Goal: Task Accomplishment & Management: Manage account settings

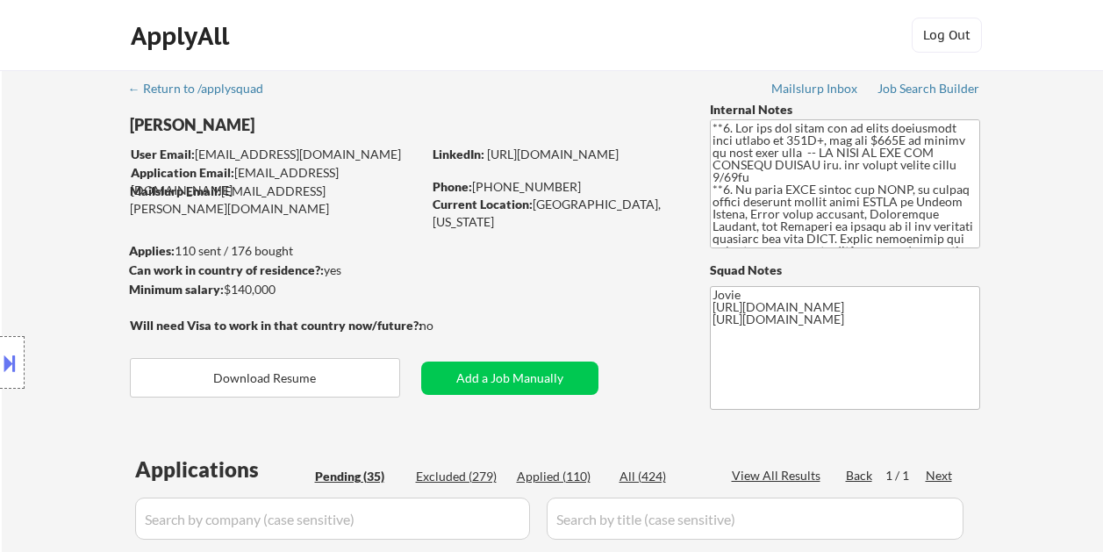
select select ""pending""
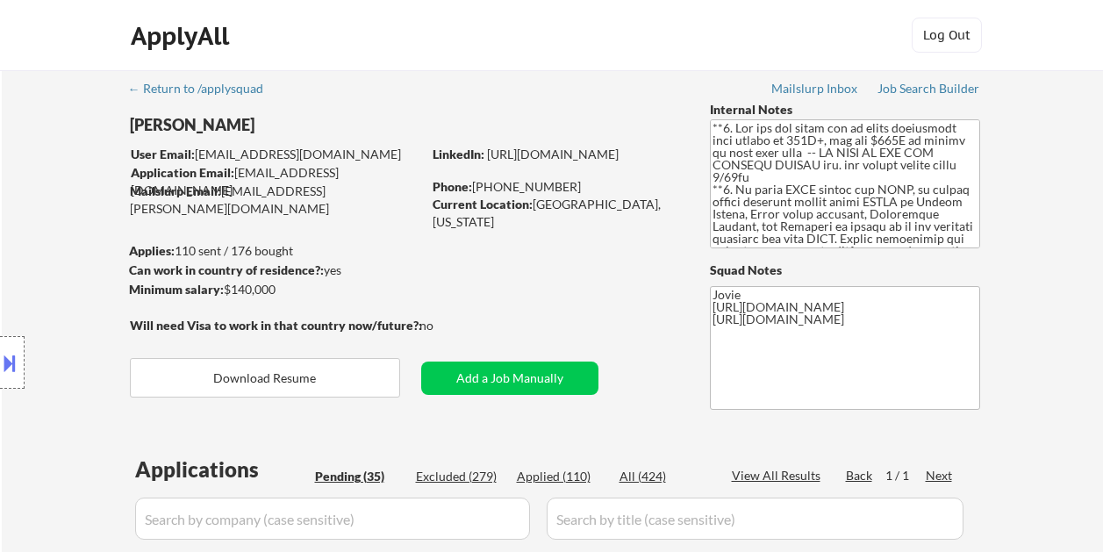
select select ""pending""
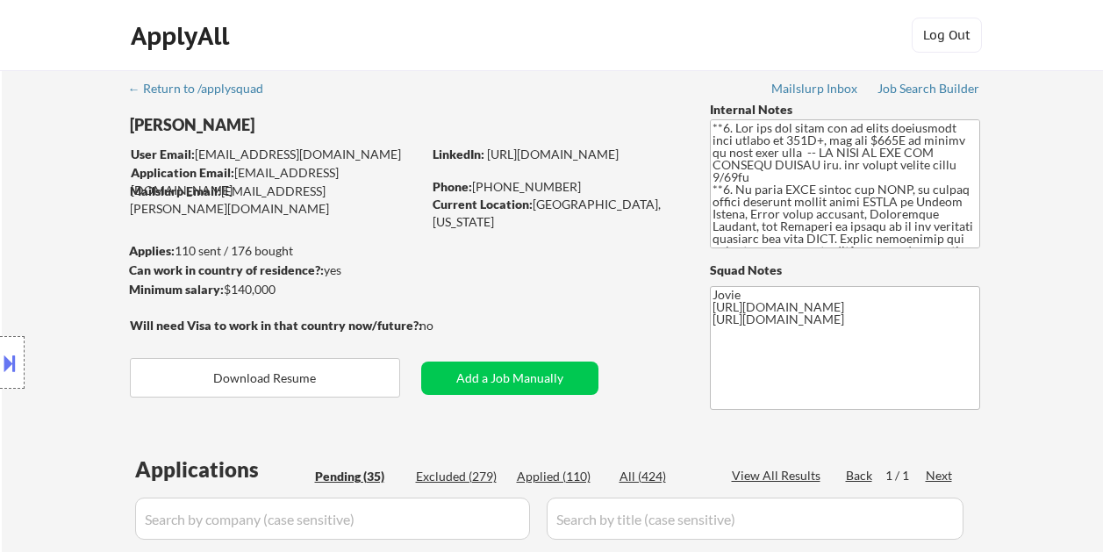
select select ""pending""
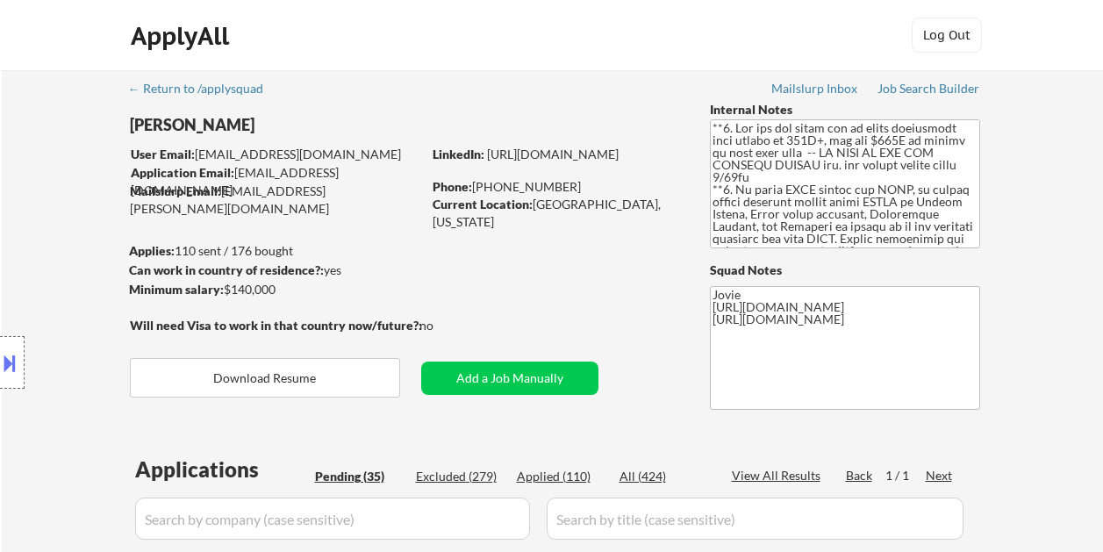
select select ""pending""
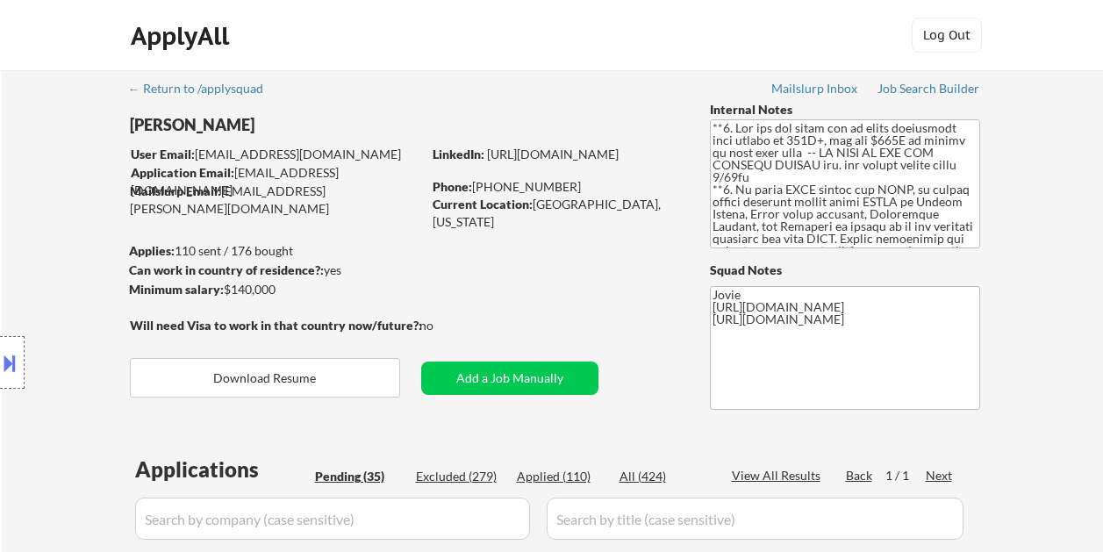
select select ""pending""
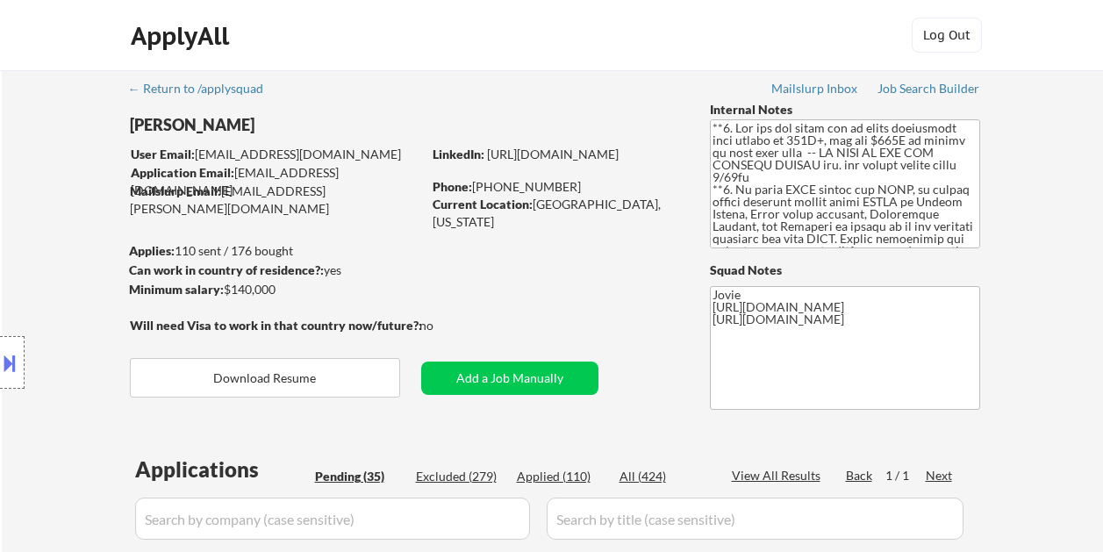
select select ""pending""
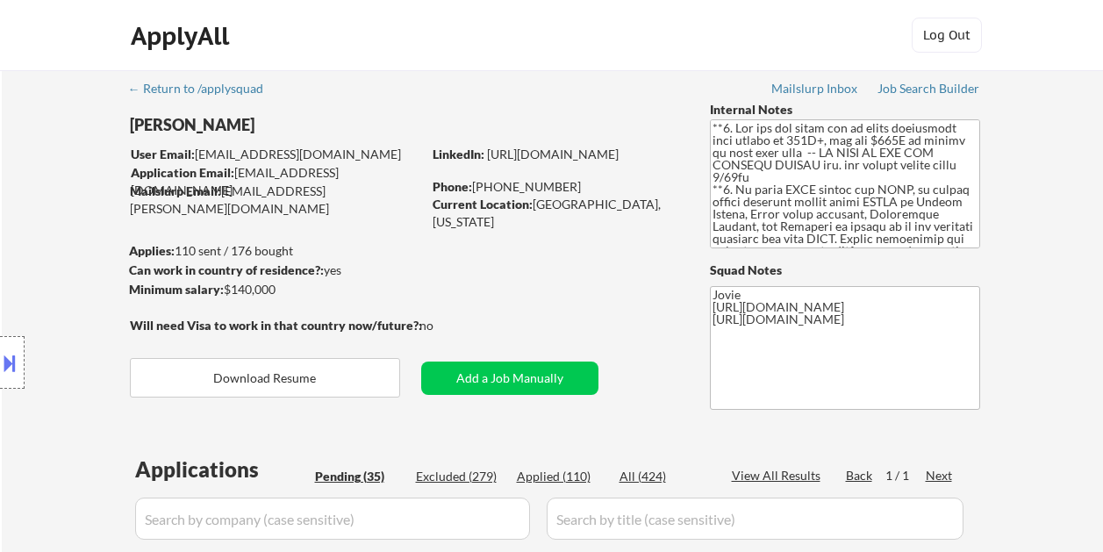
select select ""pending""
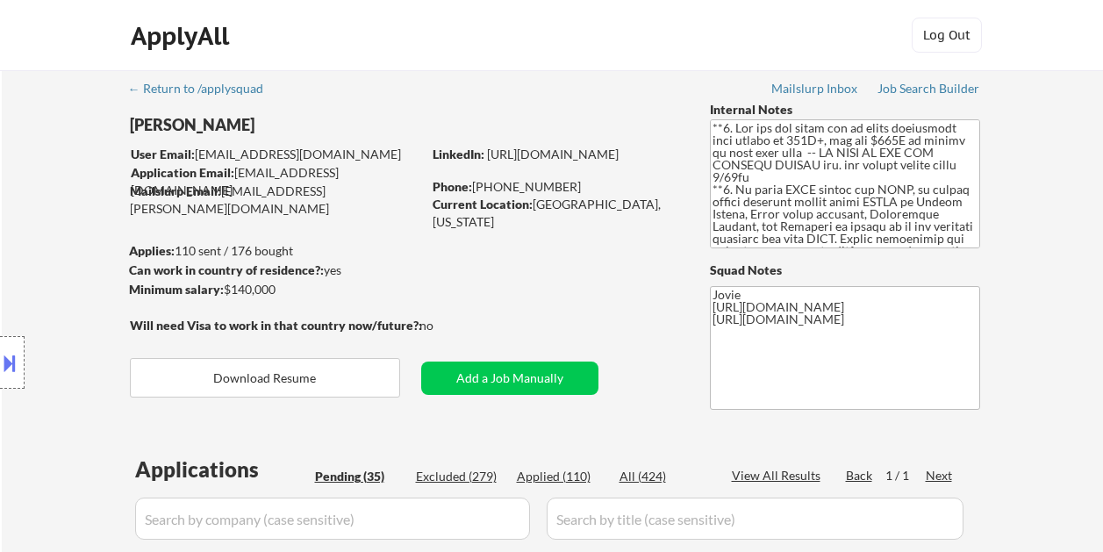
scroll to position [789, 0]
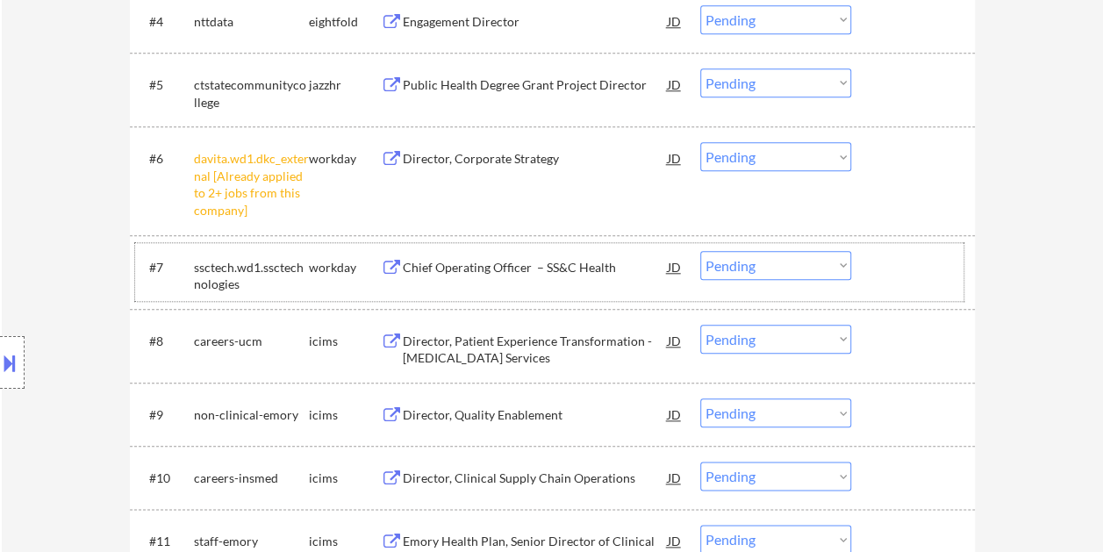
click at [886, 271] on div at bounding box center [914, 267] width 77 height 32
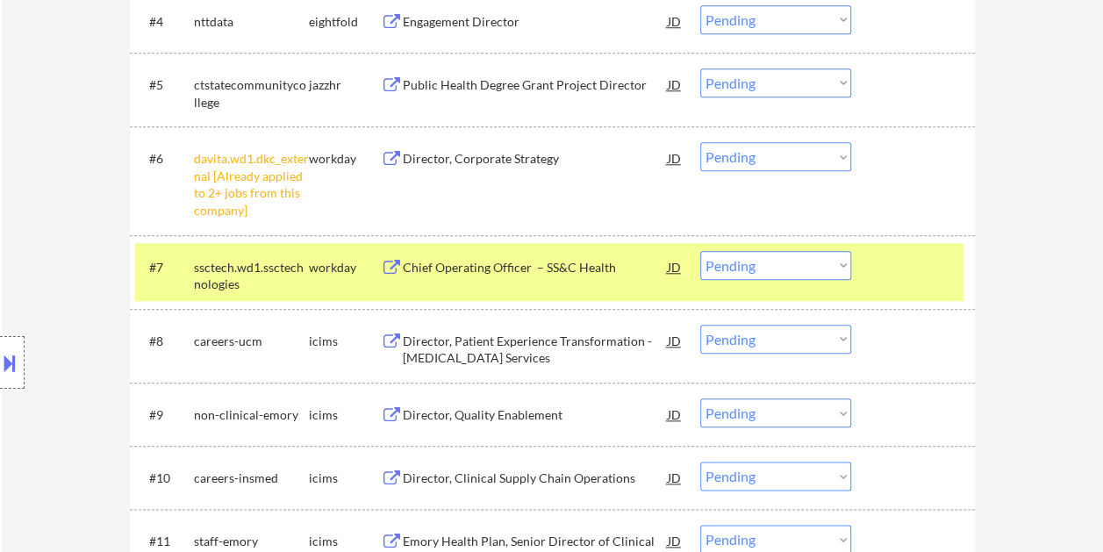
click at [831, 265] on select "Choose an option... Pending Applied Excluded (Questions) Excluded (Expired) Exc…" at bounding box center [775, 265] width 151 height 29
click at [700, 251] on select "Choose an option... Pending Applied Excluded (Questions) Excluded (Expired) Exc…" at bounding box center [775, 265] width 151 height 29
select select ""pending""
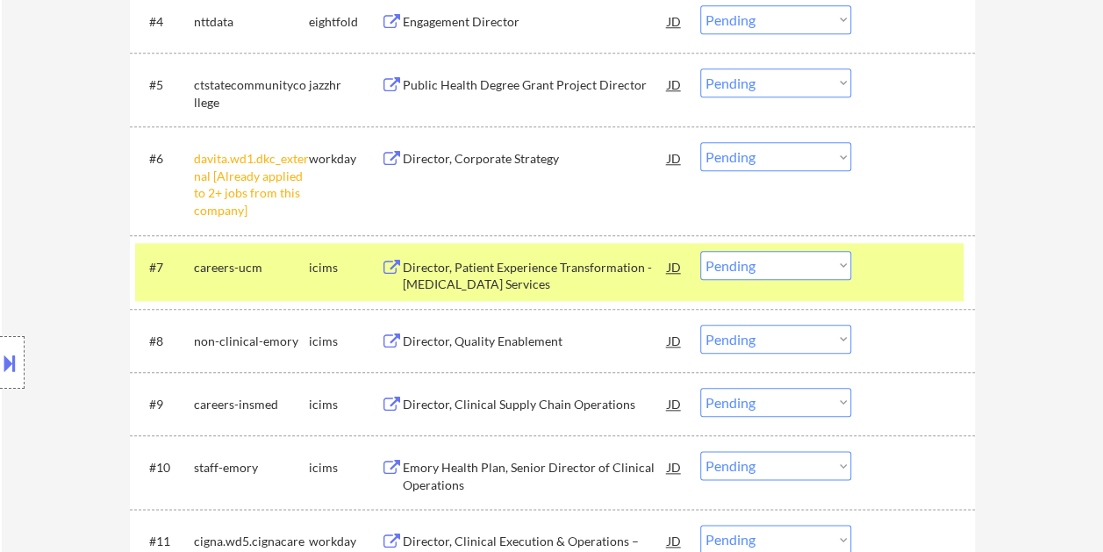
drag, startPoint x: 919, startPoint y: 275, endPoint x: 763, endPoint y: 275, distance: 156.1
click at [917, 275] on div at bounding box center [914, 267] width 77 height 32
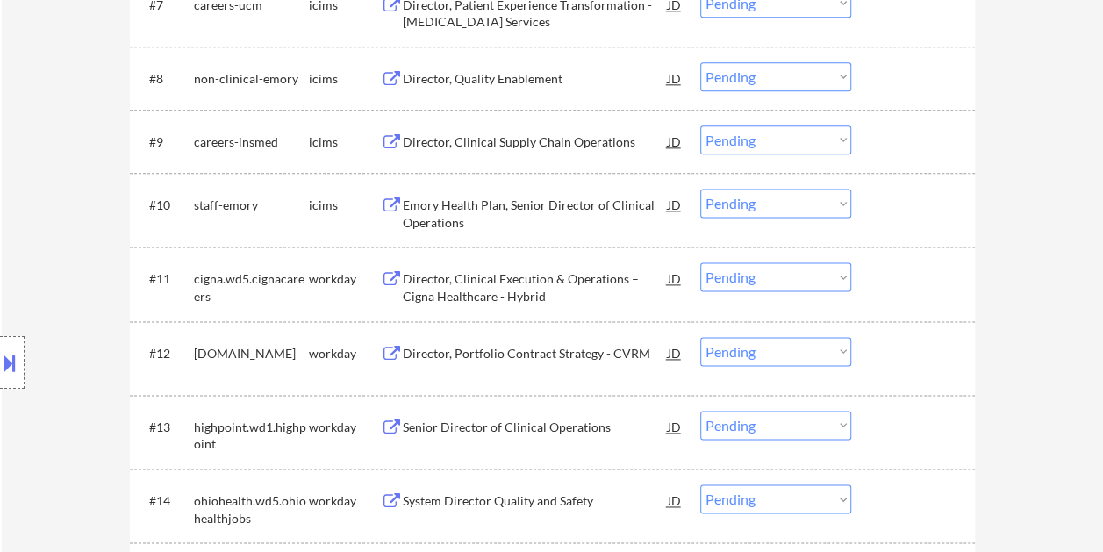
scroll to position [1053, 0]
click at [934, 359] on div at bounding box center [914, 352] width 77 height 32
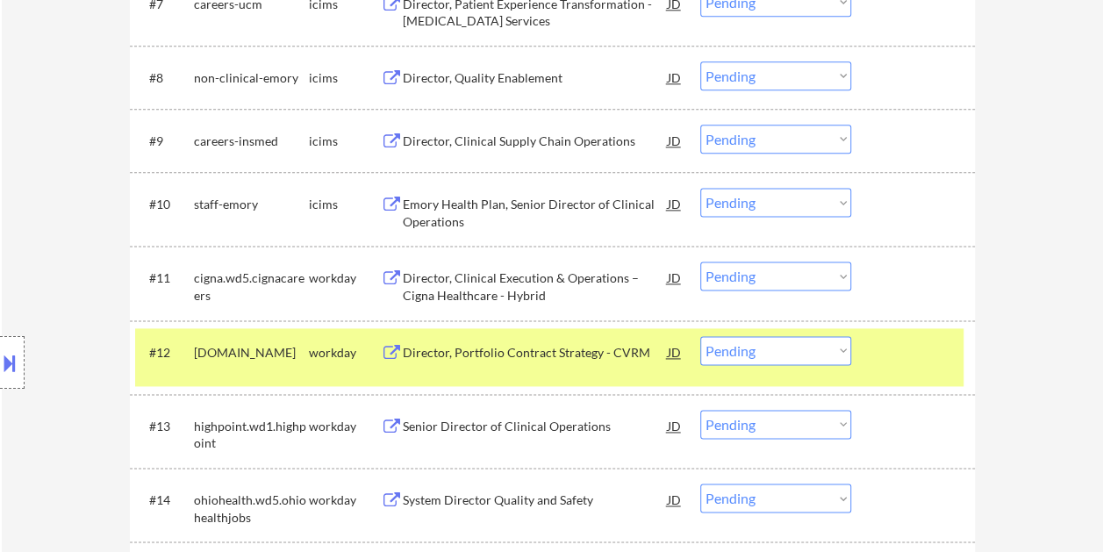
click at [514, 354] on div "Director, Portfolio Contract Strategy - CVRM" at bounding box center [535, 353] width 265 height 18
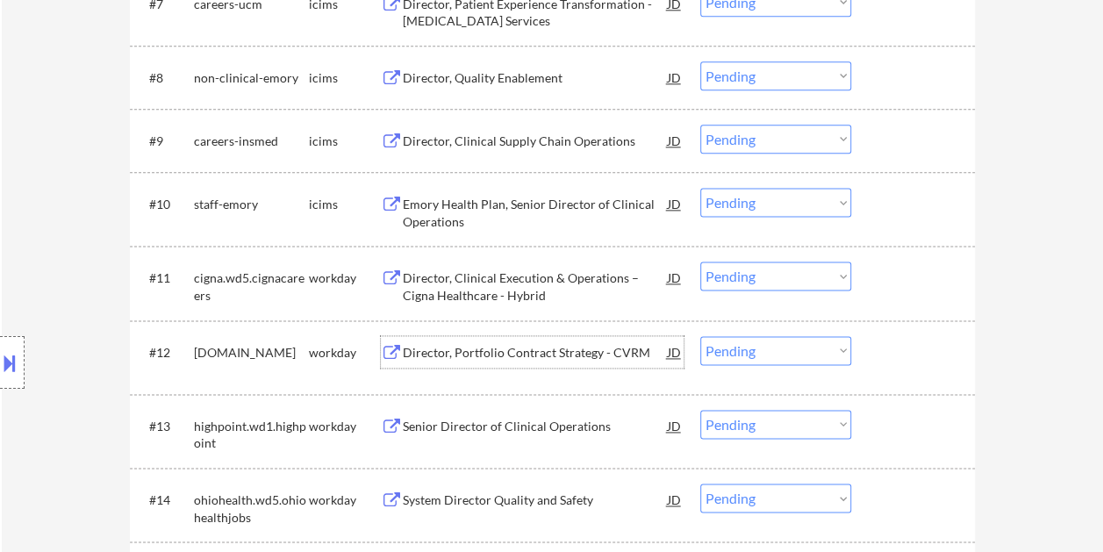
click at [860, 359] on div "#12 astrazeneca.wd3.careers workday Director, Portfolio Contract Strategy - CVR…" at bounding box center [549, 357] width 828 height 58
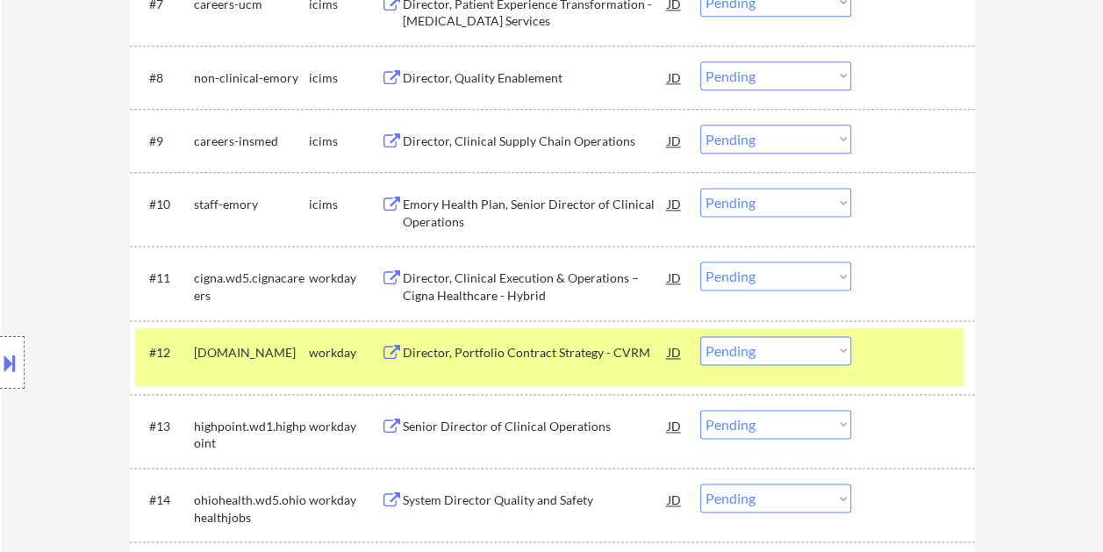
click at [839, 353] on select "Choose an option... Pending Applied Excluded (Questions) Excluded (Expired) Exc…" at bounding box center [775, 350] width 151 height 29
click at [700, 336] on select "Choose an option... Pending Applied Excluded (Questions) Excluded (Expired) Exc…" at bounding box center [775, 350] width 151 height 29
drag, startPoint x: 915, startPoint y: 375, endPoint x: 846, endPoint y: 370, distance: 69.4
click at [914, 375] on div "#12 highpoint.wd1.highpoint workday Senior Director of Clinical Operations JD C…" at bounding box center [549, 357] width 828 height 58
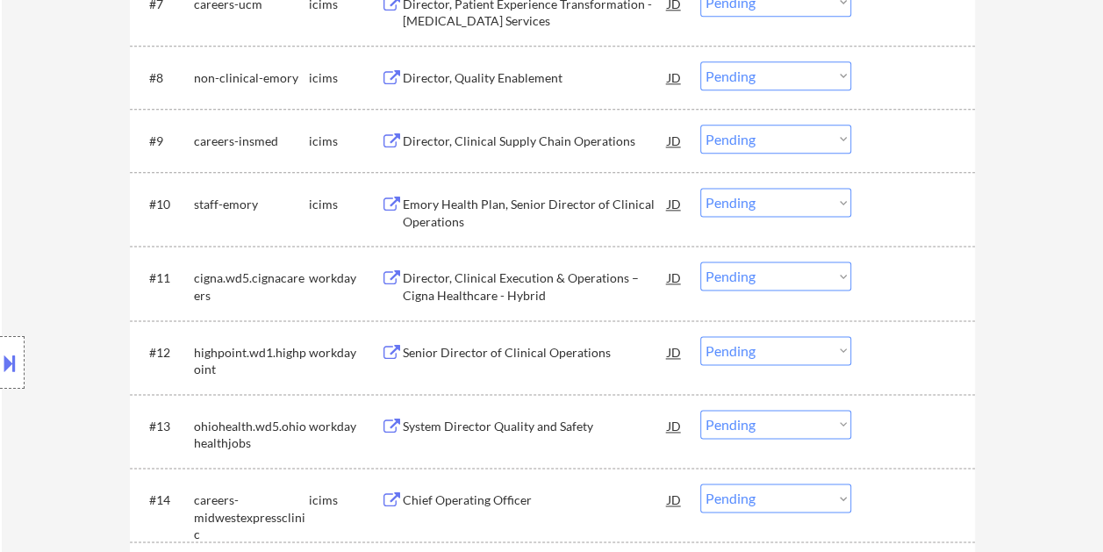
click at [514, 354] on div "Senior Director of Clinical Operations" at bounding box center [535, 353] width 265 height 18
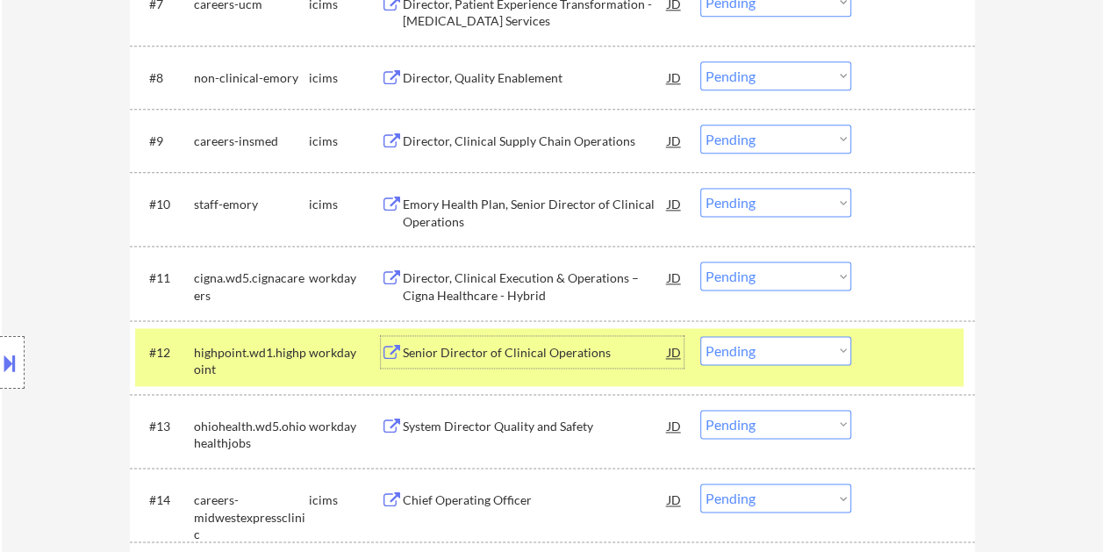
click at [839, 344] on select "Choose an option... Pending Applied Excluded (Questions) Excluded (Expired) Exc…" at bounding box center [775, 350] width 151 height 29
click at [700, 336] on select "Choose an option... Pending Applied Excluded (Questions) Excluded (Expired) Exc…" at bounding box center [775, 350] width 151 height 29
select select ""pending""
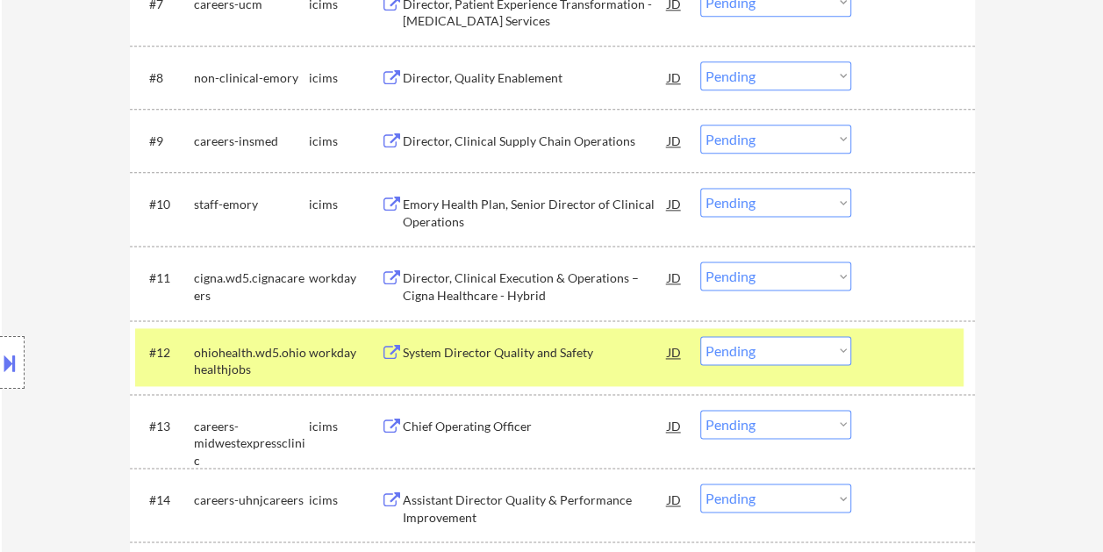
click at [881, 346] on div at bounding box center [914, 352] width 77 height 32
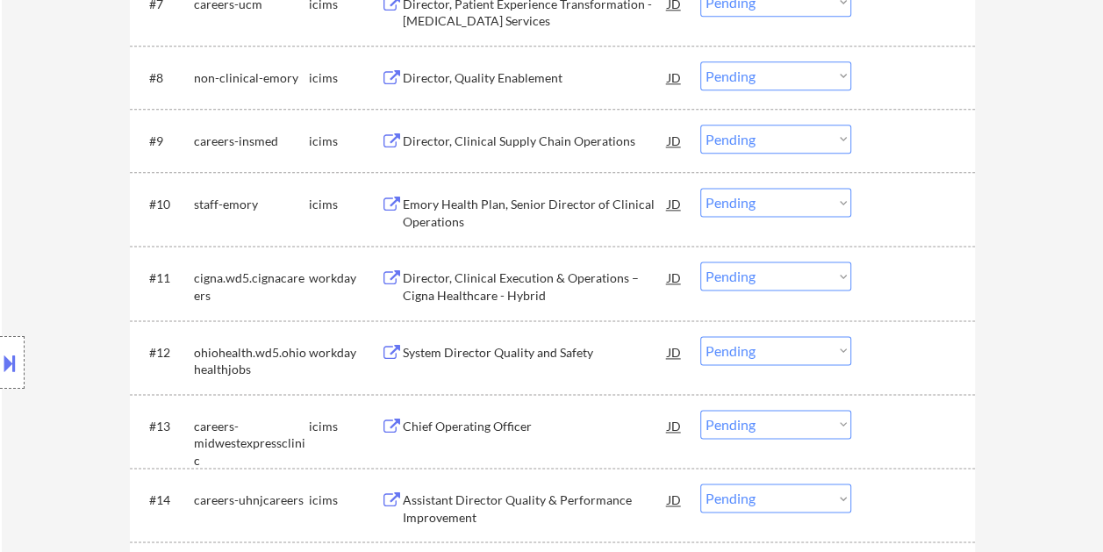
click at [915, 281] on div at bounding box center [914, 277] width 77 height 32
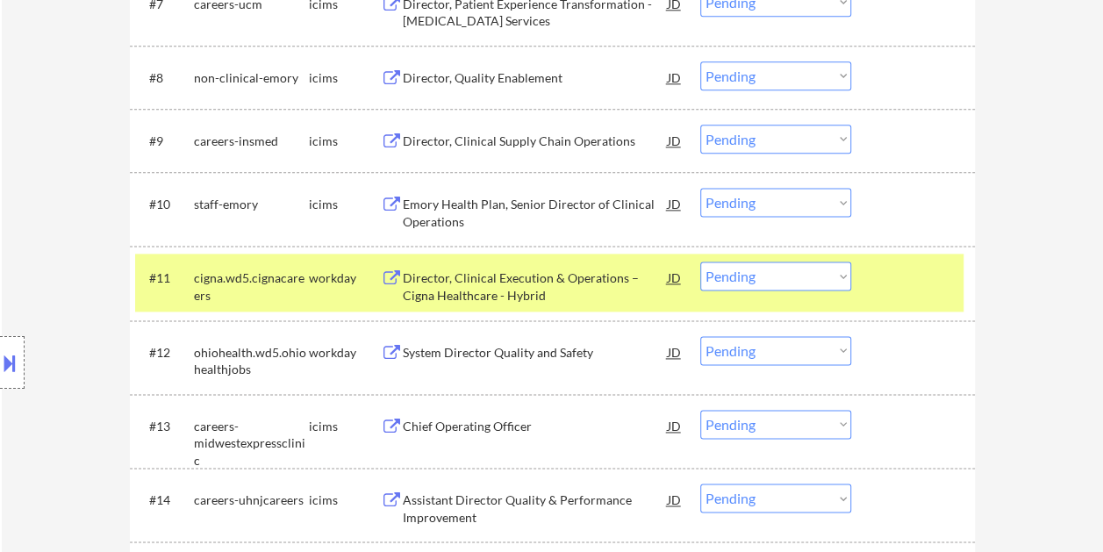
click at [545, 282] on div "Director, Clinical Execution & Operations – Cigna Healthcare - Hybrid" at bounding box center [535, 286] width 265 height 34
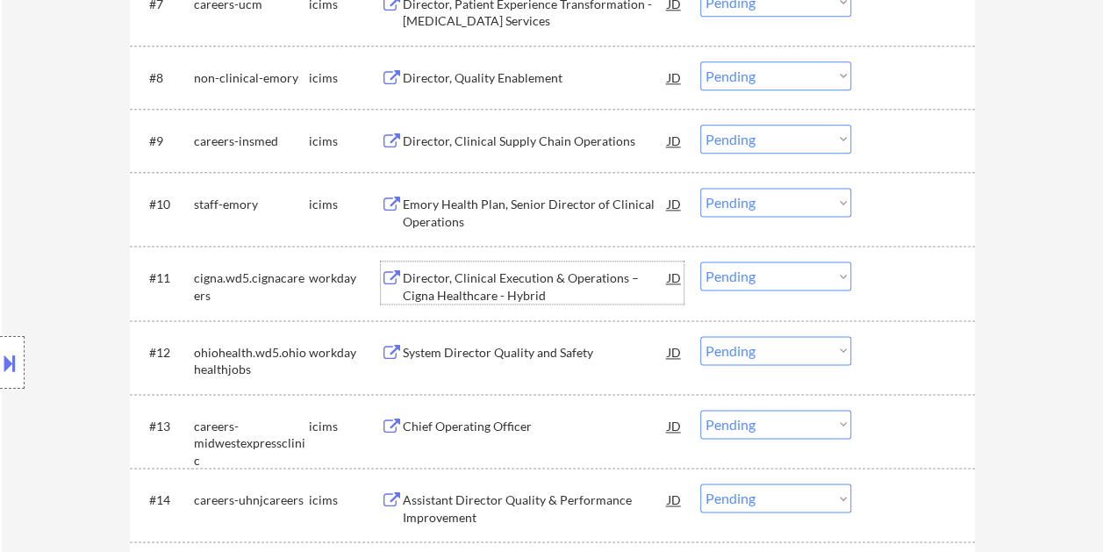
click at [881, 272] on div at bounding box center [914, 277] width 77 height 32
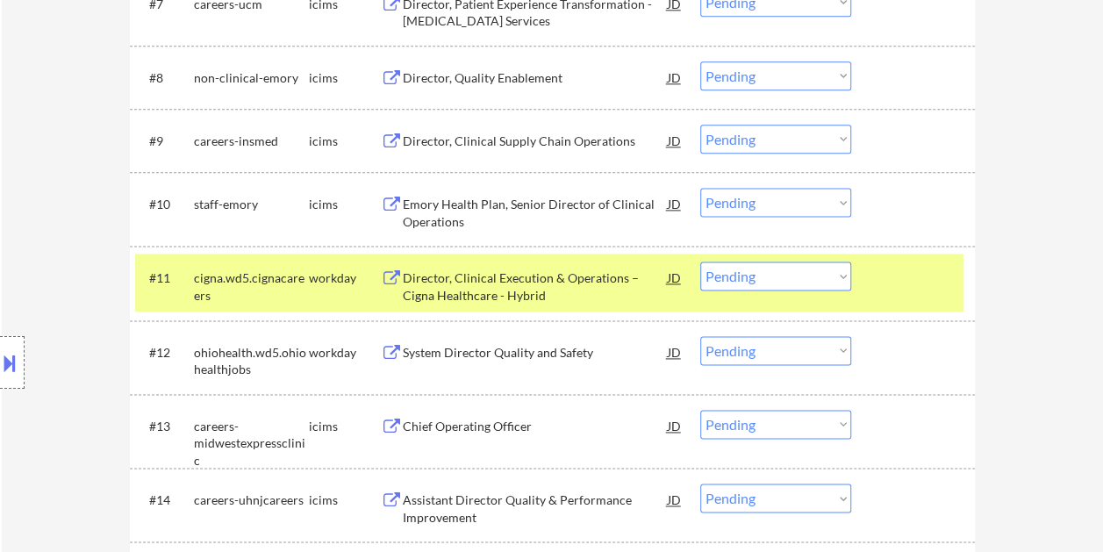
click at [835, 282] on select "Choose an option... Pending Applied Excluded (Questions) Excluded (Expired) Exc…" at bounding box center [775, 275] width 151 height 29
click at [700, 261] on select "Choose an option... Pending Applied Excluded (Questions) Excluded (Expired) Exc…" at bounding box center [775, 275] width 151 height 29
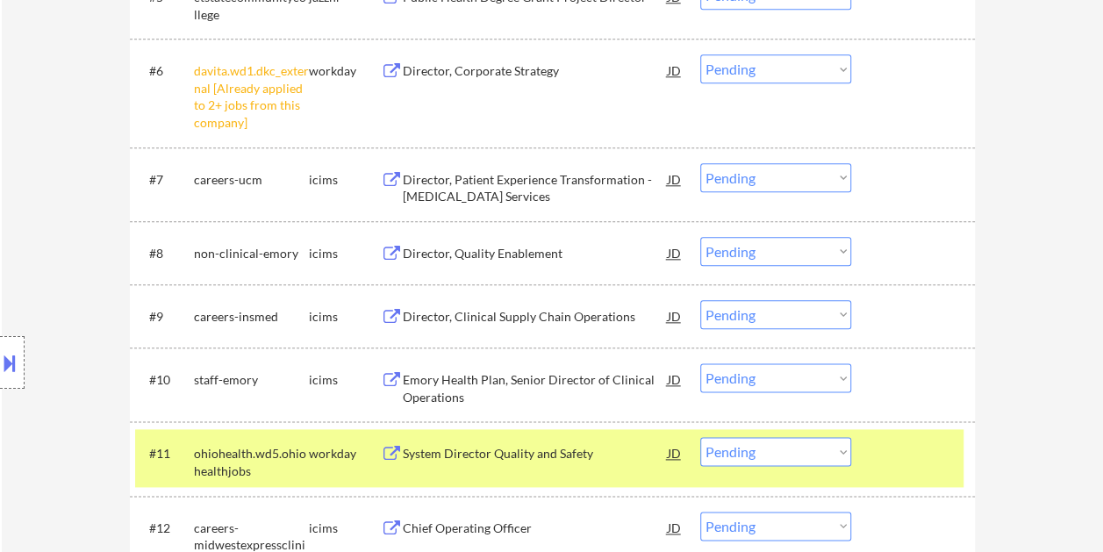
scroll to position [965, 0]
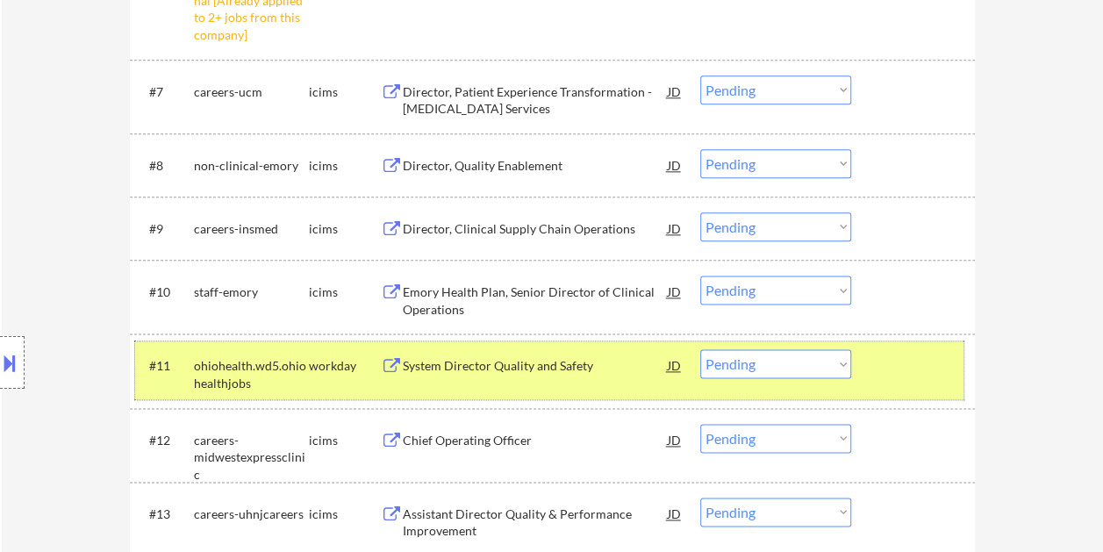
click at [881, 360] on div at bounding box center [914, 365] width 77 height 32
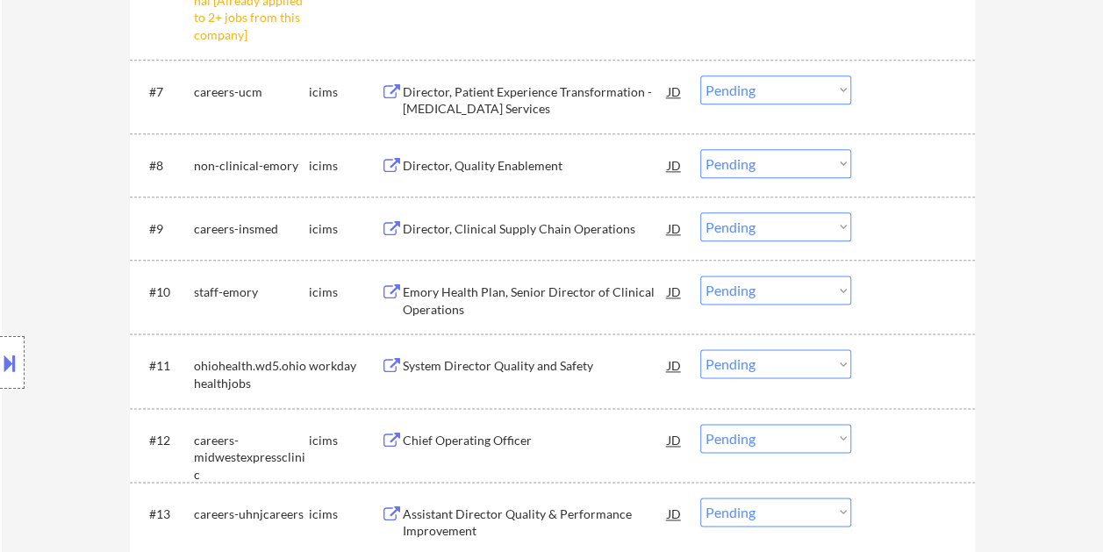
click at [885, 362] on div at bounding box center [914, 365] width 77 height 32
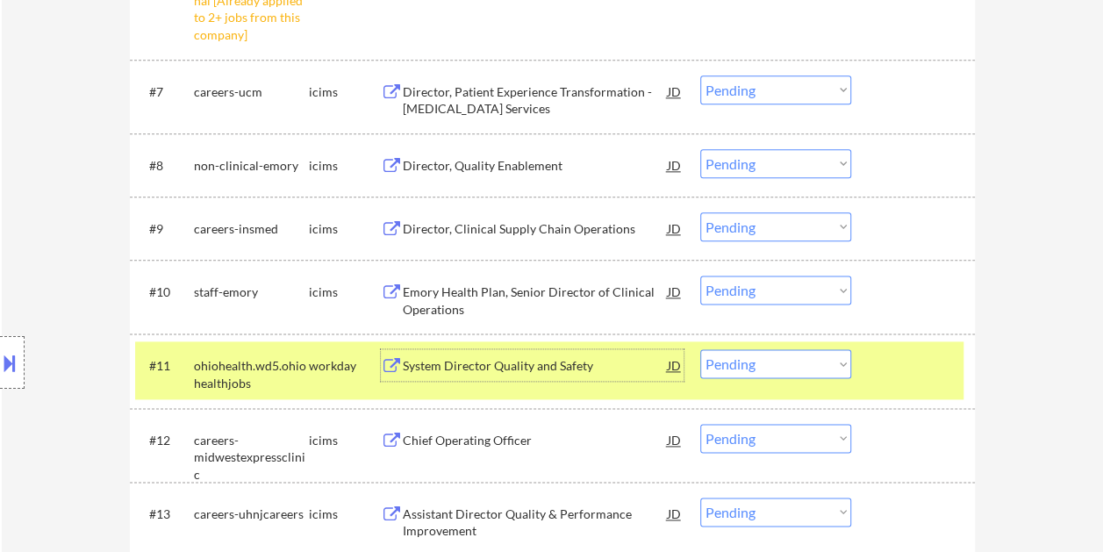
click at [525, 368] on div "System Director Quality and Safety" at bounding box center [535, 366] width 265 height 18
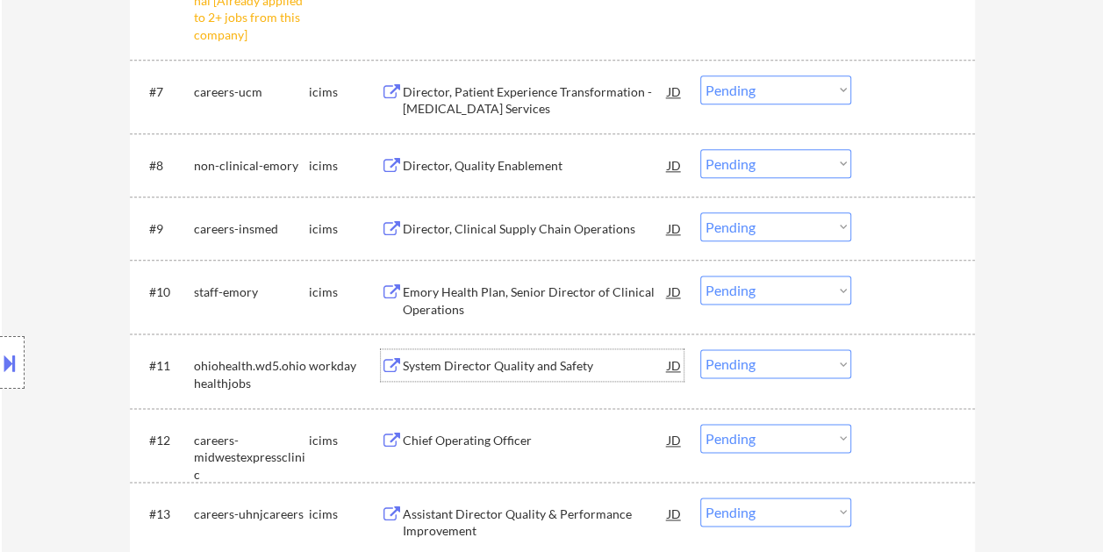
click at [904, 382] on div "#11 ohiohealth.wd5.ohiohealthjobs workday System Director Quality and Safety JD…" at bounding box center [549, 370] width 828 height 58
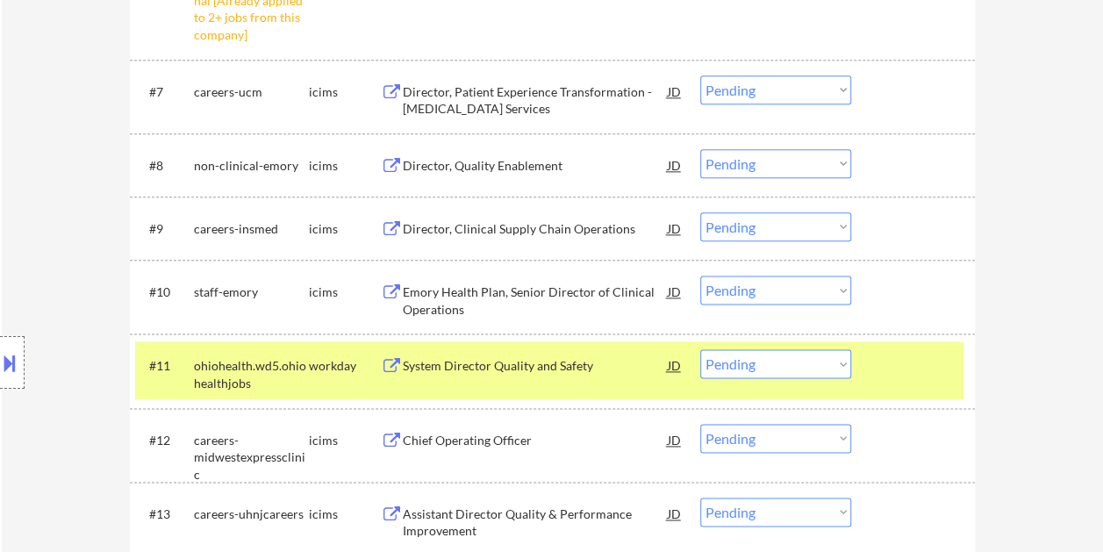
click at [829, 362] on select "Choose an option... Pending Applied Excluded (Questions) Excluded (Expired) Exc…" at bounding box center [775, 363] width 151 height 29
click at [700, 349] on select "Choose an option... Pending Applied Excluded (Questions) Excluded (Expired) Exc…" at bounding box center [775, 363] width 151 height 29
select select ""pending""
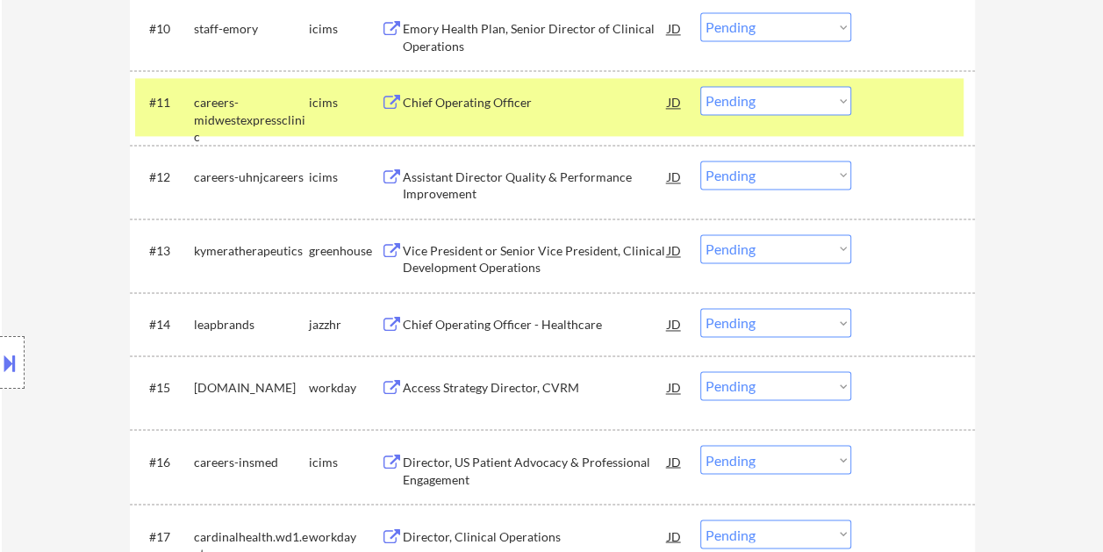
scroll to position [1316, 0]
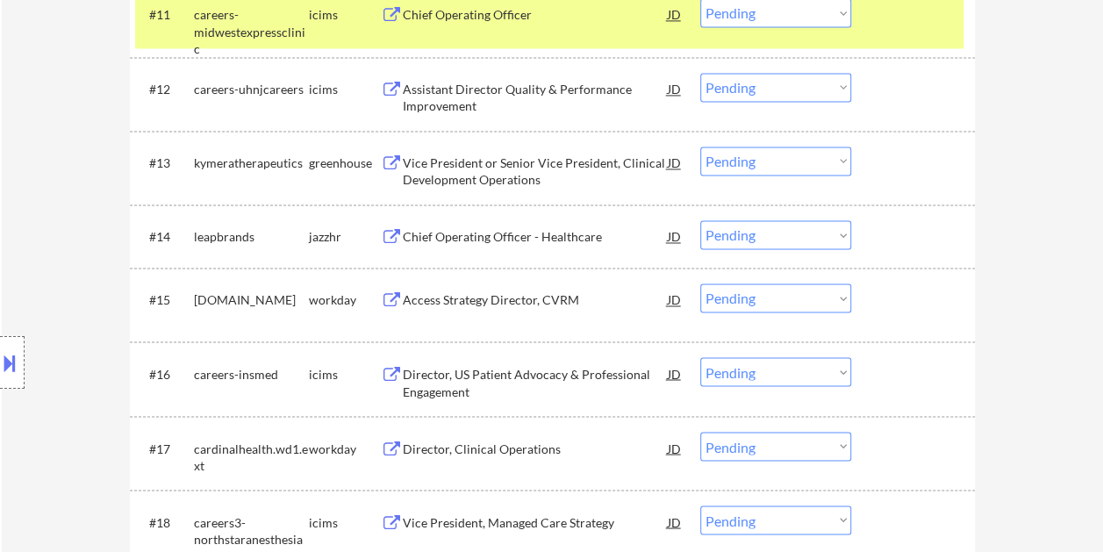
click at [879, 168] on div at bounding box center [914, 162] width 77 height 32
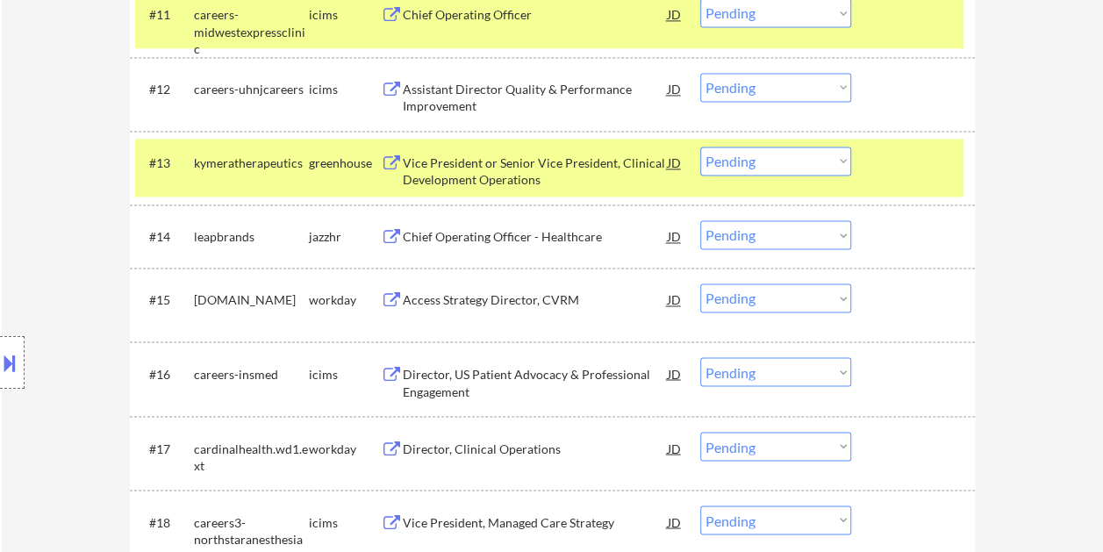
click at [553, 160] on div "Vice President or Senior Vice President, Clinical Development Operations" at bounding box center [535, 171] width 265 height 34
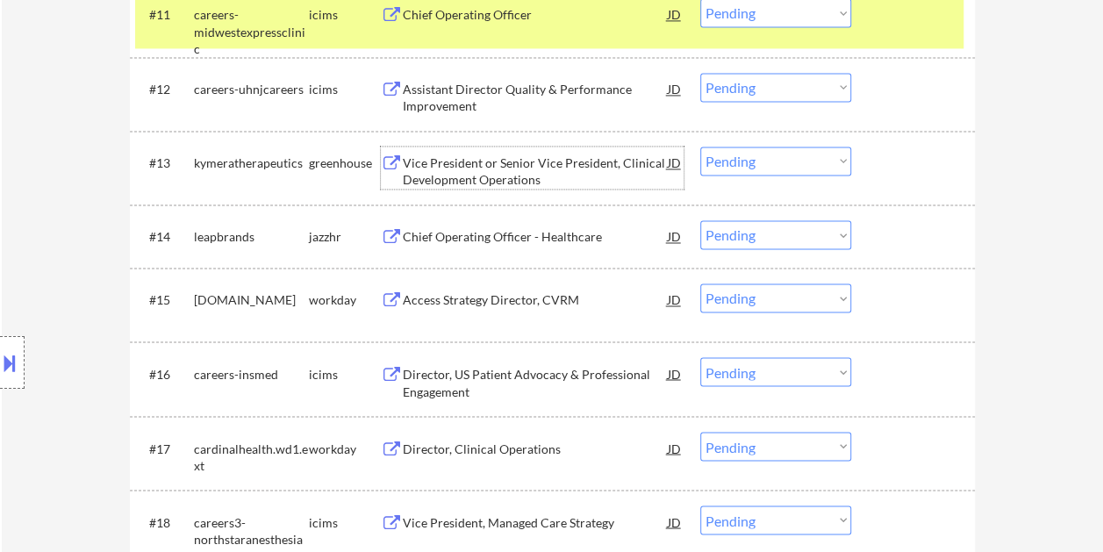
scroll to position [1140, 0]
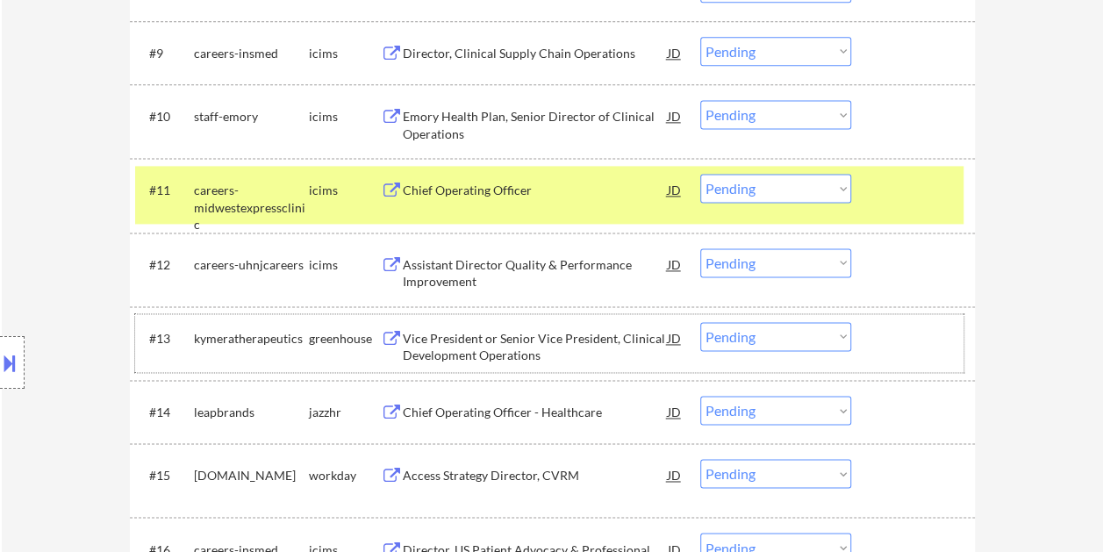
click at [906, 358] on div "#13 kymeratherapeutics greenhouse Vice President or Senior Vice President, Clin…" at bounding box center [549, 343] width 828 height 58
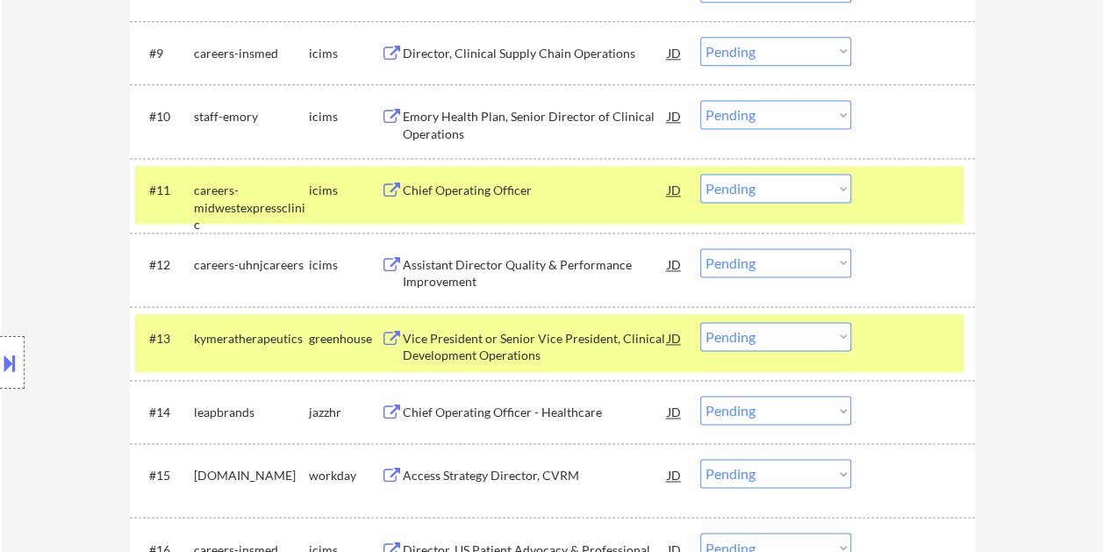
click at [895, 196] on div at bounding box center [914, 190] width 77 height 32
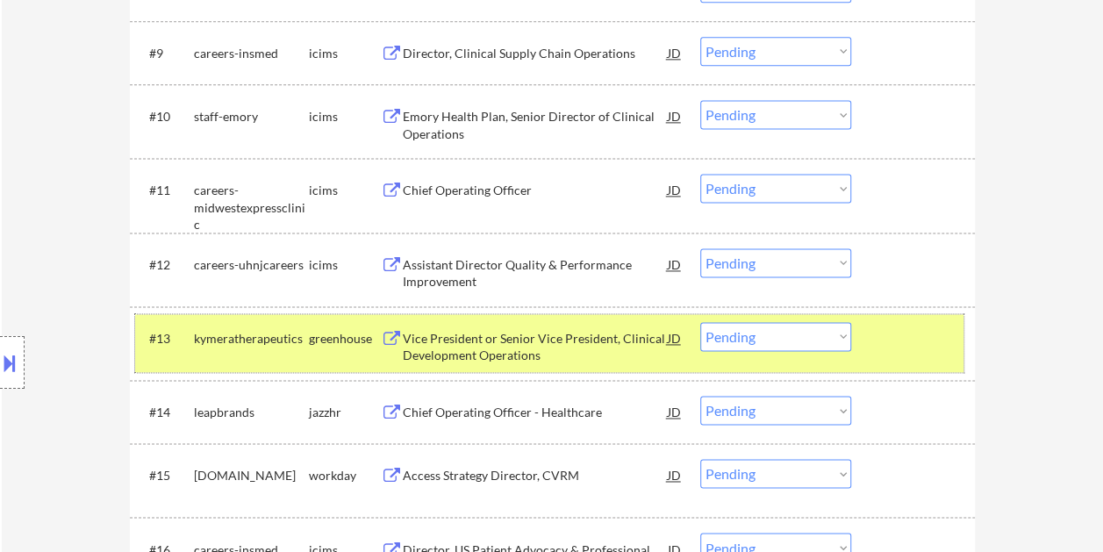
click at [910, 330] on div at bounding box center [914, 338] width 77 height 32
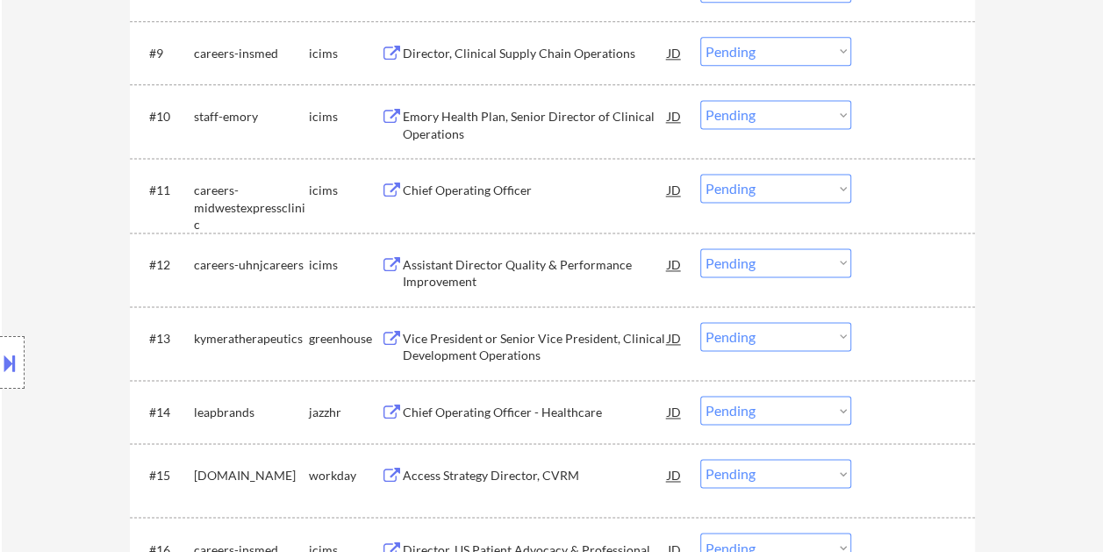
click at [897, 333] on div at bounding box center [914, 338] width 77 height 32
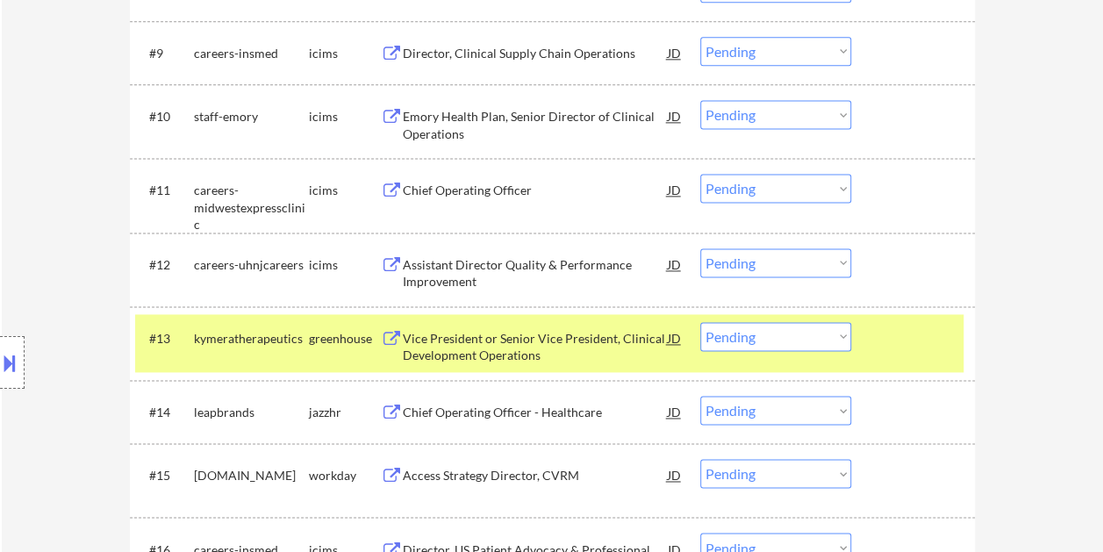
click at [831, 339] on select "Choose an option... Pending Applied Excluded (Questions) Excluded (Expired) Exc…" at bounding box center [775, 336] width 151 height 29
click at [700, 322] on select "Choose an option... Pending Applied Excluded (Questions) Excluded (Expired) Exc…" at bounding box center [775, 336] width 151 height 29
select select ""pending""
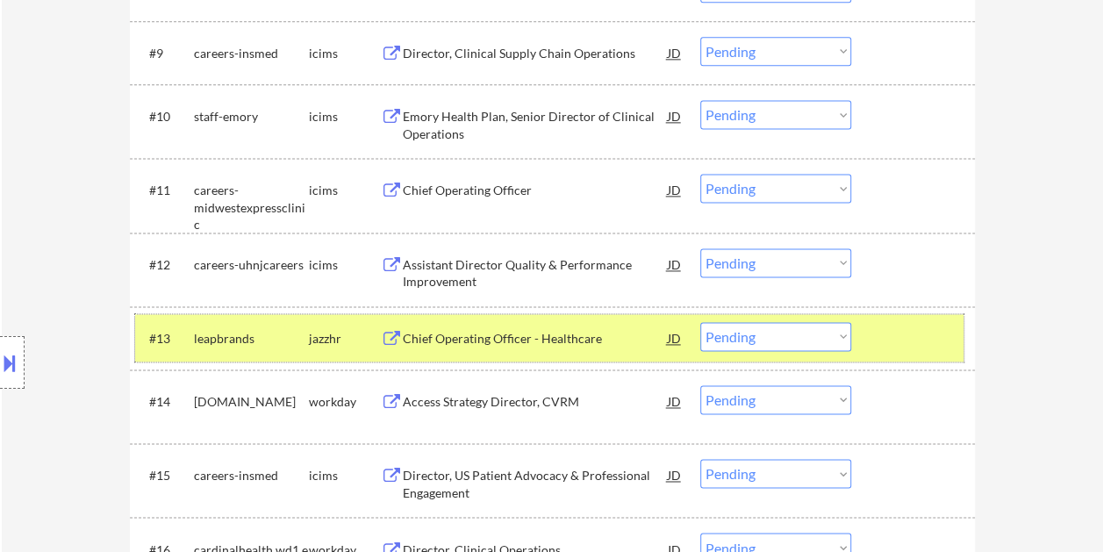
click at [919, 344] on div at bounding box center [914, 338] width 77 height 32
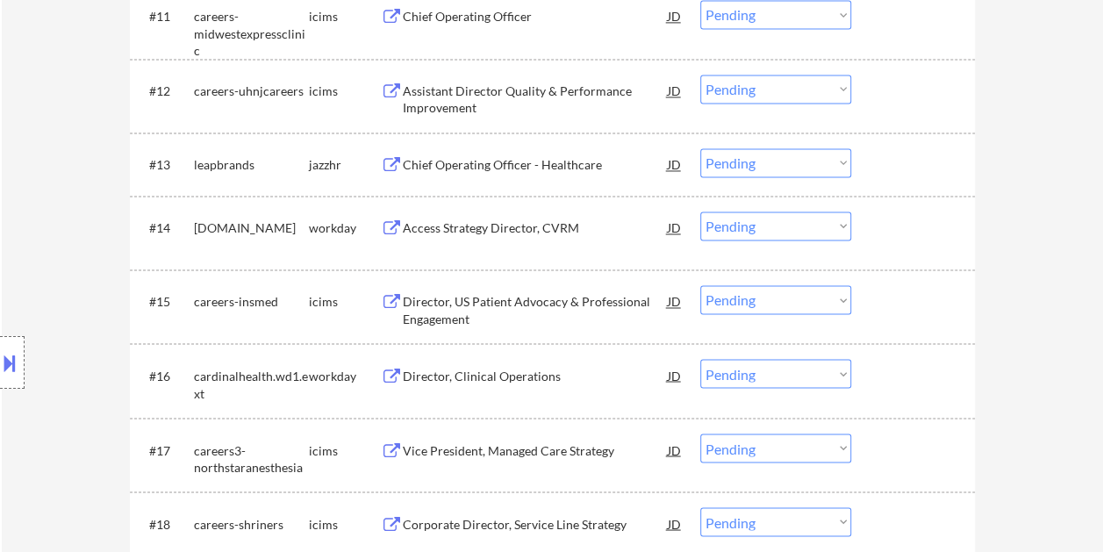
scroll to position [1316, 0]
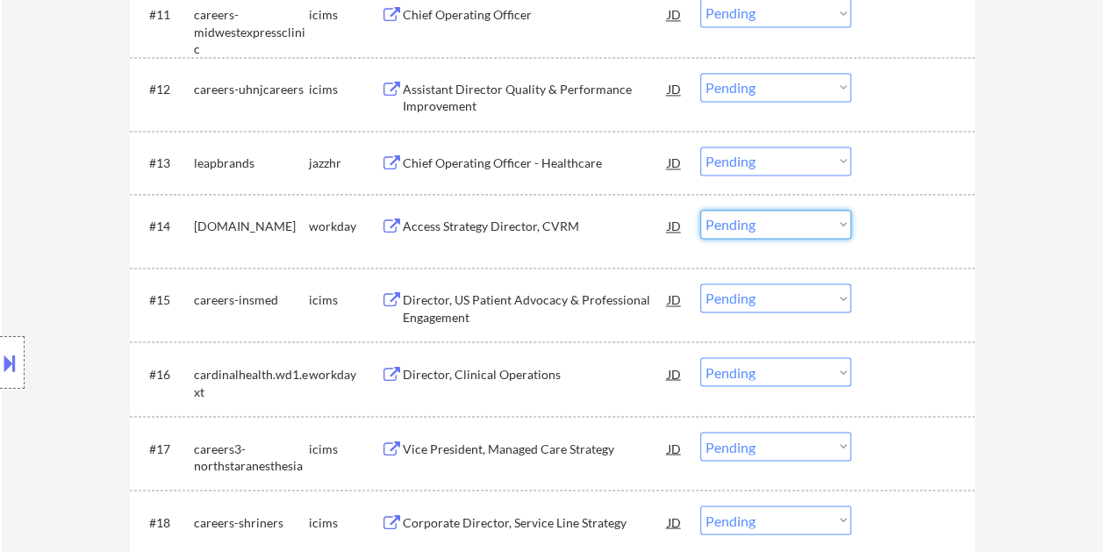
click at [848, 229] on select "Choose an option... Pending Applied Excluded (Questions) Excluded (Expired) Exc…" at bounding box center [775, 224] width 151 height 29
click at [930, 250] on div "#14 astrazeneca.wd3.careers workday Access Strategy Director, CVRM JD Choose an…" at bounding box center [549, 231] width 828 height 58
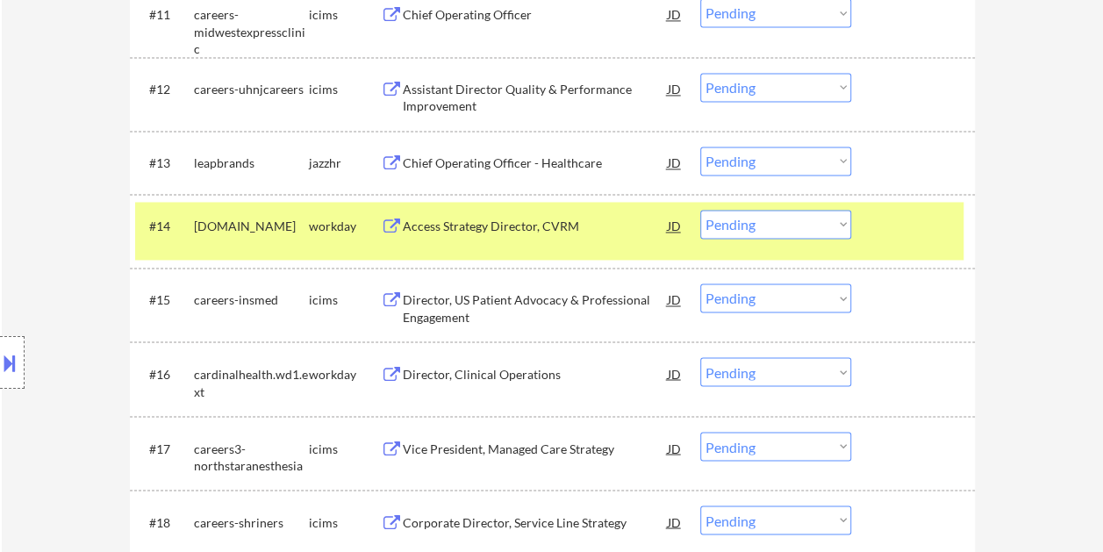
click at [502, 239] on div "Access Strategy Director, CVRM" at bounding box center [535, 226] width 265 height 32
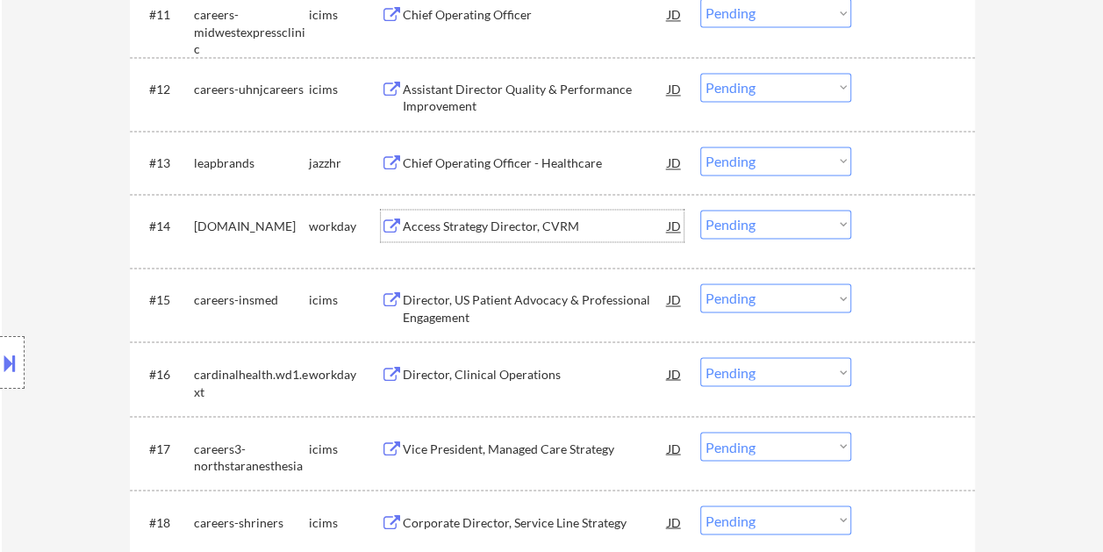
click at [901, 242] on div "#14 astrazeneca.wd3.careers workday Access Strategy Director, CVRM JD Choose an…" at bounding box center [549, 231] width 828 height 58
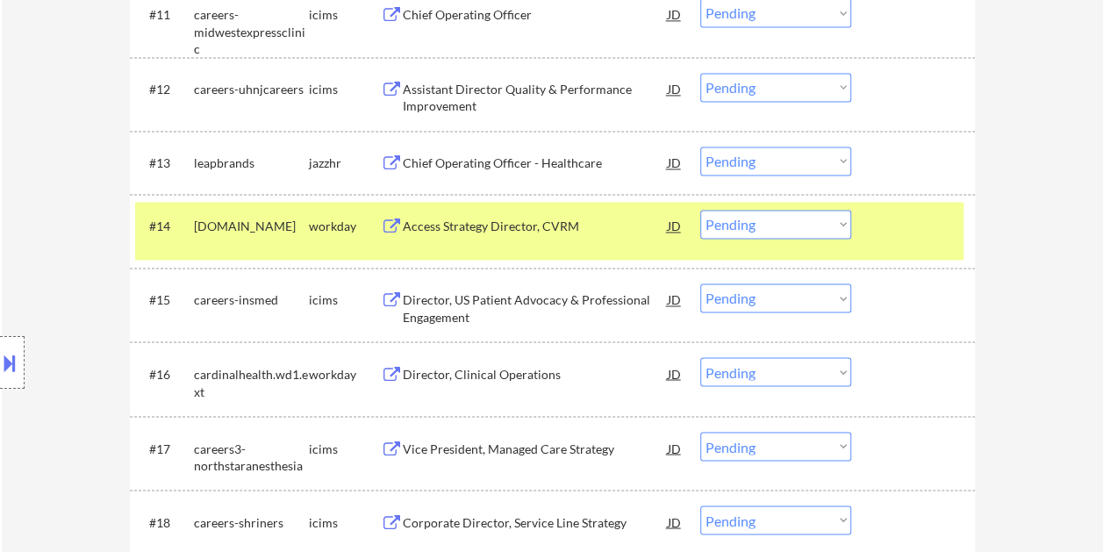
click at [831, 223] on select "Choose an option... Pending Applied Excluded (Questions) Excluded (Expired) Exc…" at bounding box center [775, 224] width 151 height 29
click at [700, 210] on select "Choose an option... Pending Applied Excluded (Questions) Excluded (Expired) Exc…" at bounding box center [775, 224] width 151 height 29
select select ""pending""
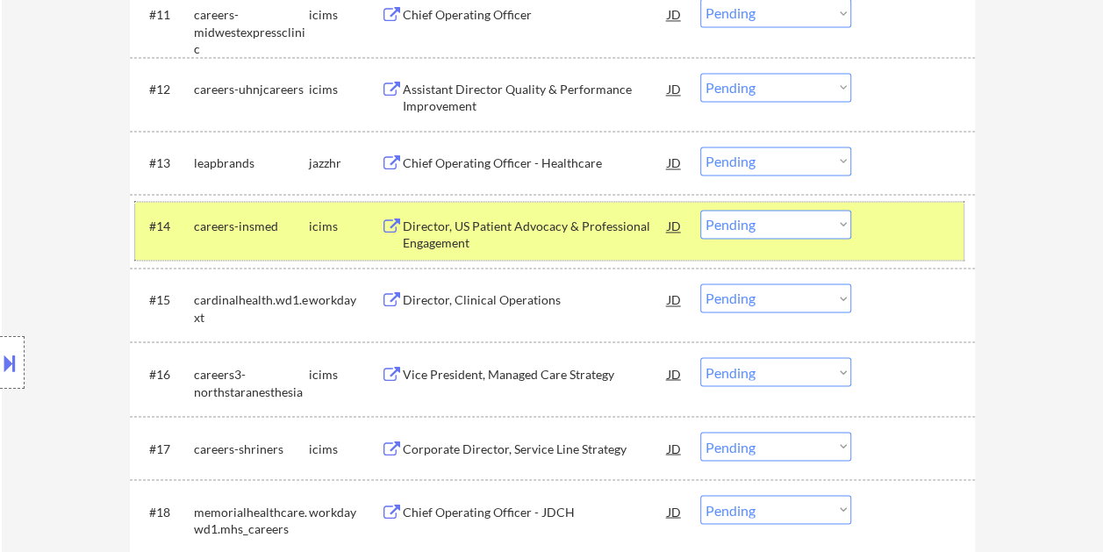
click at [897, 224] on div at bounding box center [914, 226] width 77 height 32
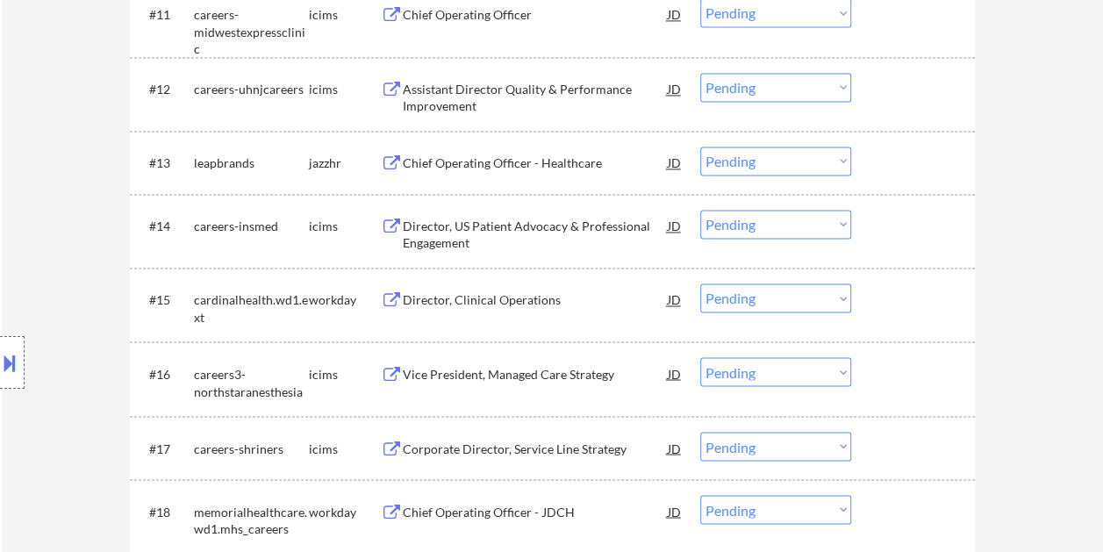
scroll to position [1403, 0]
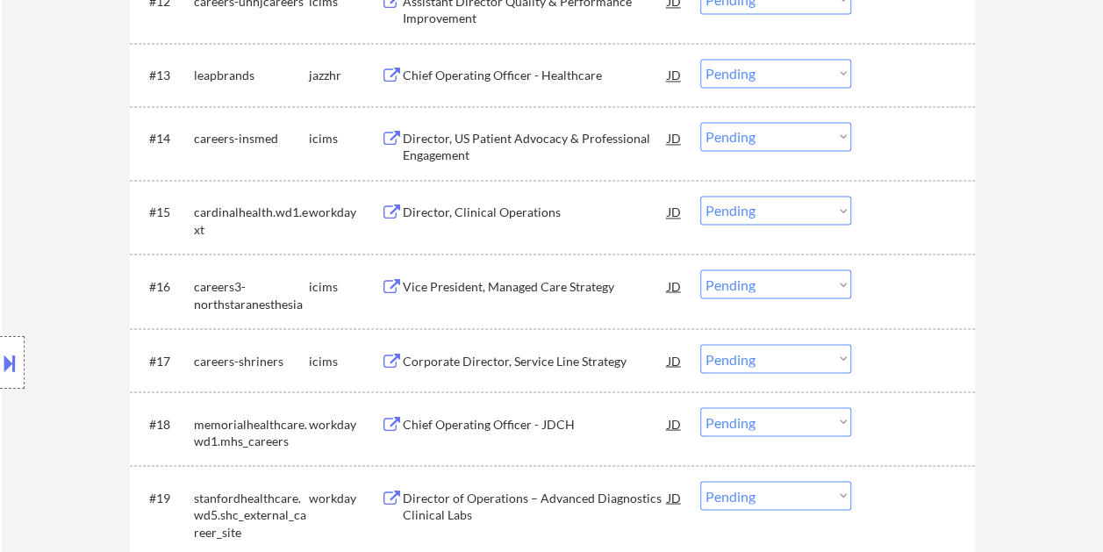
drag, startPoint x: 905, startPoint y: 209, endPoint x: 768, endPoint y: 216, distance: 137.0
click at [905, 209] on div at bounding box center [914, 212] width 77 height 32
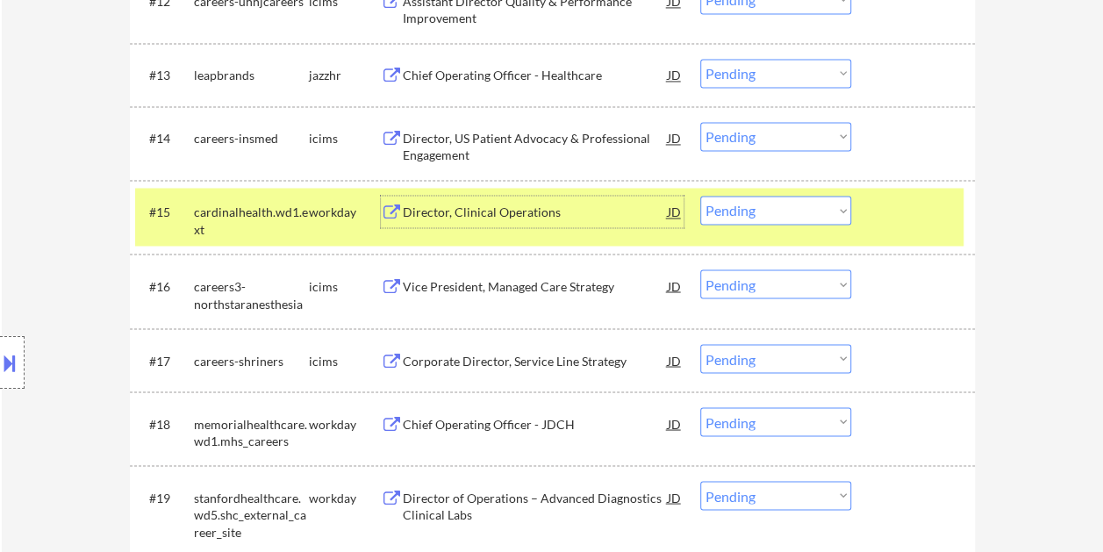
click at [552, 214] on div "Director, Clinical Operations" at bounding box center [535, 212] width 265 height 18
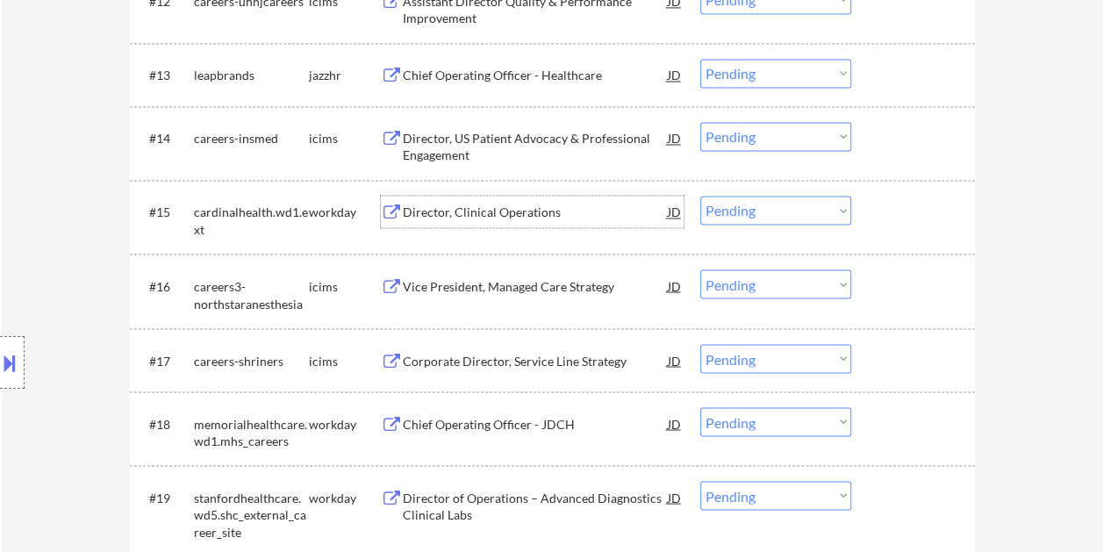
click at [893, 211] on div at bounding box center [914, 212] width 77 height 32
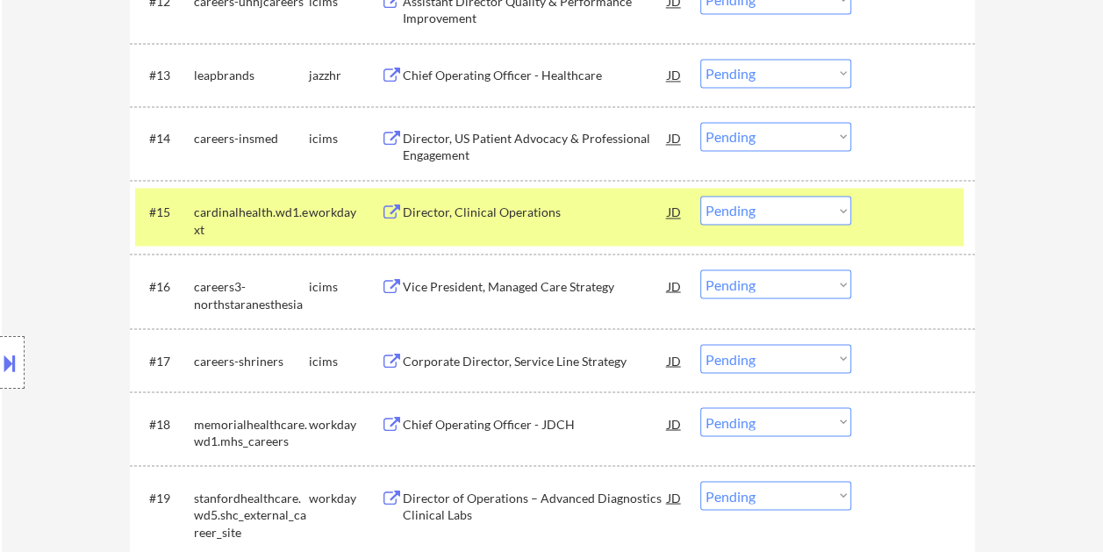
click at [846, 206] on select "Choose an option... Pending Applied Excluded (Questions) Excluded (Expired) Exc…" at bounding box center [775, 210] width 151 height 29
click at [700, 196] on select "Choose an option... Pending Applied Excluded (Questions) Excluded (Expired) Exc…" at bounding box center [775, 210] width 151 height 29
select select ""pending""
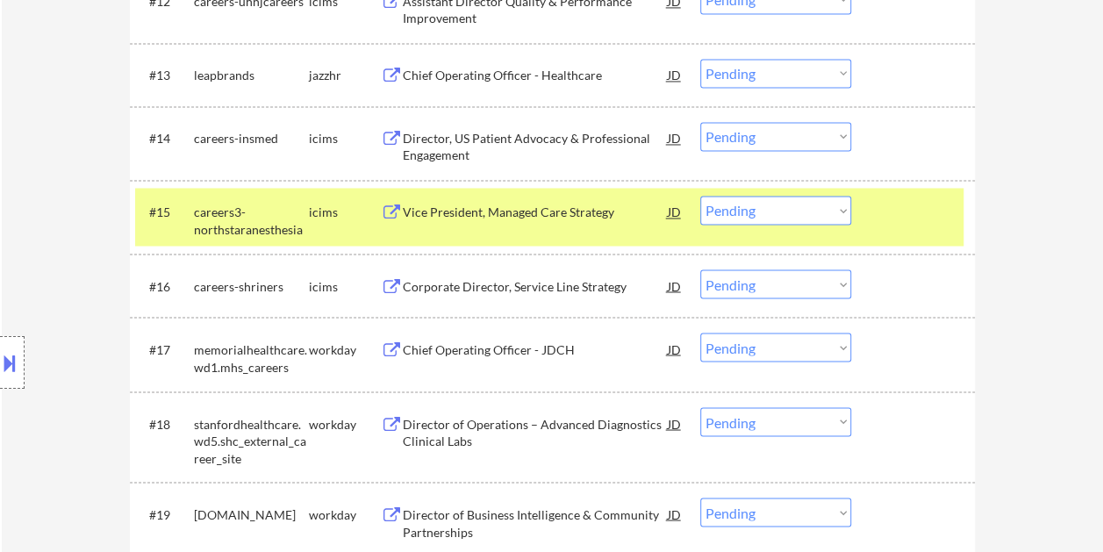
click at [892, 218] on div at bounding box center [914, 212] width 77 height 32
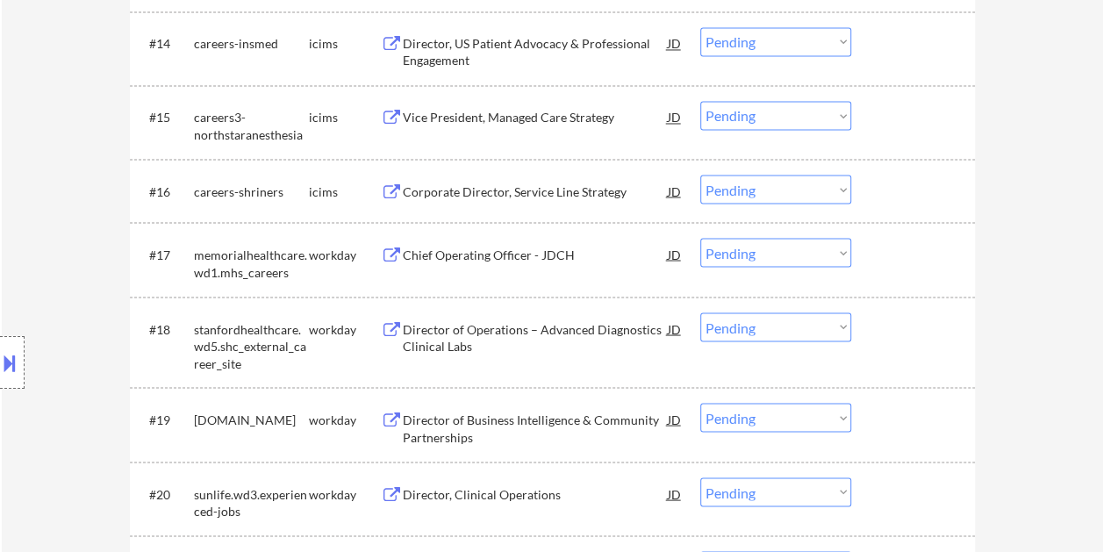
scroll to position [1579, 0]
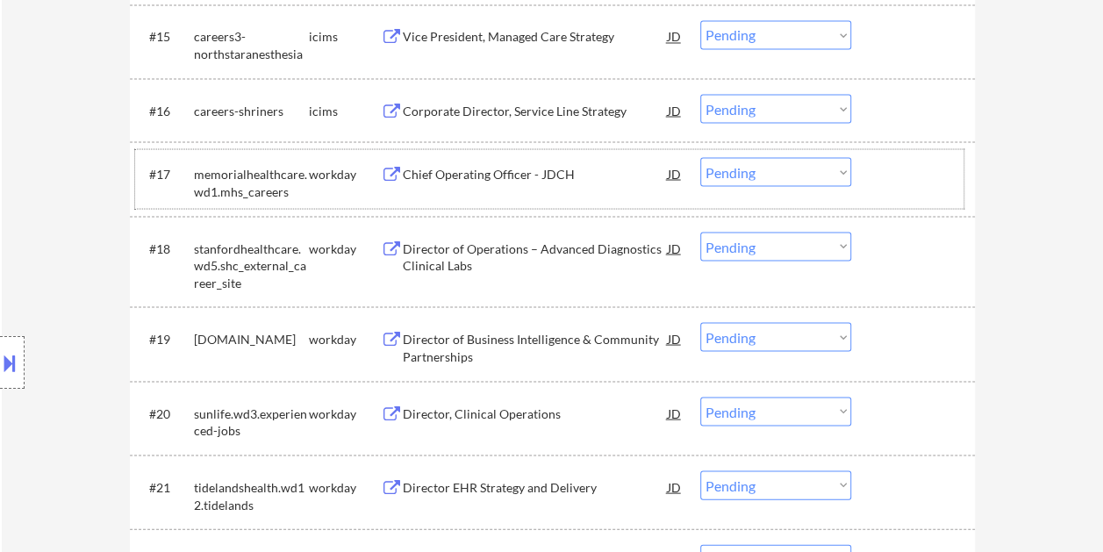
click at [882, 153] on div "#17 memorialhealthcare.wd1.mhs_careers workday Chief Operating Officer - JDCH J…" at bounding box center [549, 178] width 828 height 58
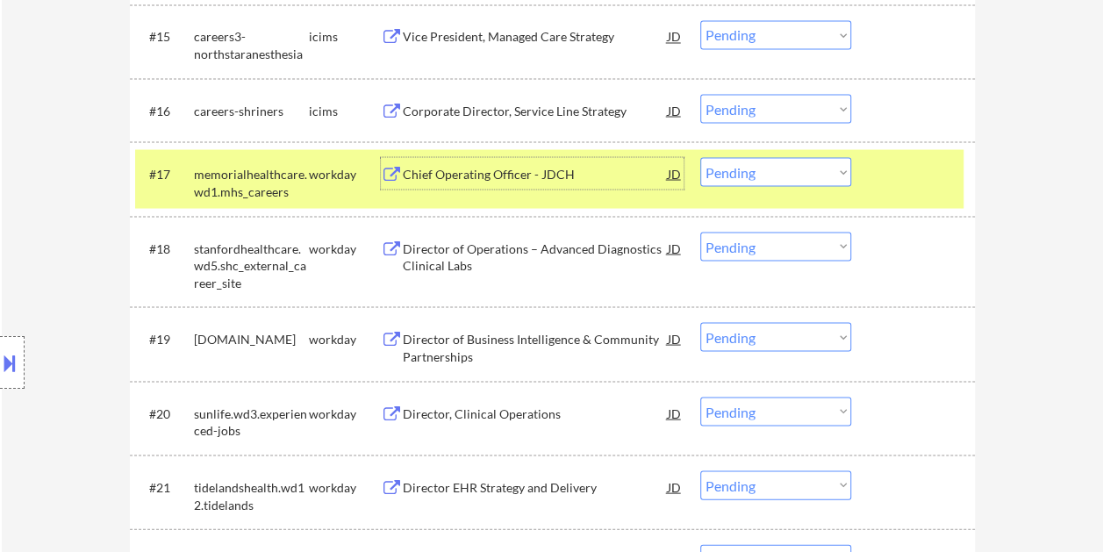
click at [581, 184] on div "Chief Operating Officer - JDCH" at bounding box center [535, 173] width 265 height 32
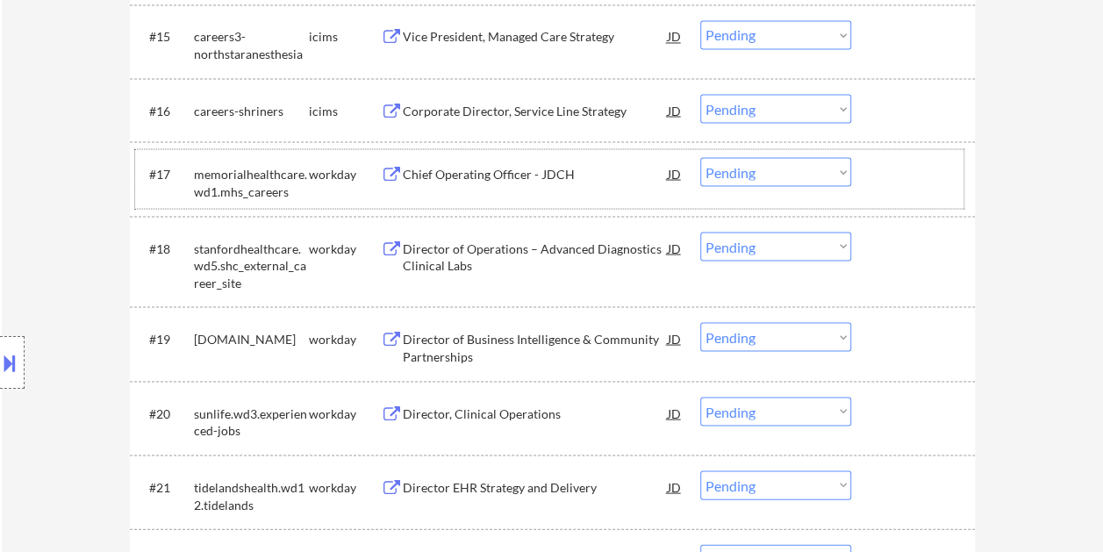
click at [896, 166] on div at bounding box center [914, 173] width 77 height 32
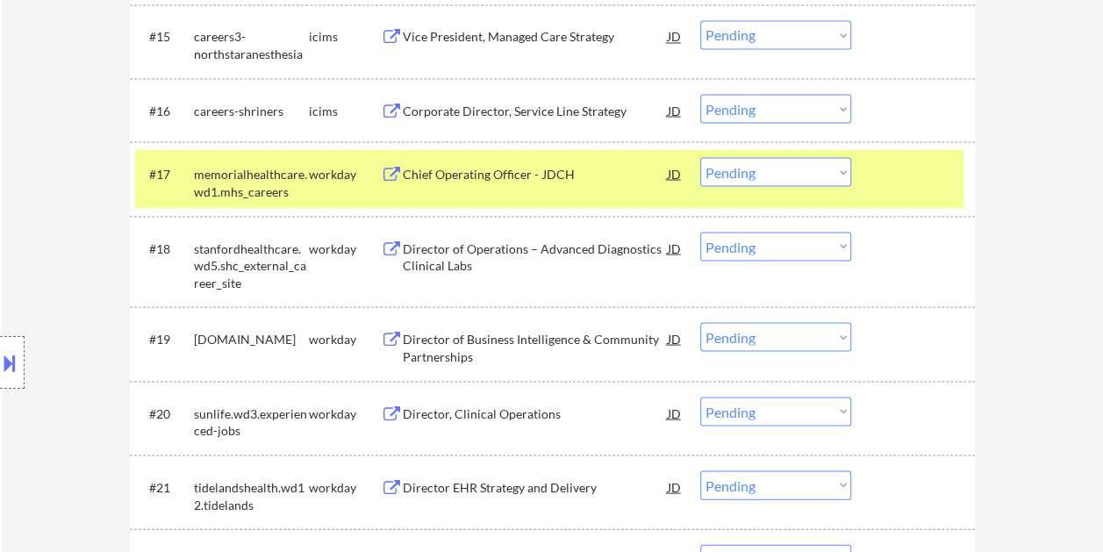
click at [835, 171] on select "Choose an option... Pending Applied Excluded (Questions) Excluded (Expired) Exc…" at bounding box center [775, 171] width 151 height 29
click at [700, 157] on select "Choose an option... Pending Applied Excluded (Questions) Excluded (Expired) Exc…" at bounding box center [775, 171] width 151 height 29
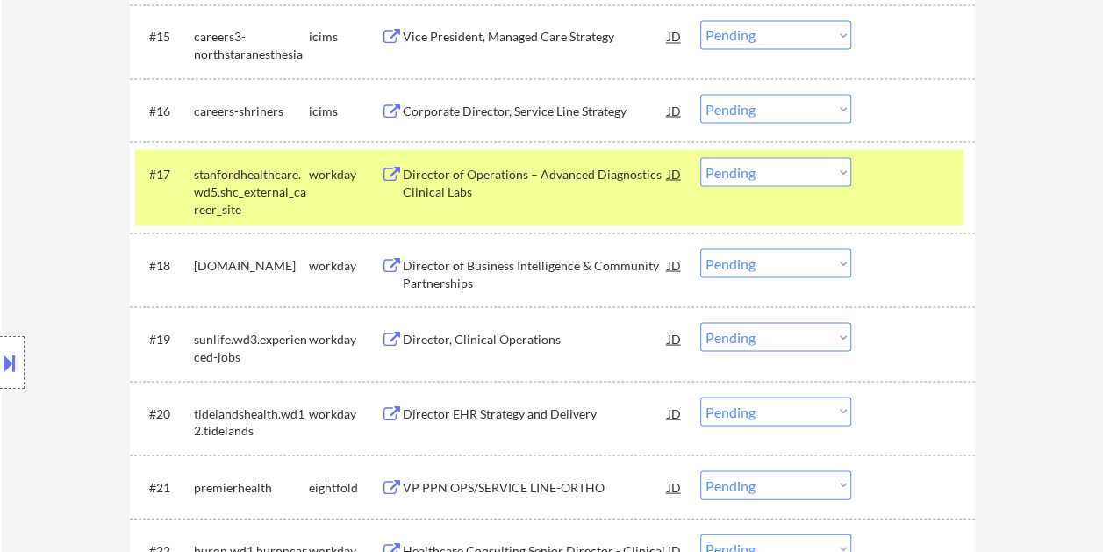
click at [889, 182] on div at bounding box center [914, 173] width 77 height 32
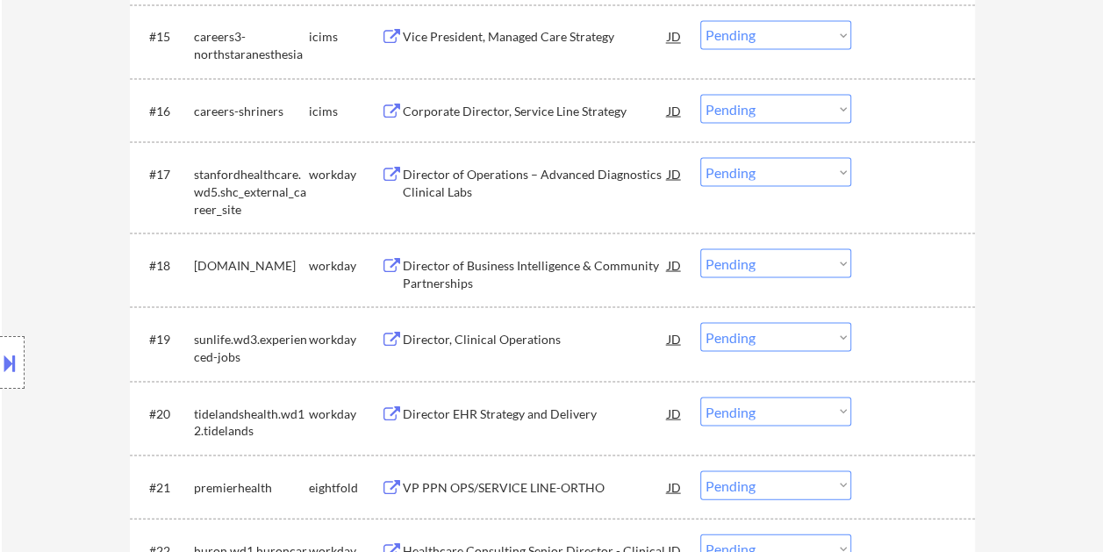
drag, startPoint x: 877, startPoint y: 184, endPoint x: 498, endPoint y: 179, distance: 378.9
click at [879, 184] on div at bounding box center [914, 173] width 77 height 32
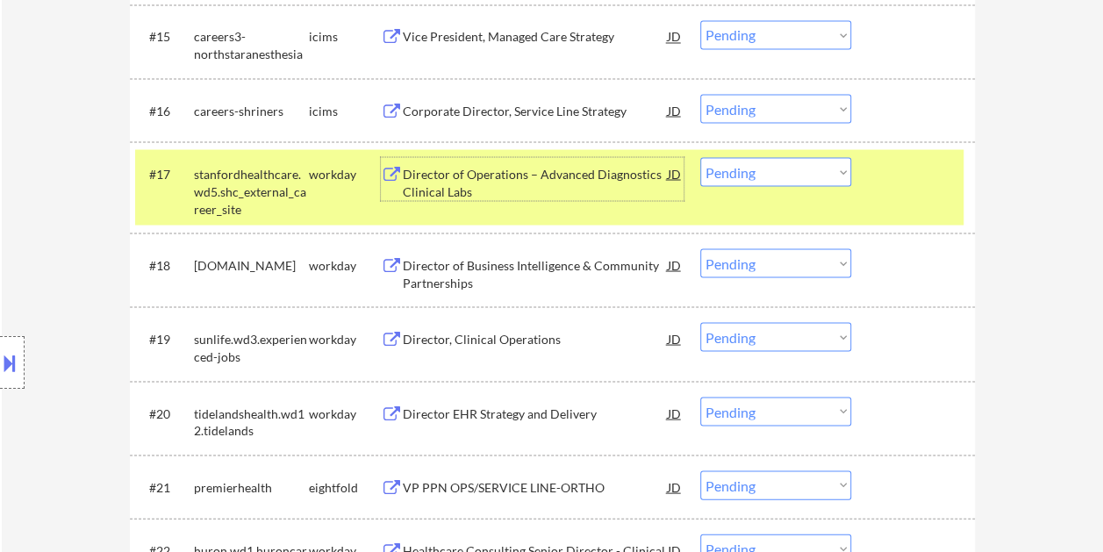
click at [459, 174] on div "Director of Operations – Advanced Diagnostics Clinical Labs" at bounding box center [535, 182] width 265 height 34
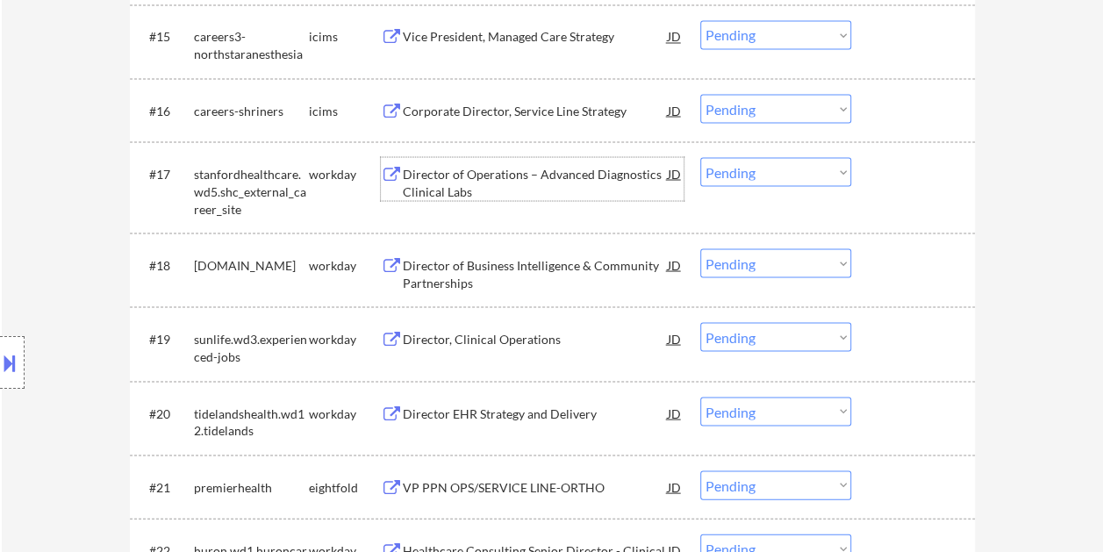
click at [888, 166] on div at bounding box center [914, 173] width 77 height 32
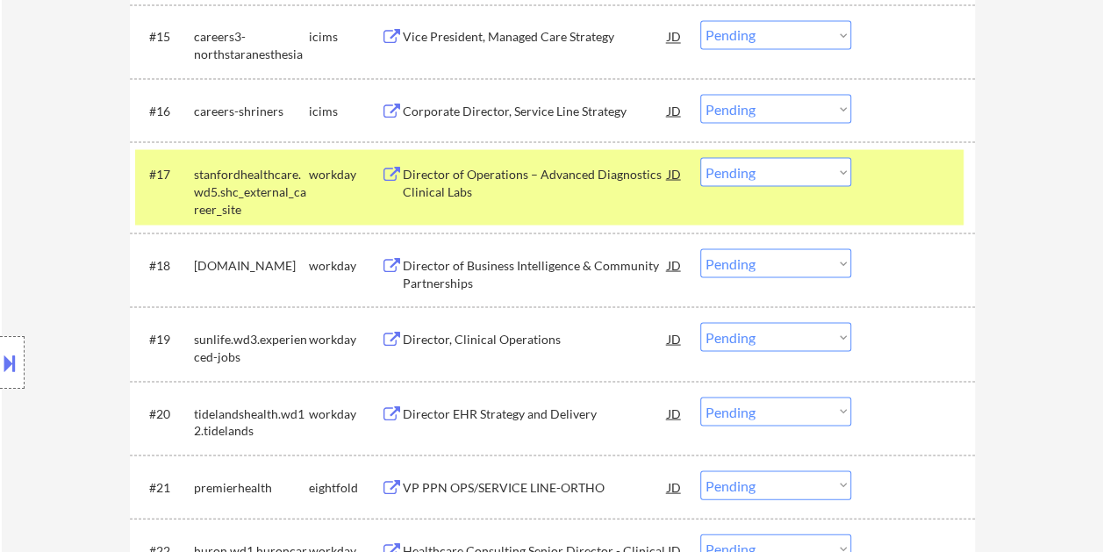
click at [833, 172] on select "Choose an option... Pending Applied Excluded (Questions) Excluded (Expired) Exc…" at bounding box center [775, 171] width 151 height 29
click at [700, 157] on select "Choose an option... Pending Applied Excluded (Questions) Excluded (Expired) Exc…" at bounding box center [775, 171] width 151 height 29
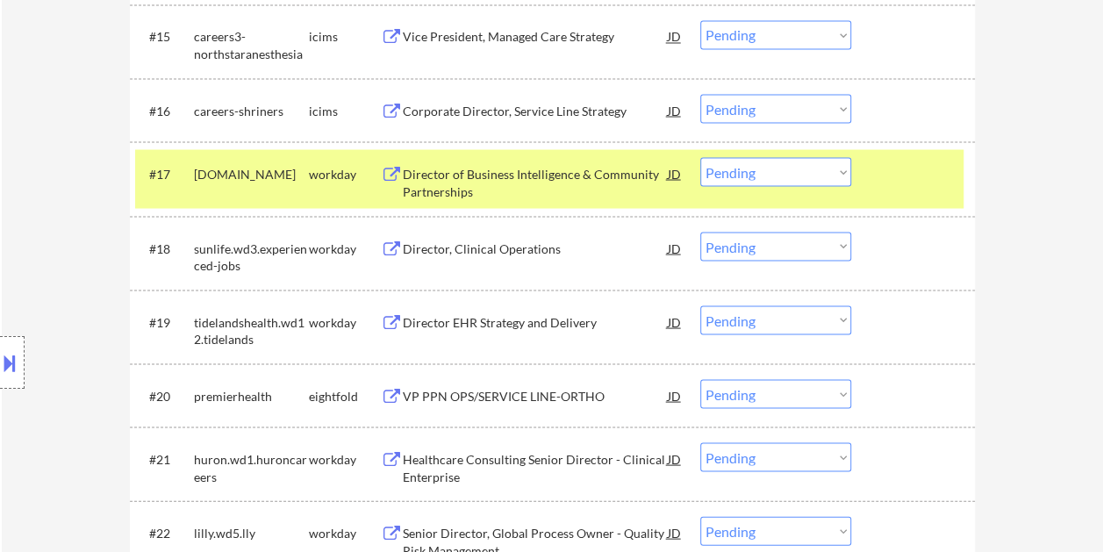
click at [917, 175] on div at bounding box center [914, 173] width 77 height 32
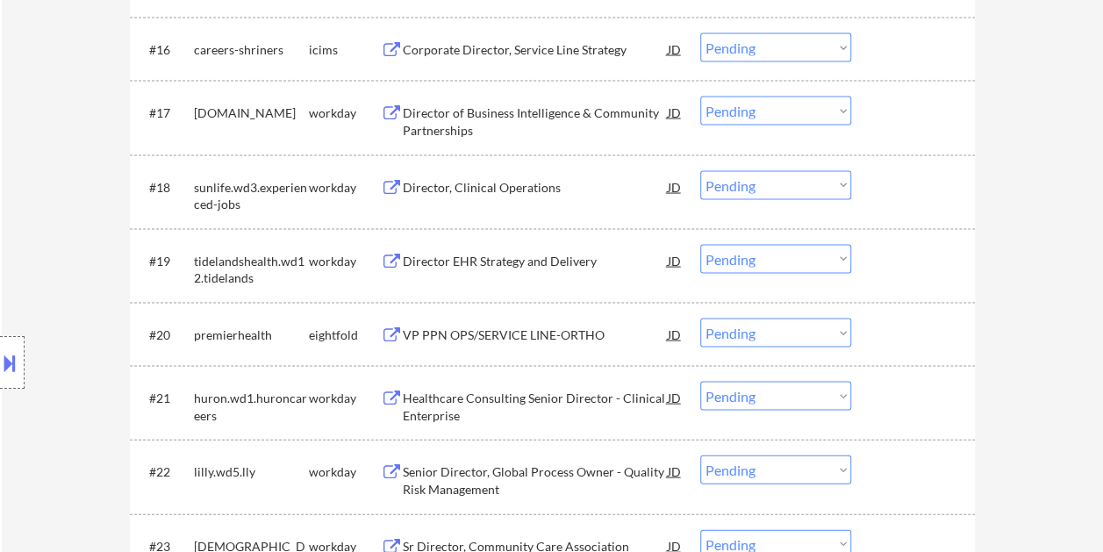
scroll to position [1666, 0]
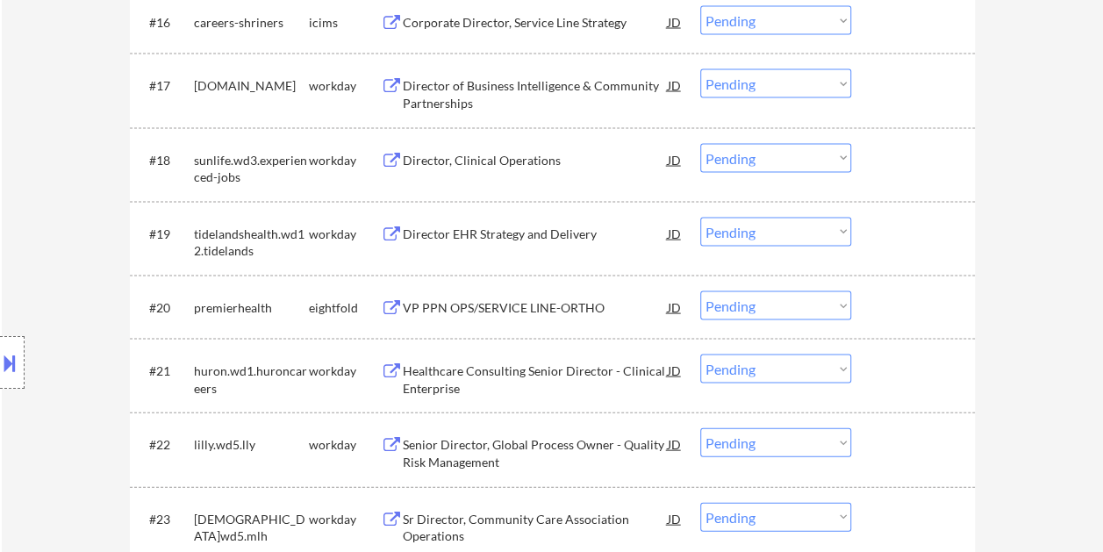
click at [912, 95] on div at bounding box center [914, 85] width 77 height 32
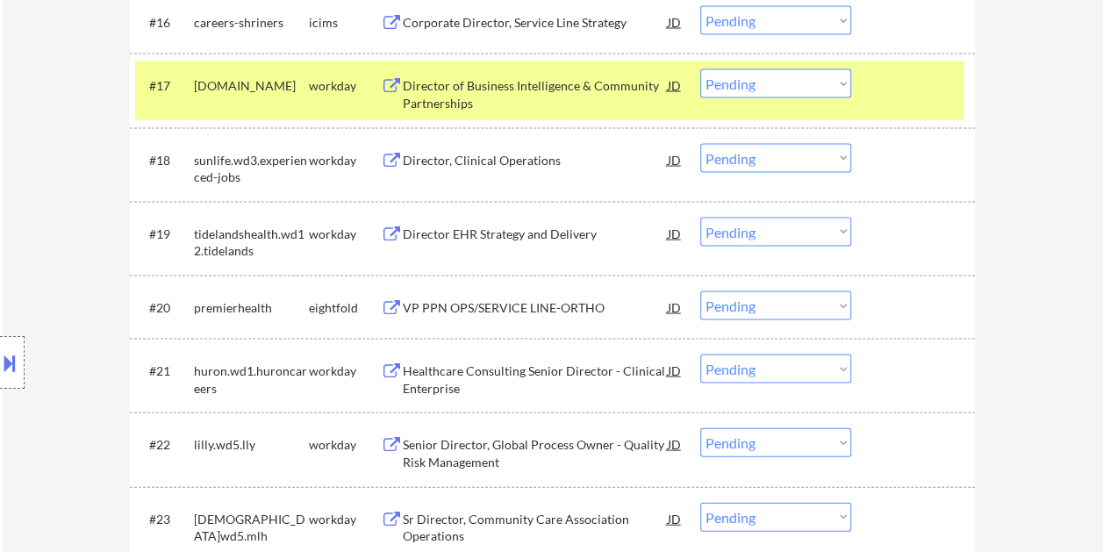
click at [513, 83] on div "Director of Business Intelligence & Community Partnerships" at bounding box center [535, 94] width 265 height 34
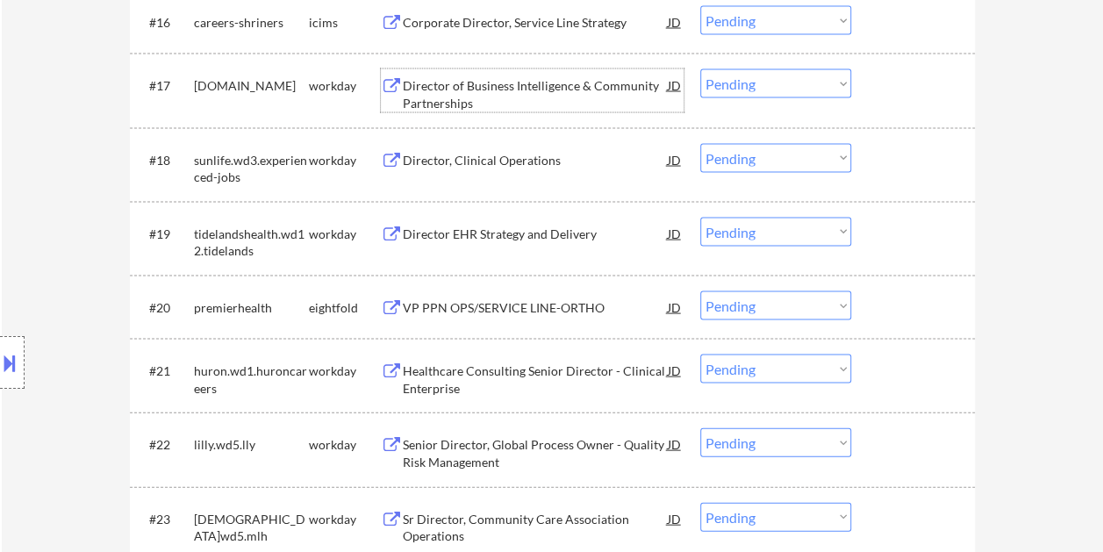
click at [874, 97] on div "#17 cghmc.wd1.search workday Director of Business Intelligence & Community Part…" at bounding box center [549, 90] width 828 height 58
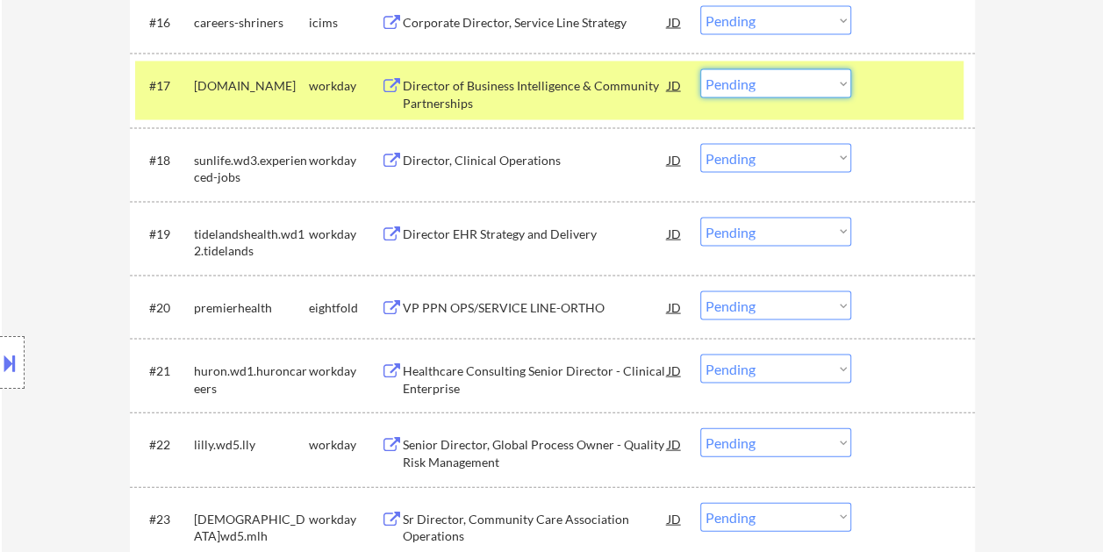
click at [830, 88] on select "Choose an option... Pending Applied Excluded (Questions) Excluded (Expired) Exc…" at bounding box center [775, 83] width 151 height 29
click at [700, 69] on select "Choose an option... Pending Applied Excluded (Questions) Excluded (Expired) Exc…" at bounding box center [775, 83] width 151 height 29
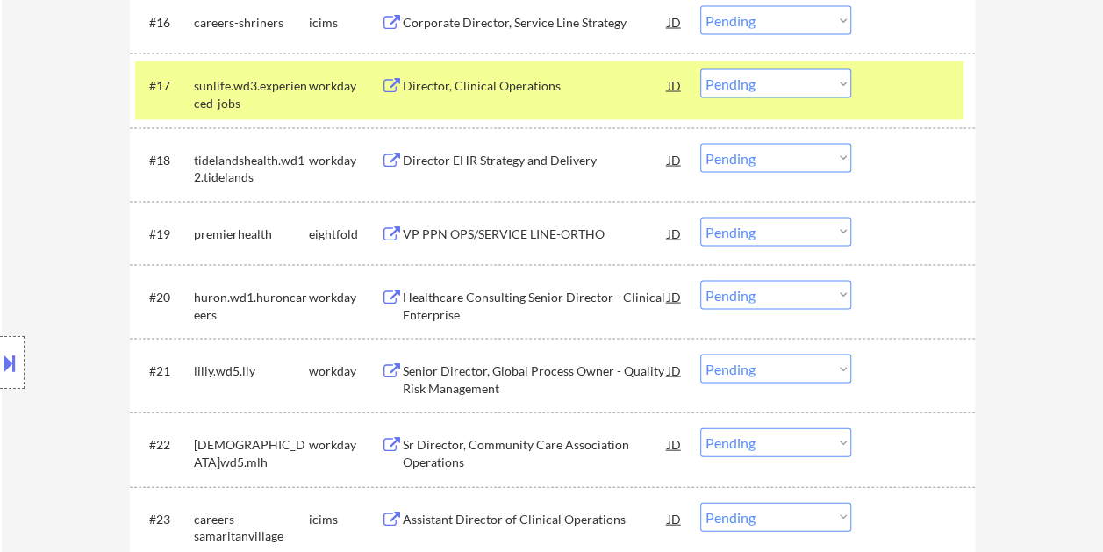
click at [910, 83] on div at bounding box center [914, 85] width 77 height 32
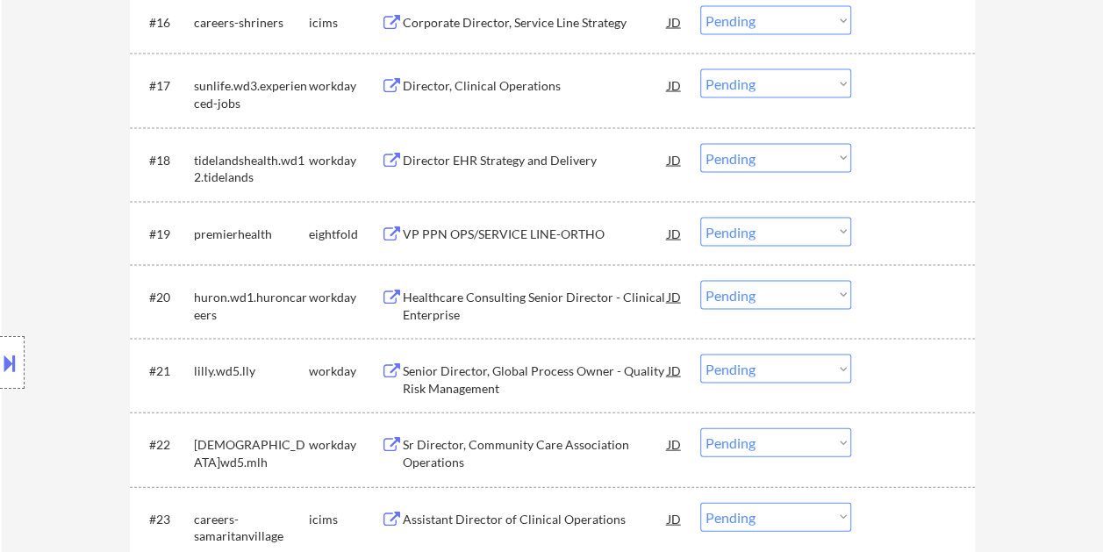
click at [939, 90] on div at bounding box center [914, 85] width 77 height 32
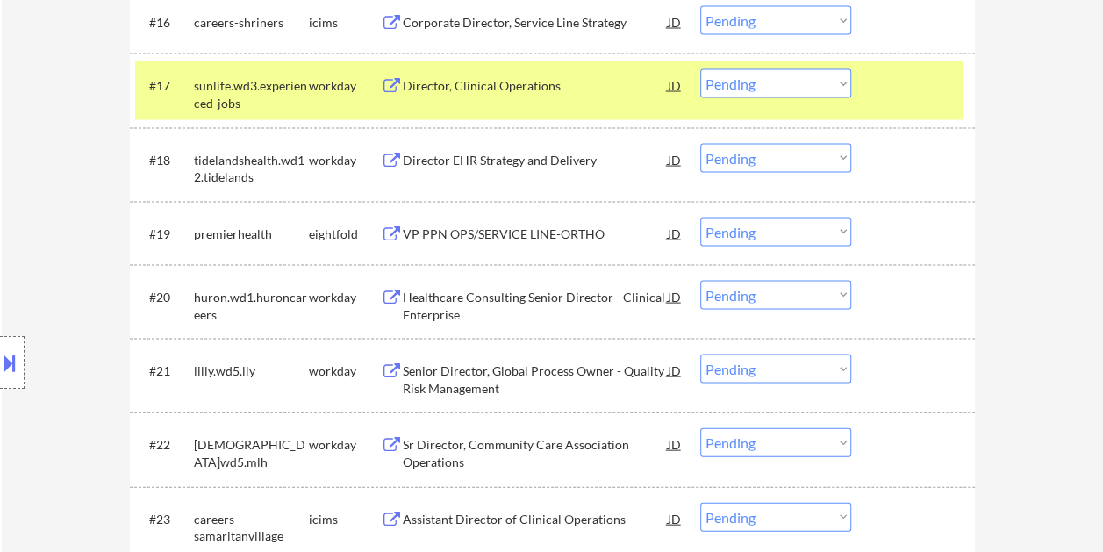
click at [489, 84] on div "Director, Clinical Operations" at bounding box center [535, 86] width 265 height 18
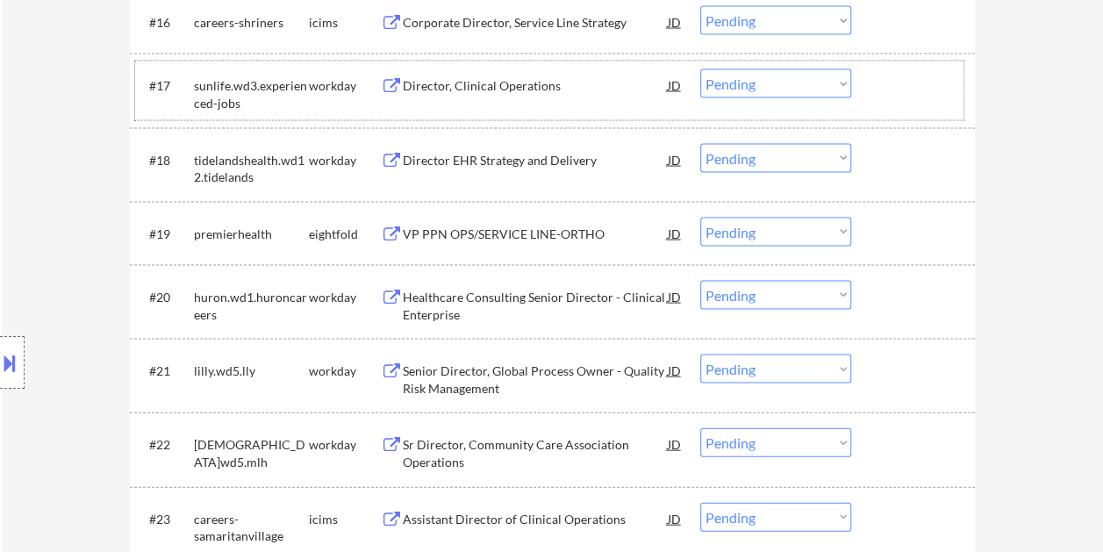
click at [891, 111] on div "#17 sunlife.wd3.experienced-jobs workday Director, Clinical Operations JD Choos…" at bounding box center [549, 90] width 828 height 58
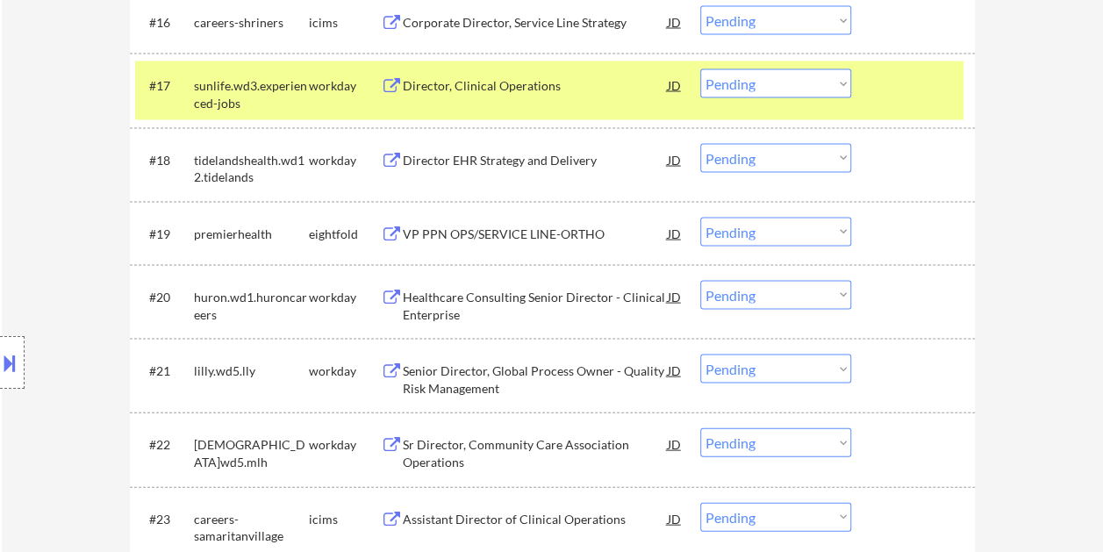
click at [847, 88] on select "Choose an option... Pending Applied Excluded (Questions) Excluded (Expired) Exc…" at bounding box center [775, 83] width 151 height 29
click at [700, 69] on select "Choose an option... Pending Applied Excluded (Questions) Excluded (Expired) Exc…" at bounding box center [775, 83] width 151 height 29
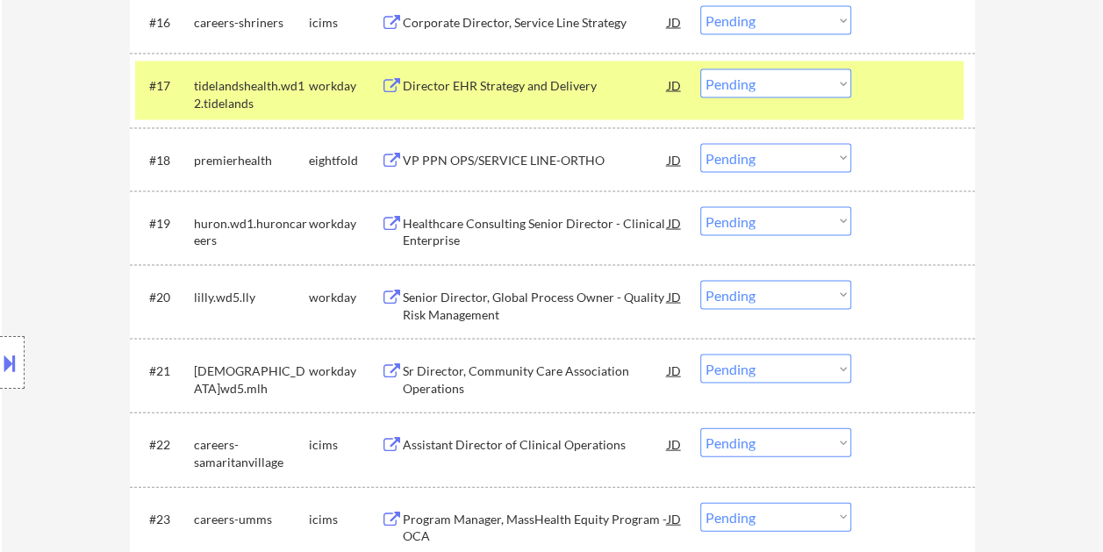
click at [888, 96] on div at bounding box center [914, 85] width 77 height 32
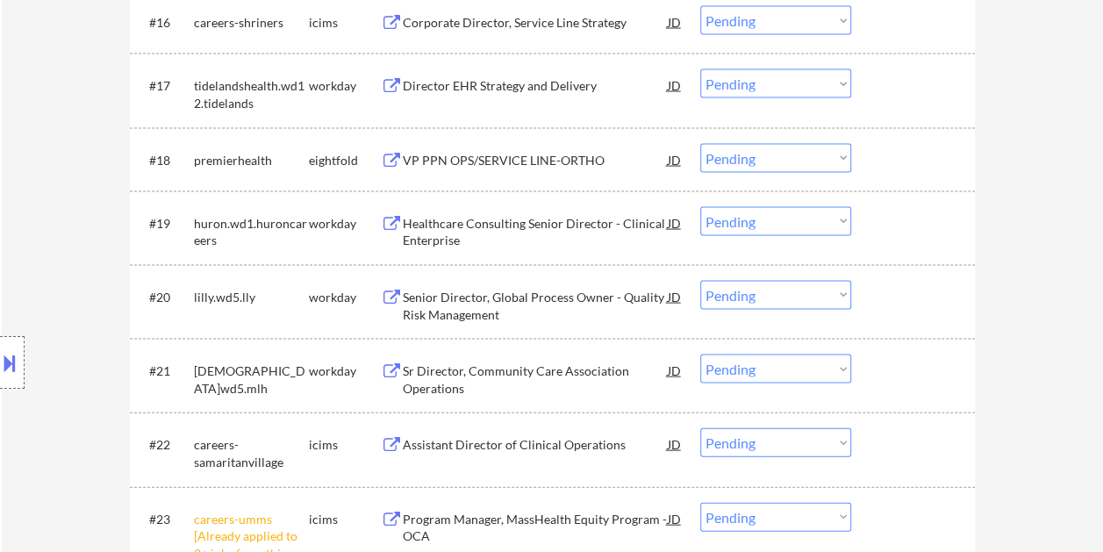
drag, startPoint x: 889, startPoint y: 91, endPoint x: 680, endPoint y: 89, distance: 209.6
click at [889, 90] on div at bounding box center [914, 85] width 77 height 32
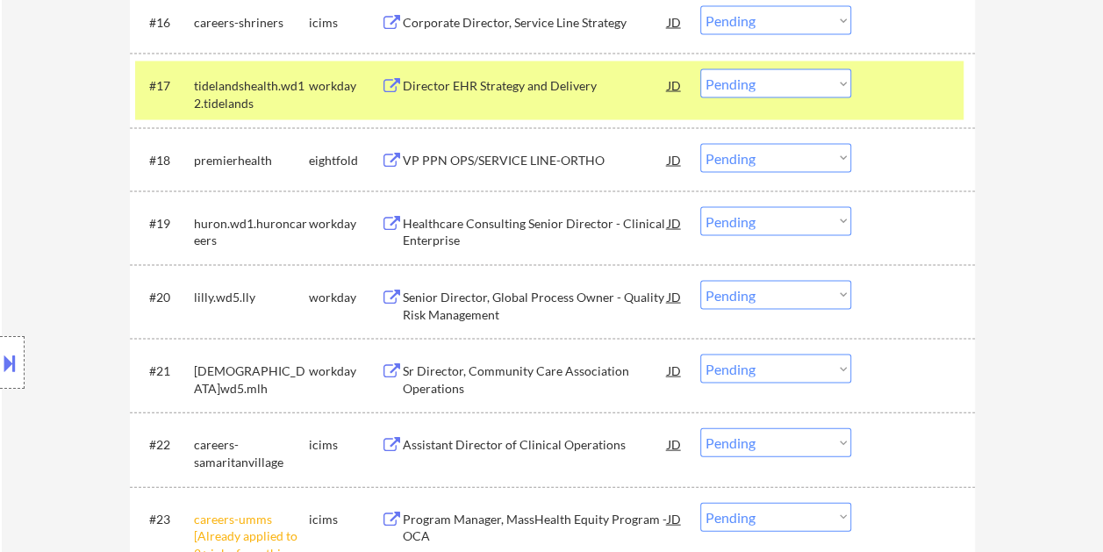
click at [425, 82] on div "Director EHR Strategy and Delivery" at bounding box center [535, 86] width 265 height 18
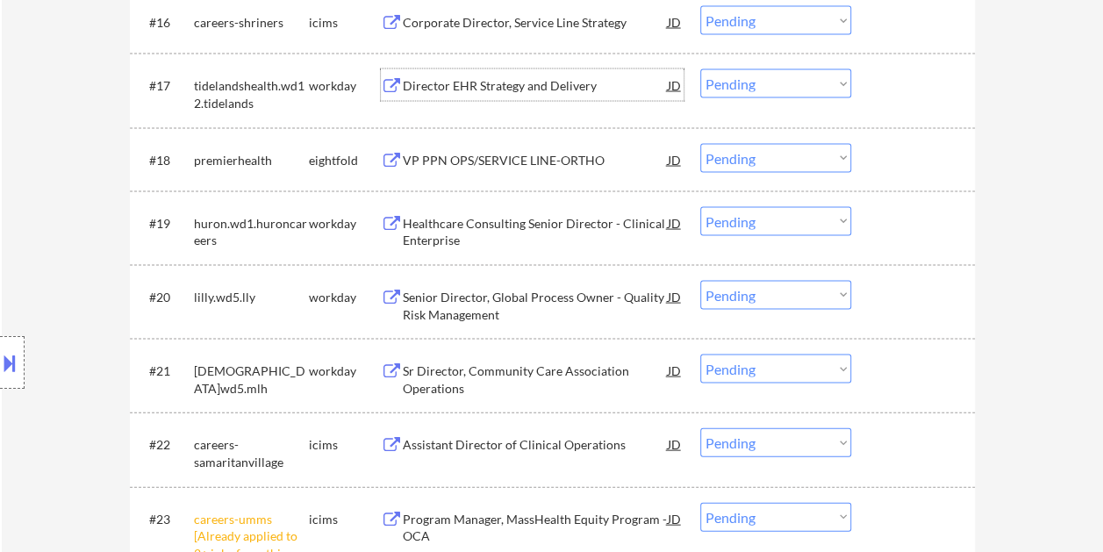
click at [882, 75] on div at bounding box center [914, 85] width 77 height 32
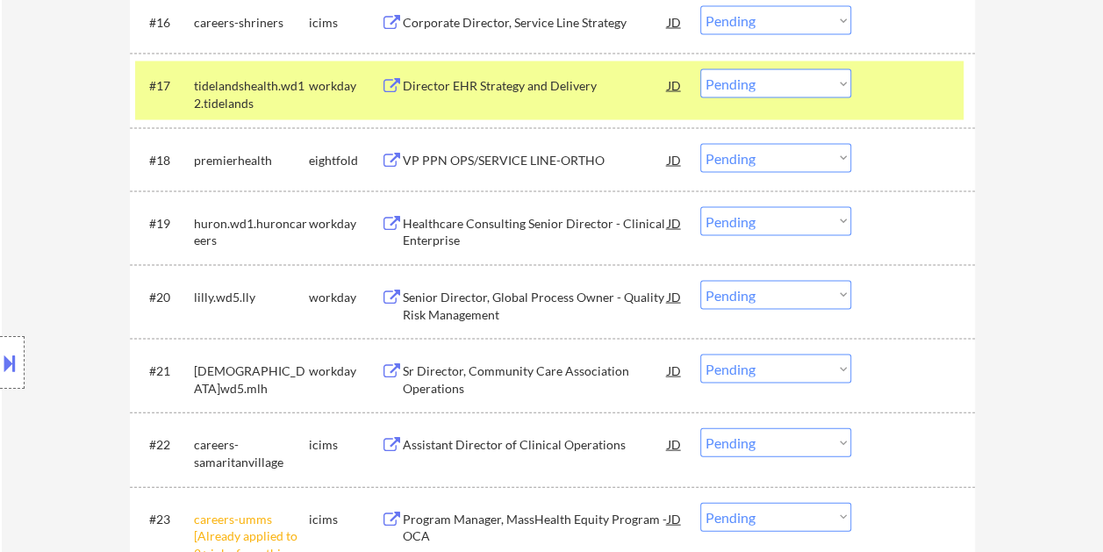
click at [839, 84] on select "Choose an option... Pending Applied Excluded (Questions) Excluded (Expired) Exc…" at bounding box center [775, 83] width 151 height 29
drag, startPoint x: 539, startPoint y: 65, endPoint x: 472, endPoint y: 76, distance: 67.6
click at [535, 65] on div "#17 tidelandshealth.wd12.tidelands workday Director EHR Strategy and Delivery J…" at bounding box center [549, 90] width 828 height 58
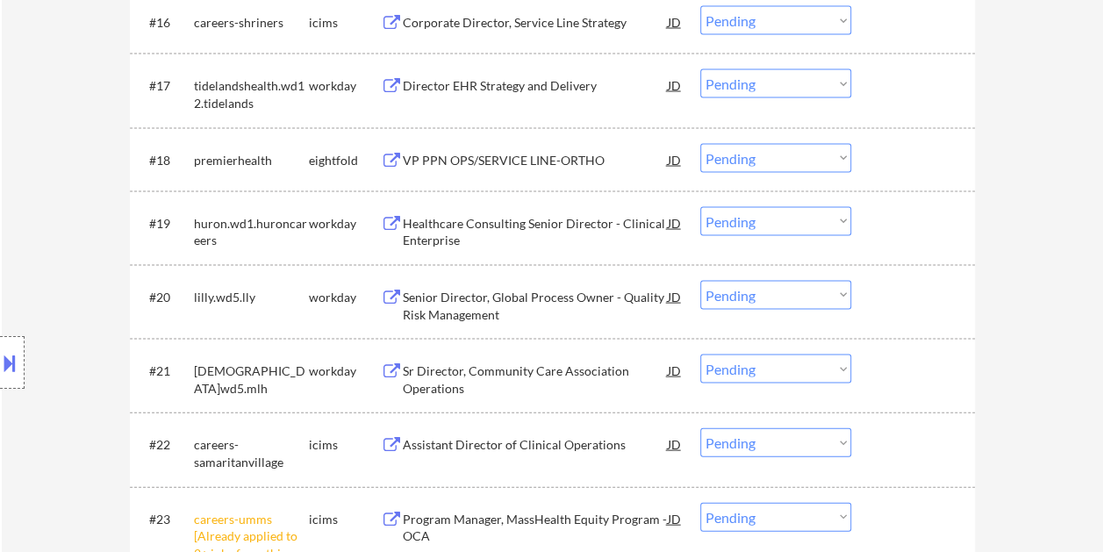
click at [948, 100] on div at bounding box center [914, 85] width 77 height 32
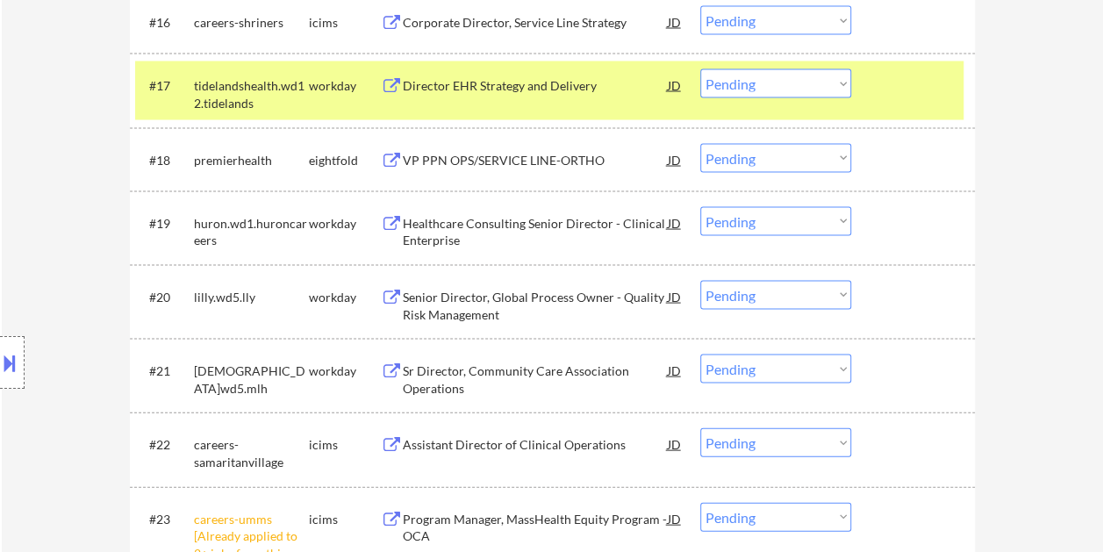
click at [596, 85] on div "Director EHR Strategy and Delivery" at bounding box center [535, 86] width 265 height 18
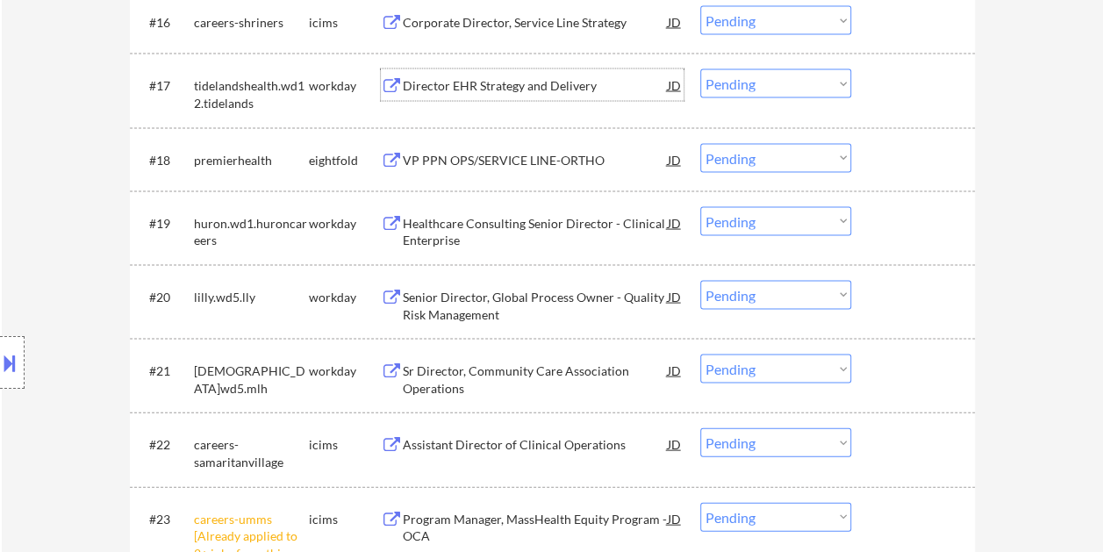
click at [886, 75] on div at bounding box center [914, 85] width 77 height 32
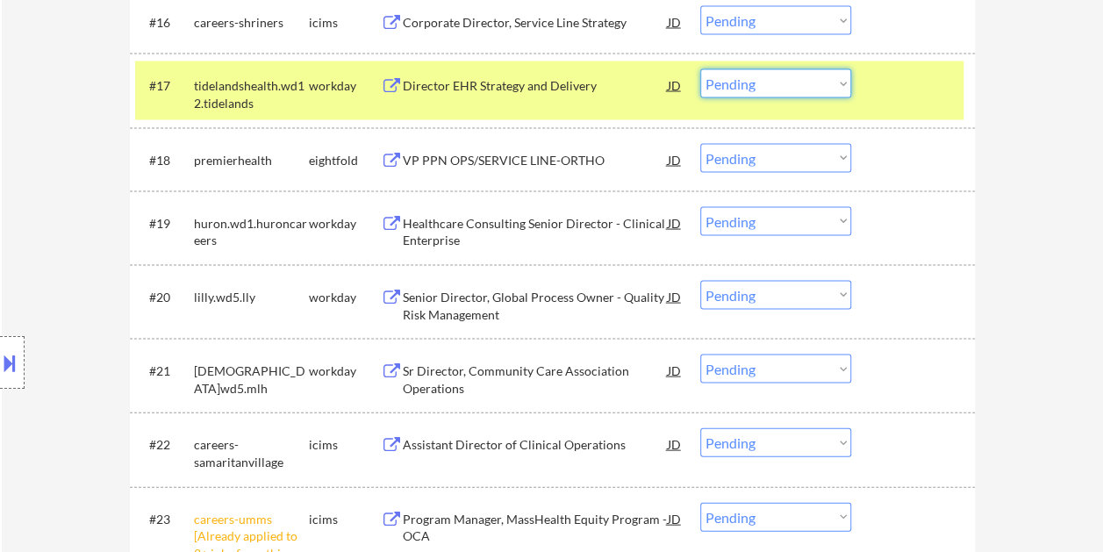
click at [837, 82] on select "Choose an option... Pending Applied Excluded (Questions) Excluded (Expired) Exc…" at bounding box center [775, 83] width 151 height 29
click at [700, 69] on select "Choose an option... Pending Applied Excluded (Questions) Excluded (Expired) Exc…" at bounding box center [775, 83] width 151 height 29
select select ""pending""
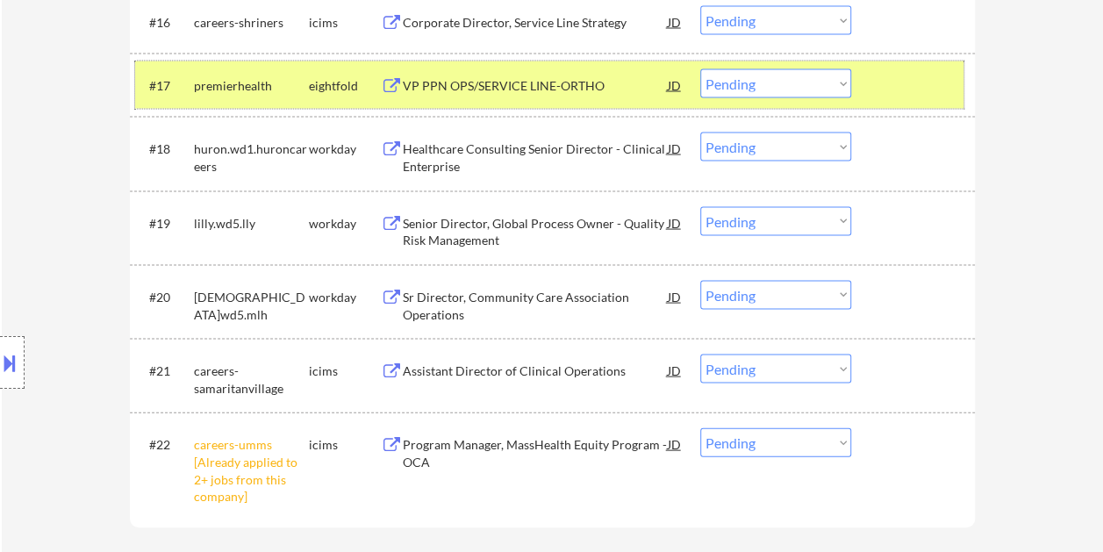
click at [889, 89] on div at bounding box center [914, 85] width 77 height 32
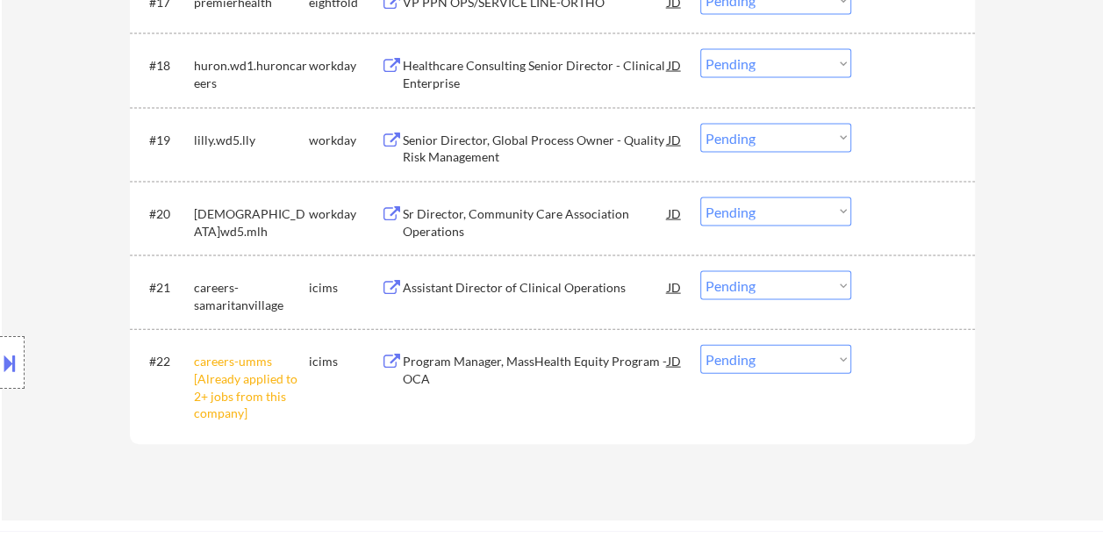
scroll to position [1754, 0]
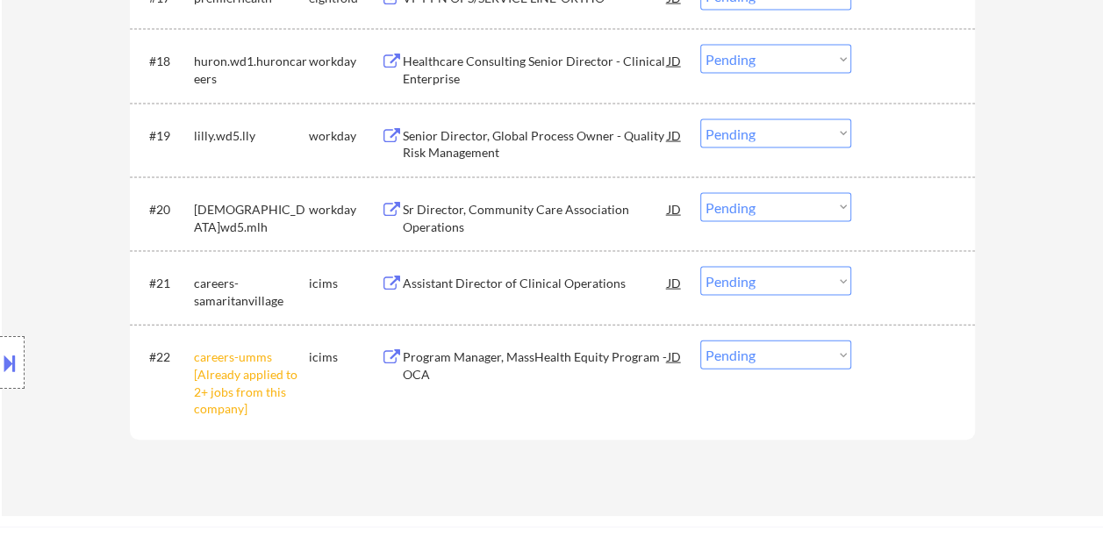
click at [877, 63] on div at bounding box center [914, 61] width 77 height 32
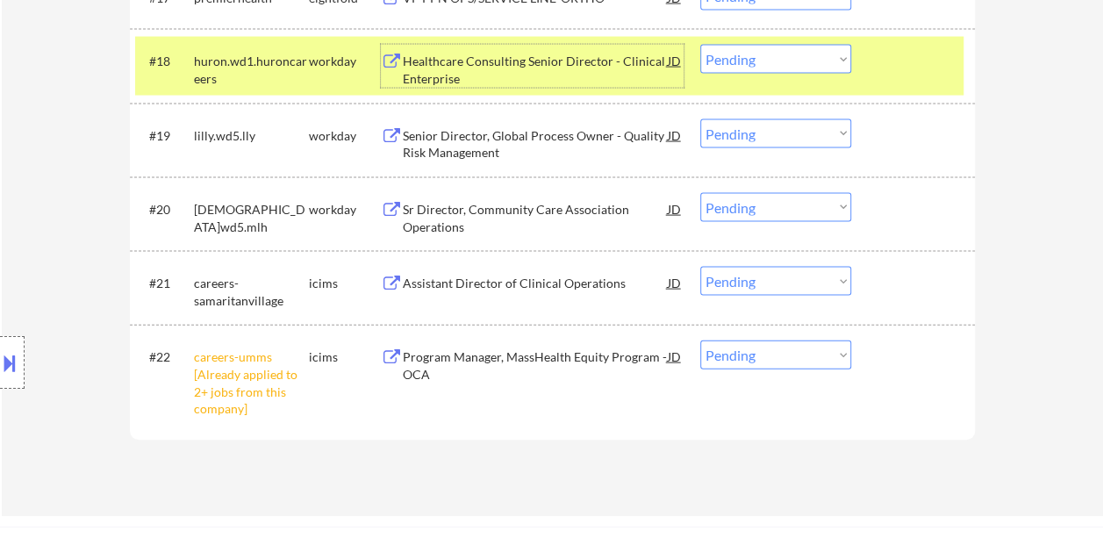
click at [498, 60] on div "Healthcare Consulting Senior Director - Clinical Enterprise" at bounding box center [535, 70] width 265 height 34
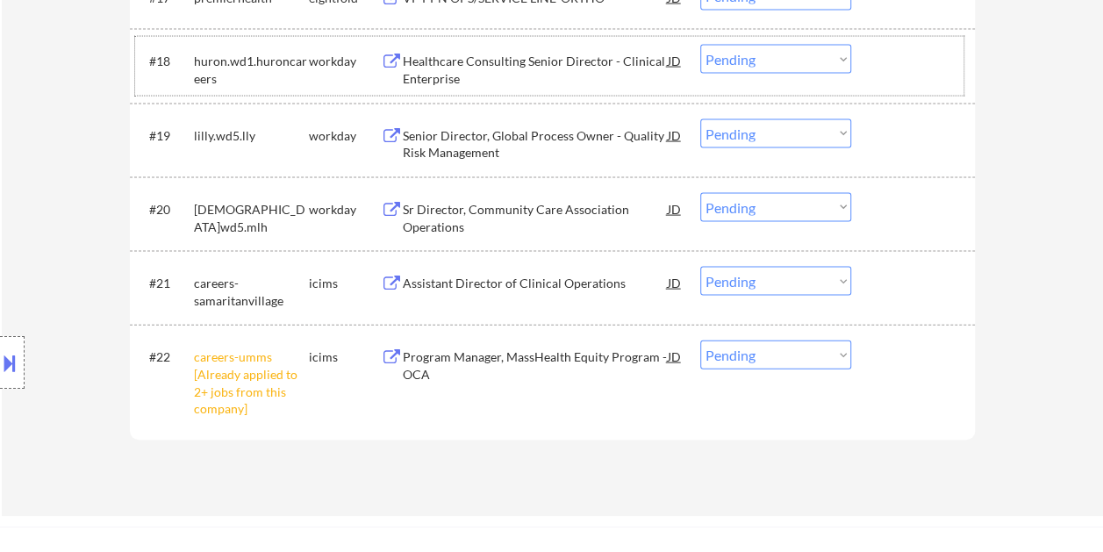
drag, startPoint x: 895, startPoint y: 54, endPoint x: 863, endPoint y: 61, distance: 32.3
click at [894, 55] on div at bounding box center [914, 61] width 77 height 32
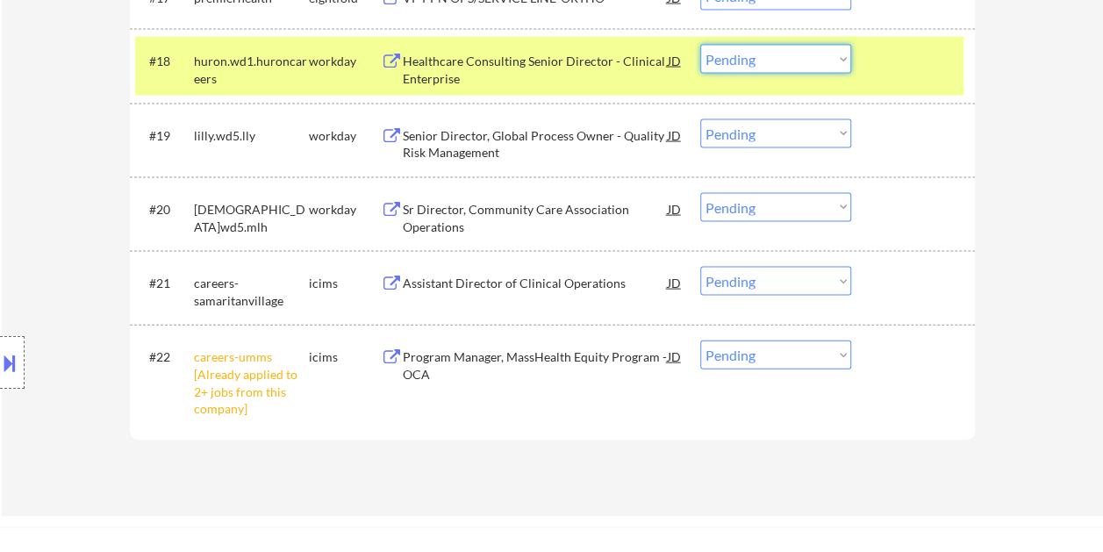
click at [846, 60] on select "Choose an option... Pending Applied Excluded (Questions) Excluded (Expired) Exc…" at bounding box center [775, 59] width 151 height 29
click at [700, 45] on select "Choose an option... Pending Applied Excluded (Questions) Excluded (Expired) Exc…" at bounding box center [775, 59] width 151 height 29
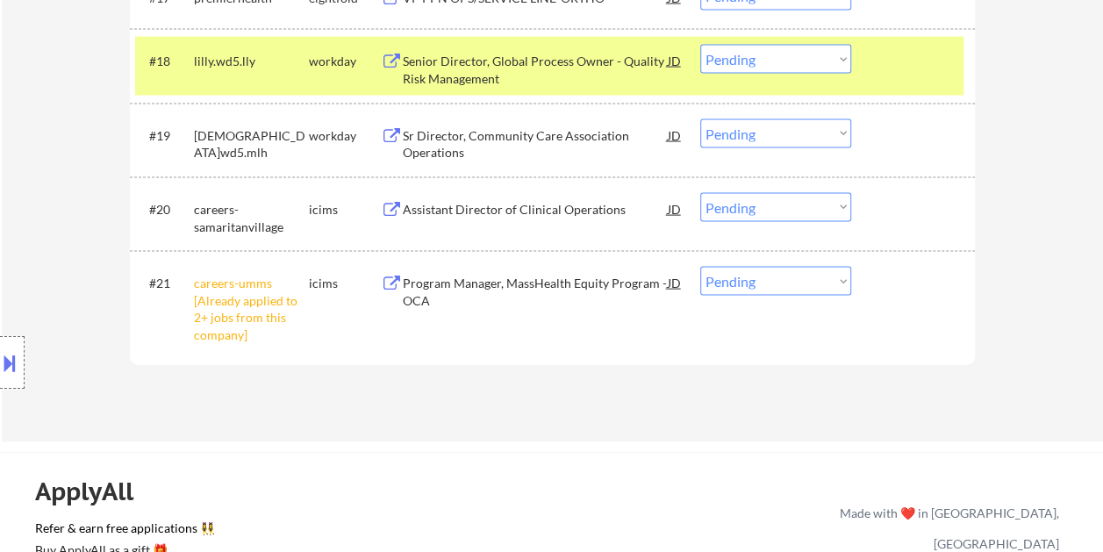
drag, startPoint x: 860, startPoint y: 70, endPoint x: 845, endPoint y: 70, distance: 14.9
click at [860, 70] on div "#18 lilly.wd5.lly workday Senior Director, Global Process Owner - Quality Risk …" at bounding box center [549, 66] width 828 height 58
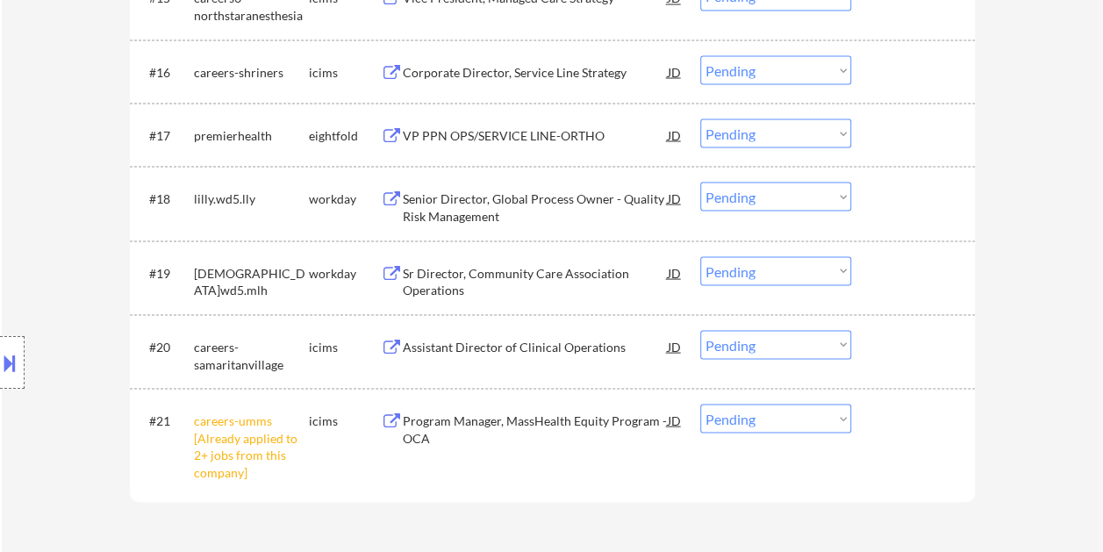
scroll to position [1666, 0]
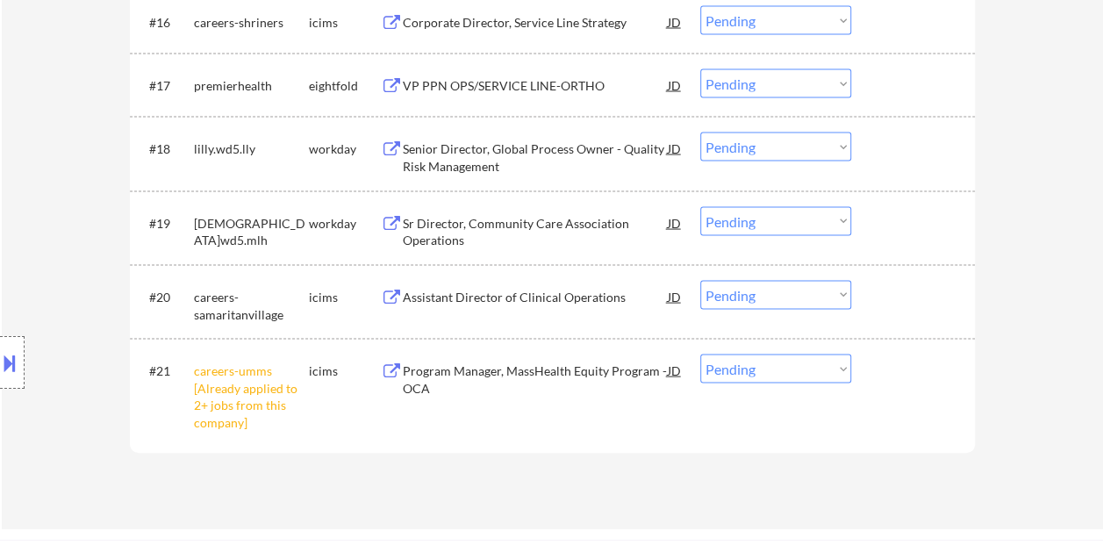
click at [889, 154] on div at bounding box center [914, 148] width 77 height 32
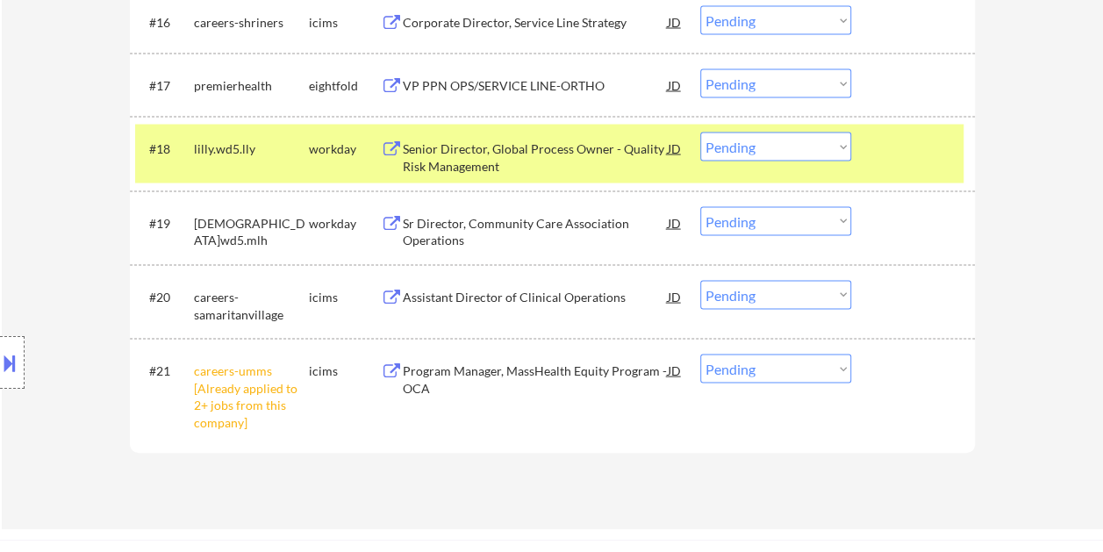
click at [549, 139] on div "Senior Director, Global Process Owner - Quality Risk Management" at bounding box center [535, 153] width 265 height 42
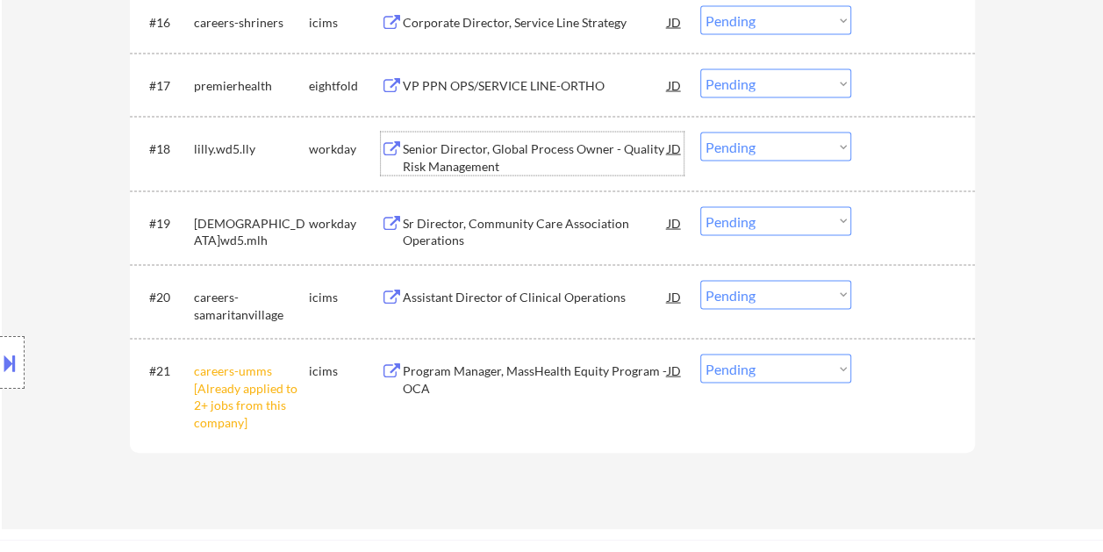
click at [909, 150] on div at bounding box center [914, 148] width 77 height 32
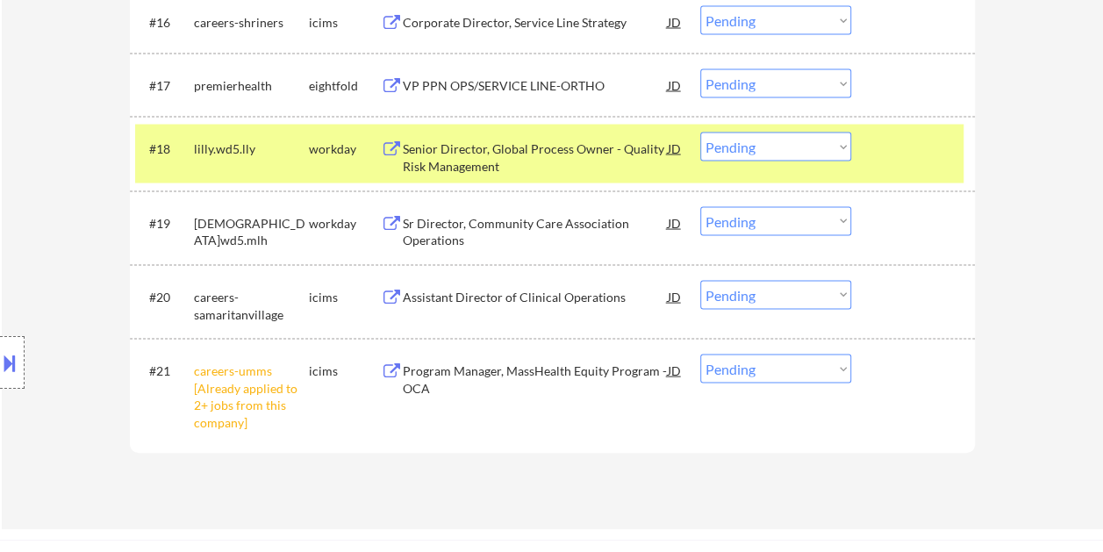
click at [819, 146] on select "Choose an option... Pending Applied Excluded (Questions) Excluded (Expired) Exc…" at bounding box center [775, 146] width 151 height 29
click at [700, 132] on select "Choose an option... Pending Applied Excluded (Questions) Excluded (Expired) Exc…" at bounding box center [775, 146] width 151 height 29
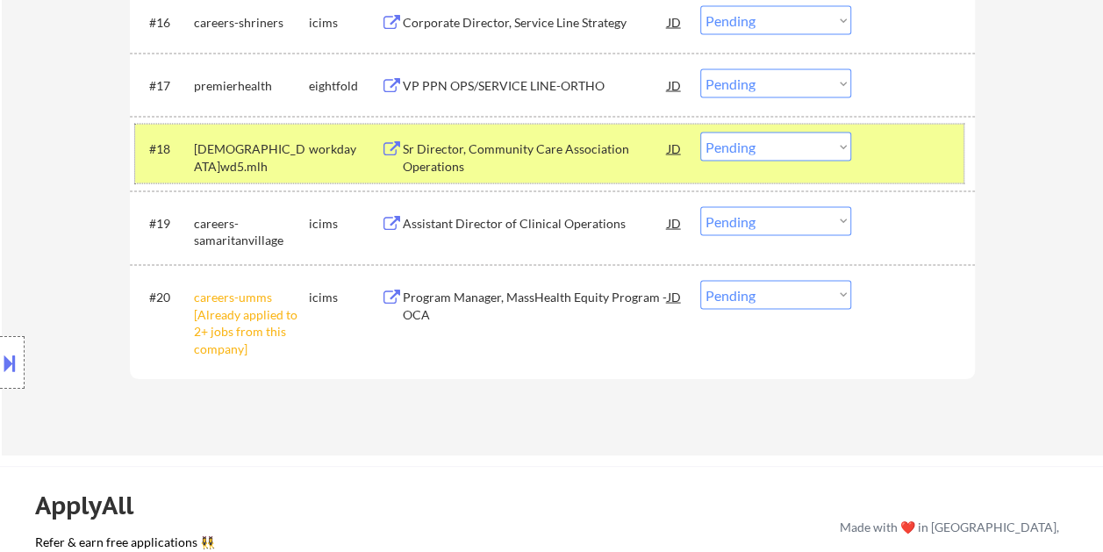
click at [887, 171] on div "#18 methodisthealth.wd5.mlh workday Sr Director, Community Care Association Ope…" at bounding box center [549, 154] width 828 height 58
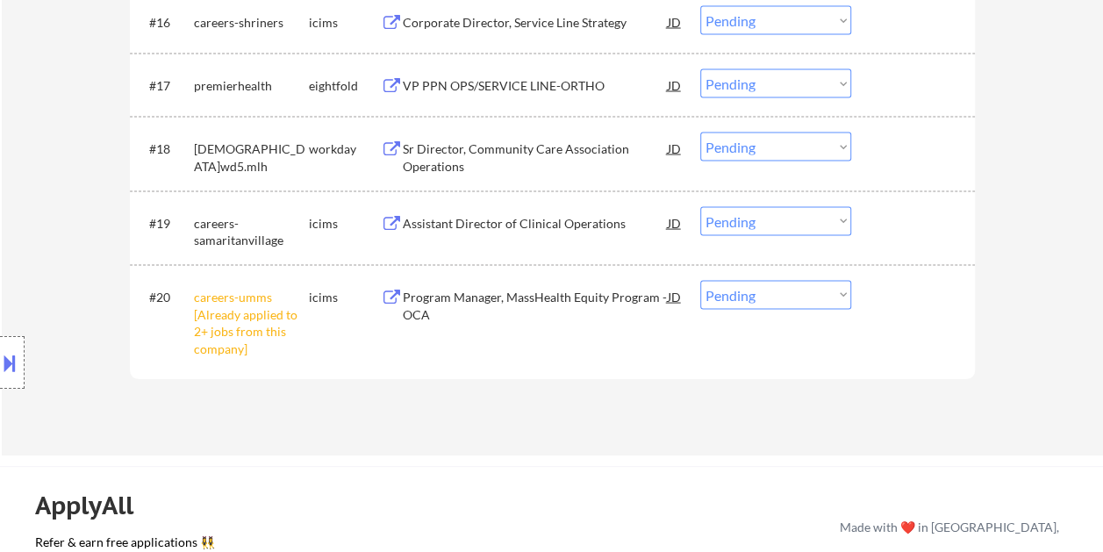
click at [917, 155] on div at bounding box center [914, 148] width 77 height 32
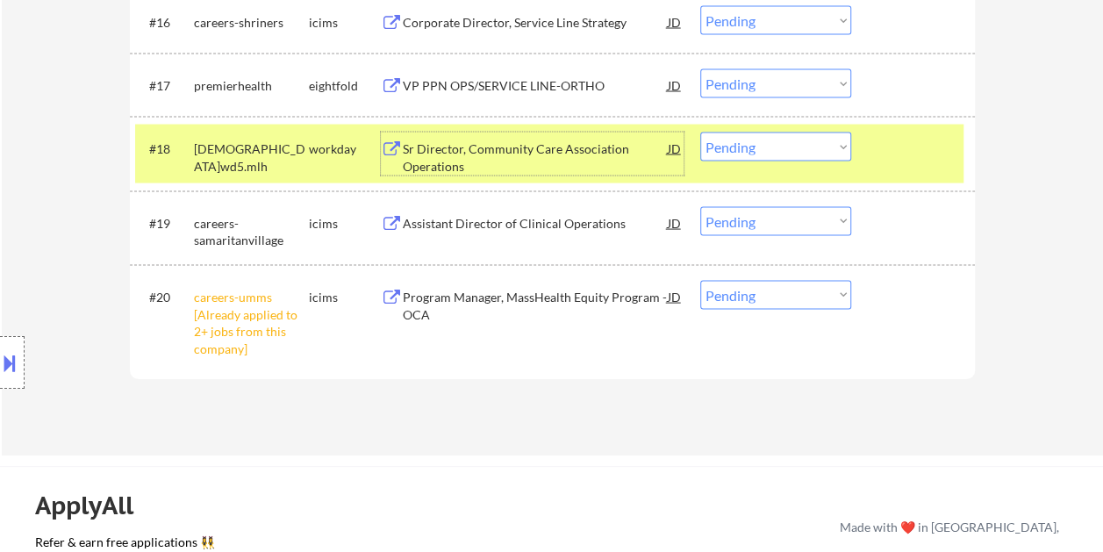
click at [463, 156] on div "Sr Director, Community Care Association Operations" at bounding box center [535, 157] width 265 height 34
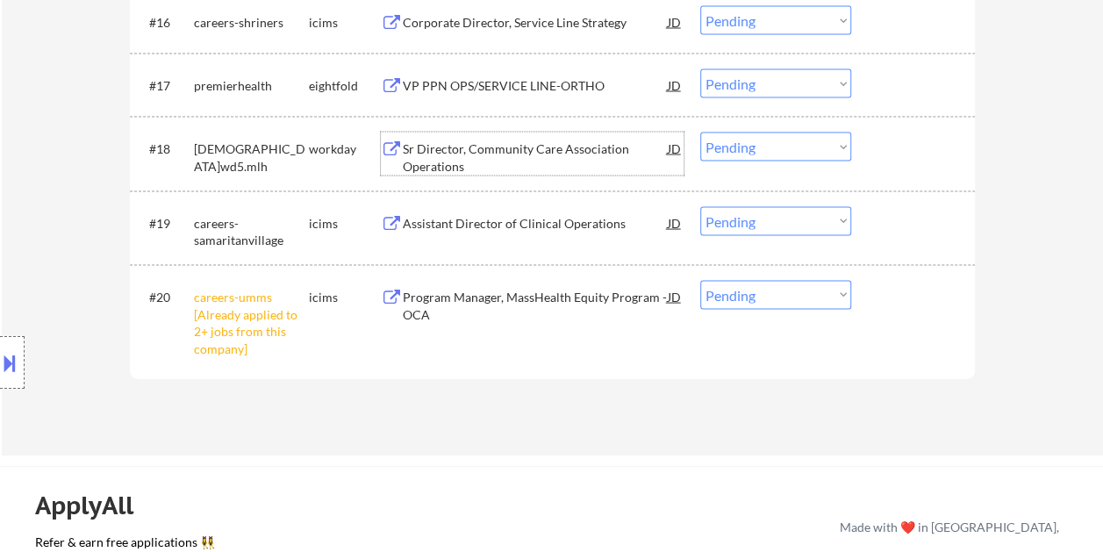
click at [872, 148] on div "#18 methodisthealth.wd5.mlh workday Sr Director, Community Care Association Ope…" at bounding box center [549, 154] width 828 height 58
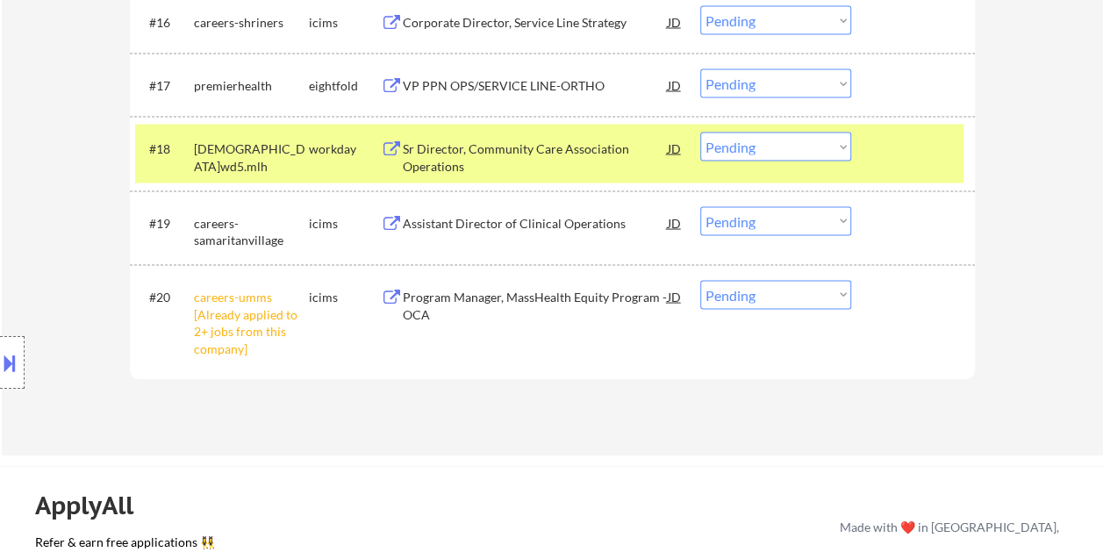
click at [844, 150] on select "Choose an option... Pending Applied Excluded (Questions) Excluded (Expired) Exc…" at bounding box center [775, 146] width 151 height 29
click at [700, 132] on select "Choose an option... Pending Applied Excluded (Questions) Excluded (Expired) Exc…" at bounding box center [775, 146] width 151 height 29
select select ""pending""
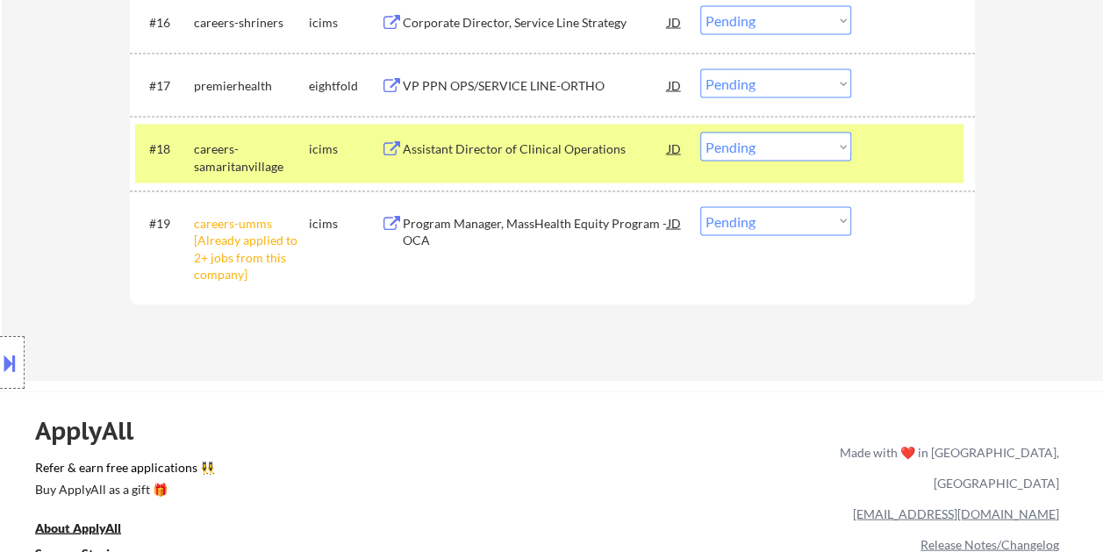
click at [876, 149] on div at bounding box center [914, 148] width 77 height 32
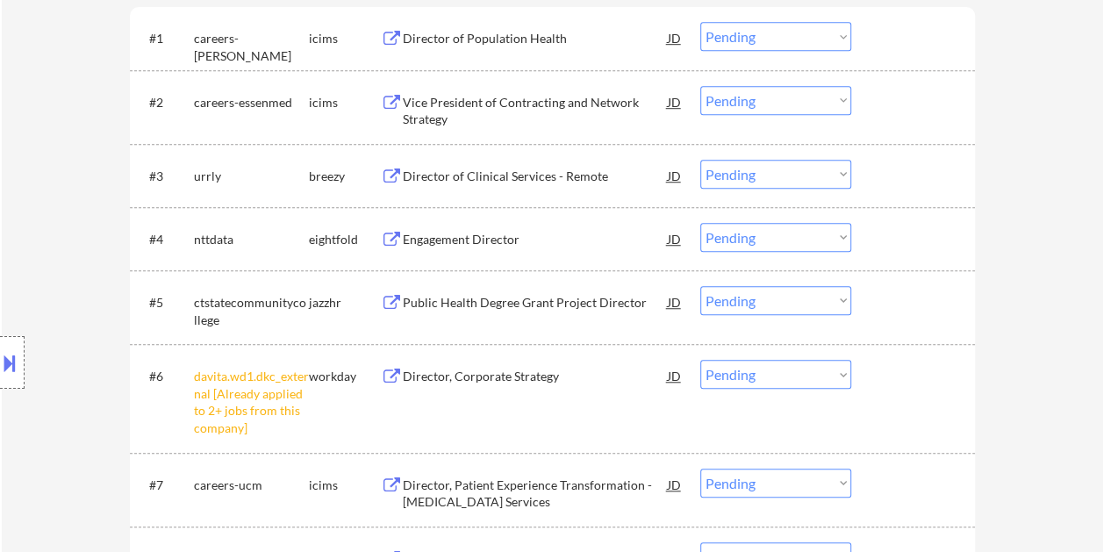
scroll to position [439, 0]
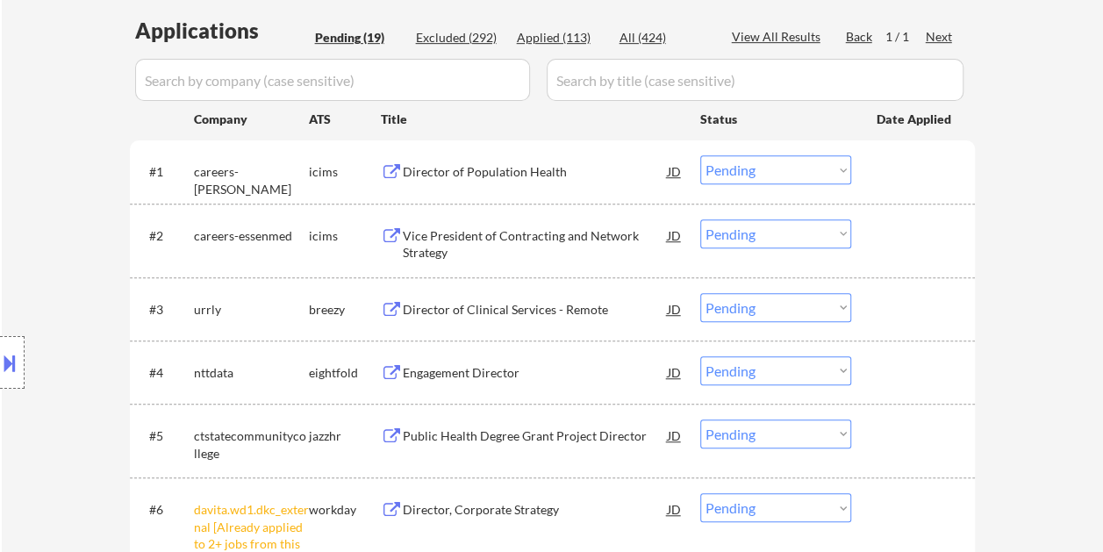
click at [895, 162] on div at bounding box center [914, 171] width 77 height 32
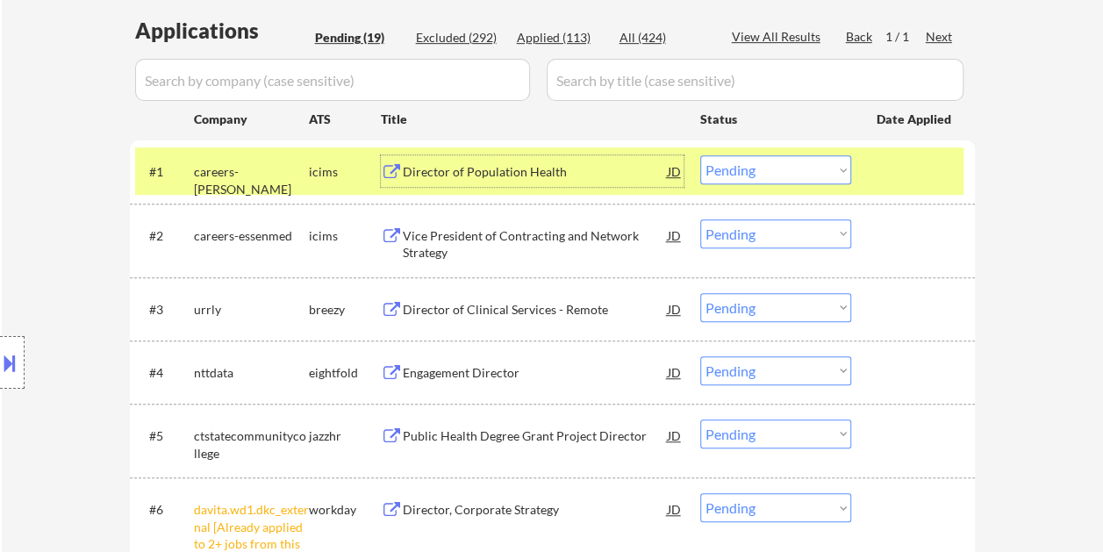
click at [523, 160] on div "Director of Population Health" at bounding box center [535, 171] width 265 height 32
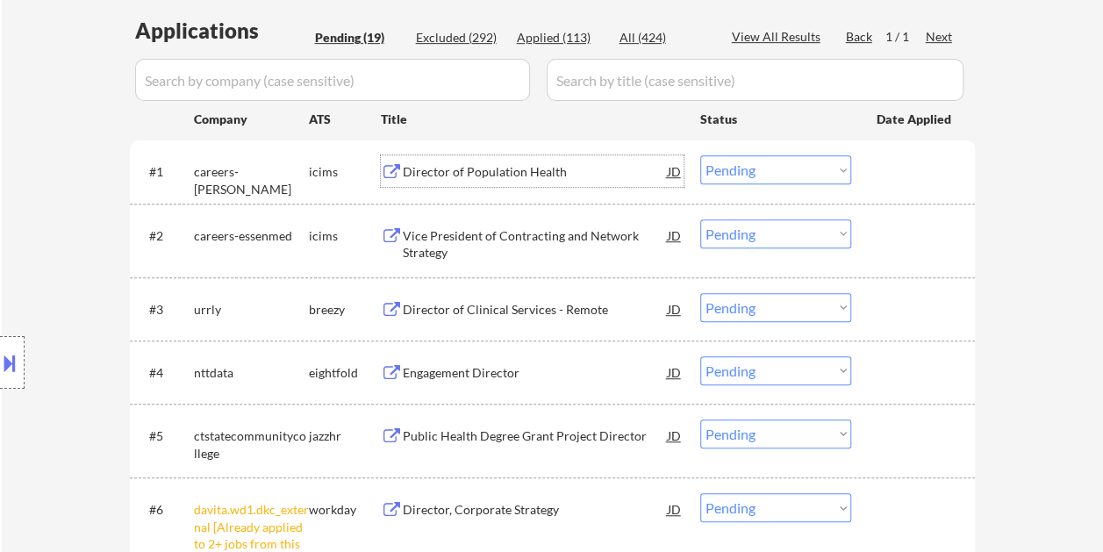
drag, startPoint x: 895, startPoint y: 180, endPoint x: 866, endPoint y: 180, distance: 28.9
click at [896, 180] on div at bounding box center [914, 171] width 77 height 32
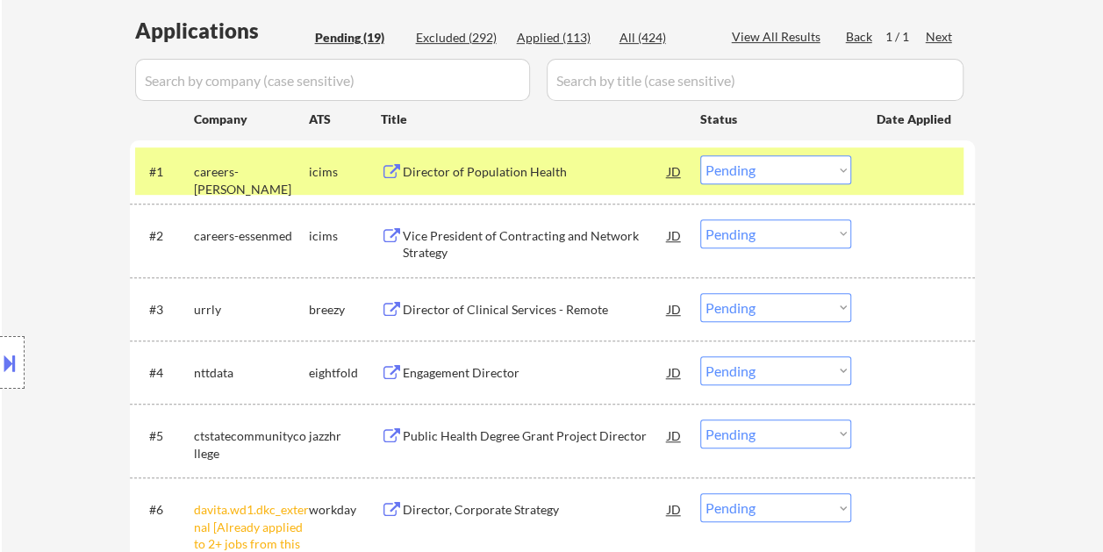
click at [836, 175] on select "Choose an option... Pending Applied Excluded (Questions) Excluded (Expired) Exc…" at bounding box center [775, 169] width 151 height 29
click at [700, 155] on select "Choose an option... Pending Applied Excluded (Questions) Excluded (Expired) Exc…" at bounding box center [775, 169] width 151 height 29
select select ""pending""
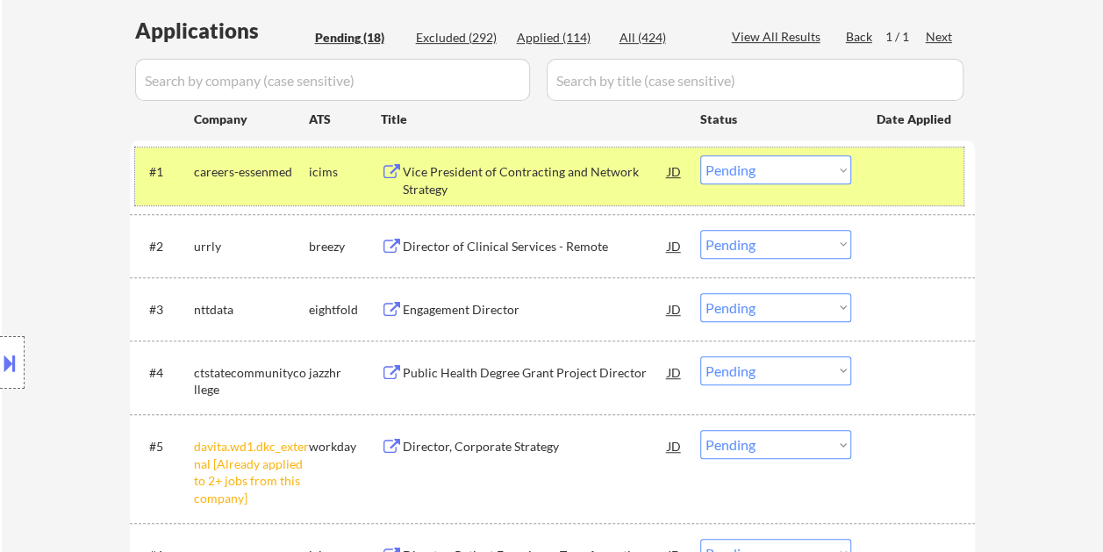
click at [888, 168] on div at bounding box center [914, 171] width 77 height 32
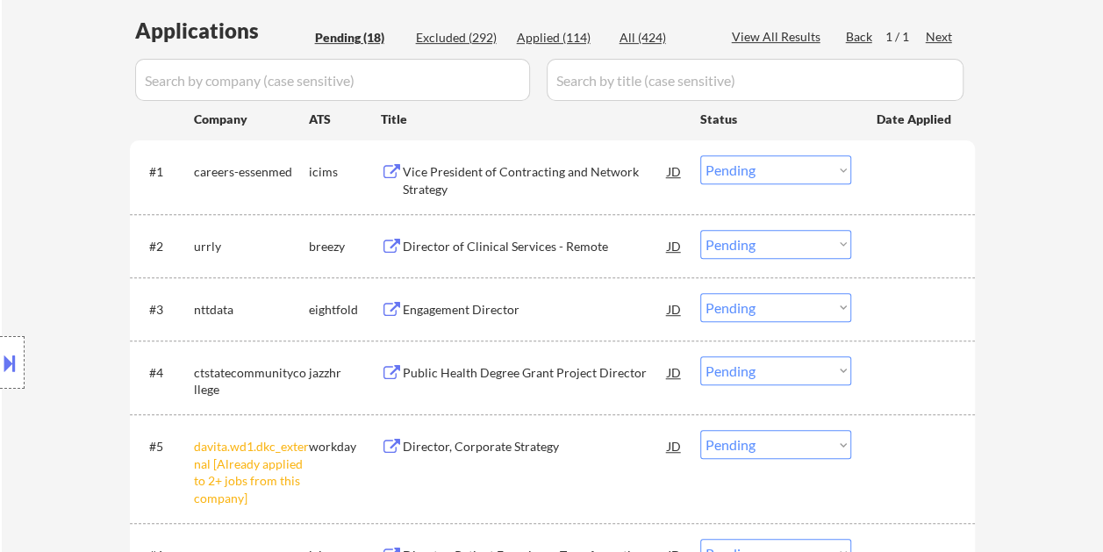
click at [893, 167] on div at bounding box center [914, 171] width 77 height 32
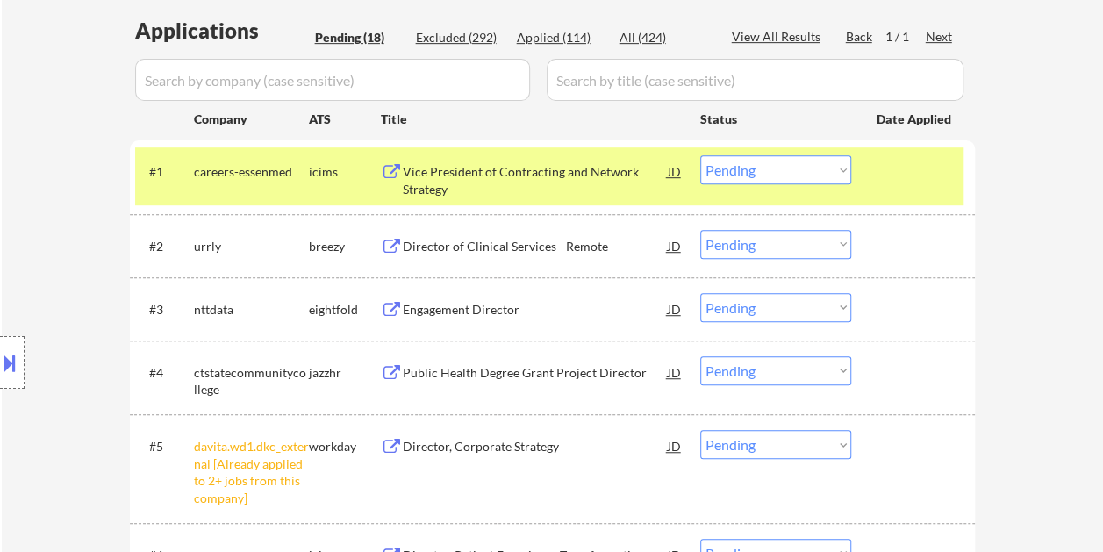
click at [450, 178] on div "Vice President of Contracting and Network Strategy" at bounding box center [535, 180] width 265 height 34
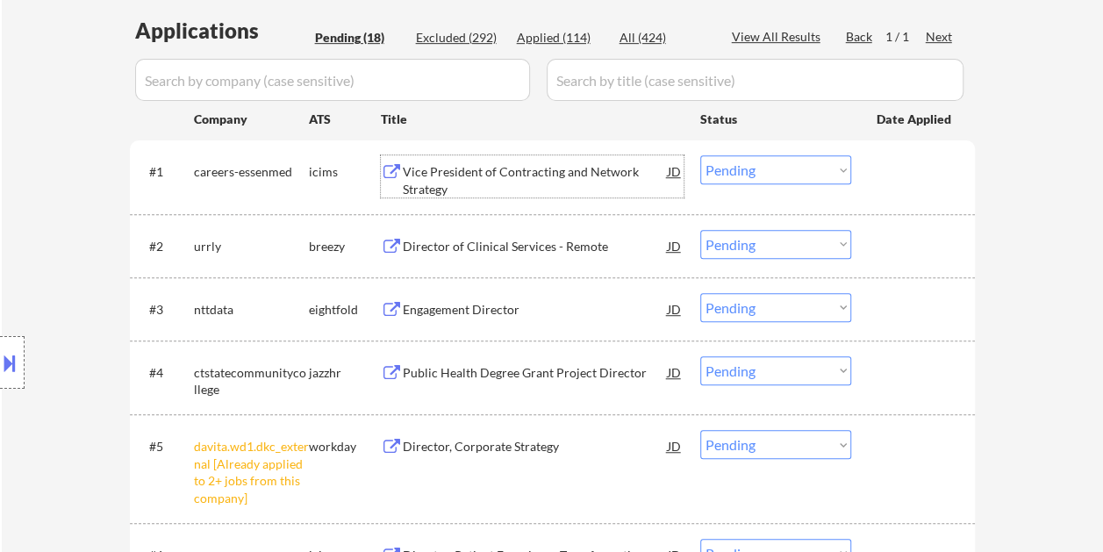
click at [905, 193] on div "#1 careers-essenmed icims Vice President of Contracting and Network Strategy JD…" at bounding box center [549, 176] width 828 height 58
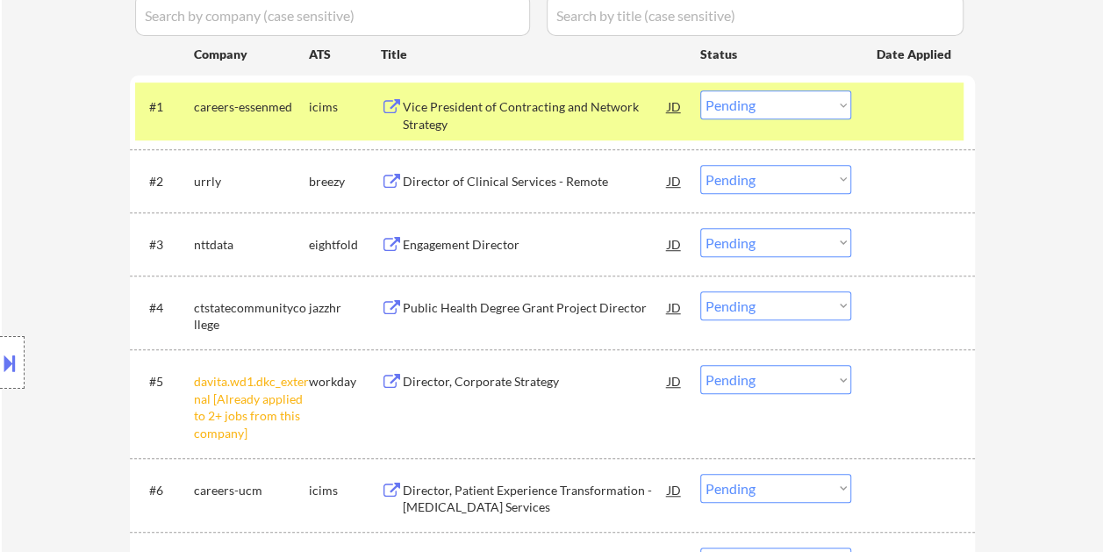
scroll to position [526, 0]
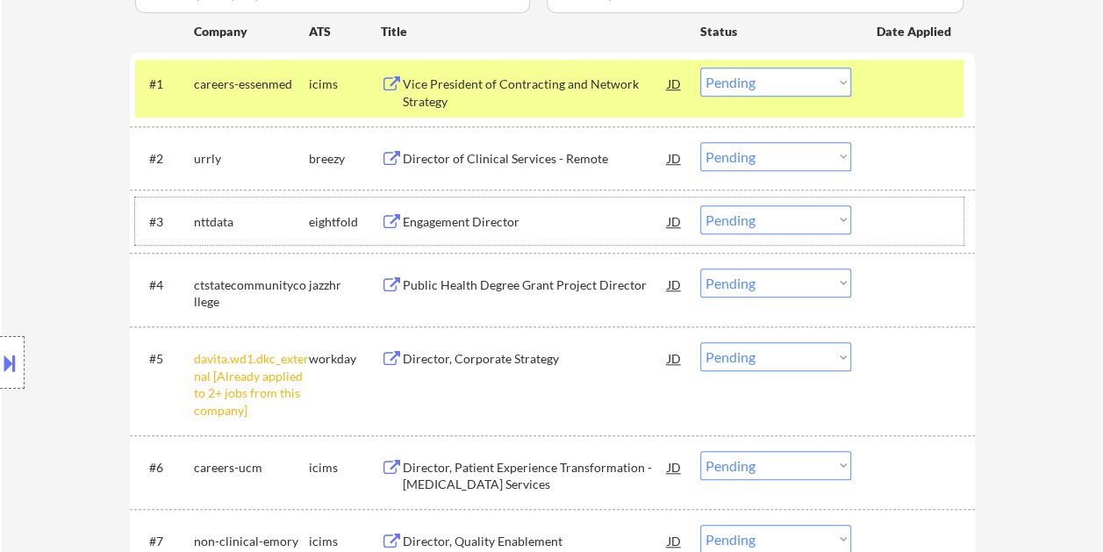
click at [892, 215] on div at bounding box center [914, 221] width 77 height 32
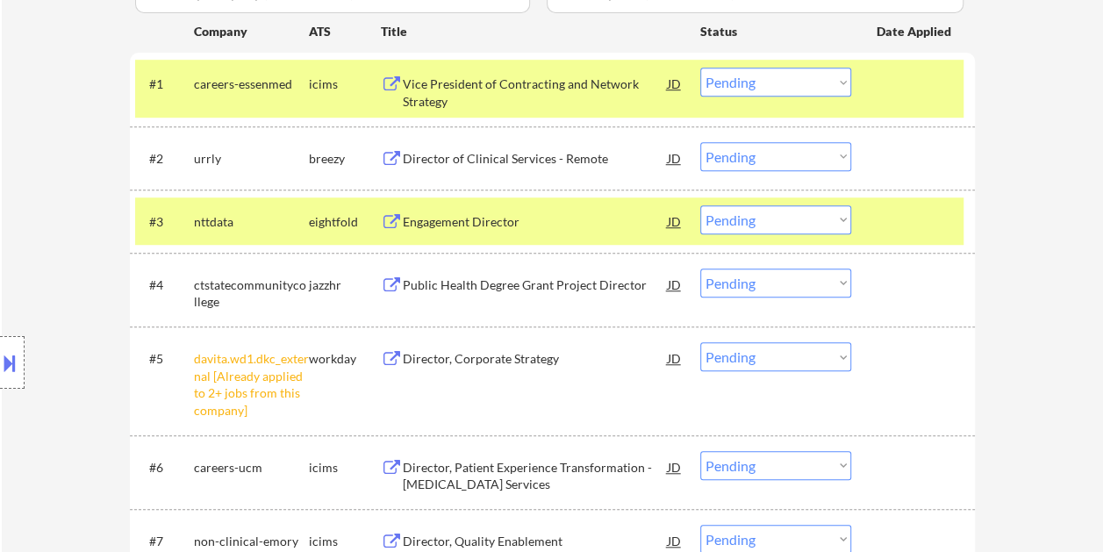
click at [909, 91] on div at bounding box center [914, 84] width 77 height 32
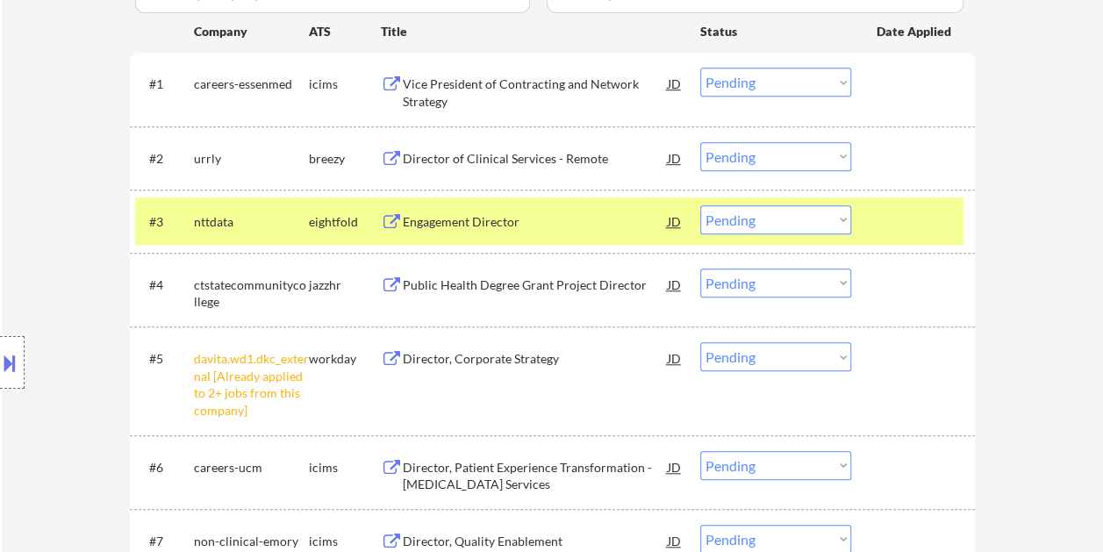
click at [905, 225] on div at bounding box center [914, 221] width 77 height 32
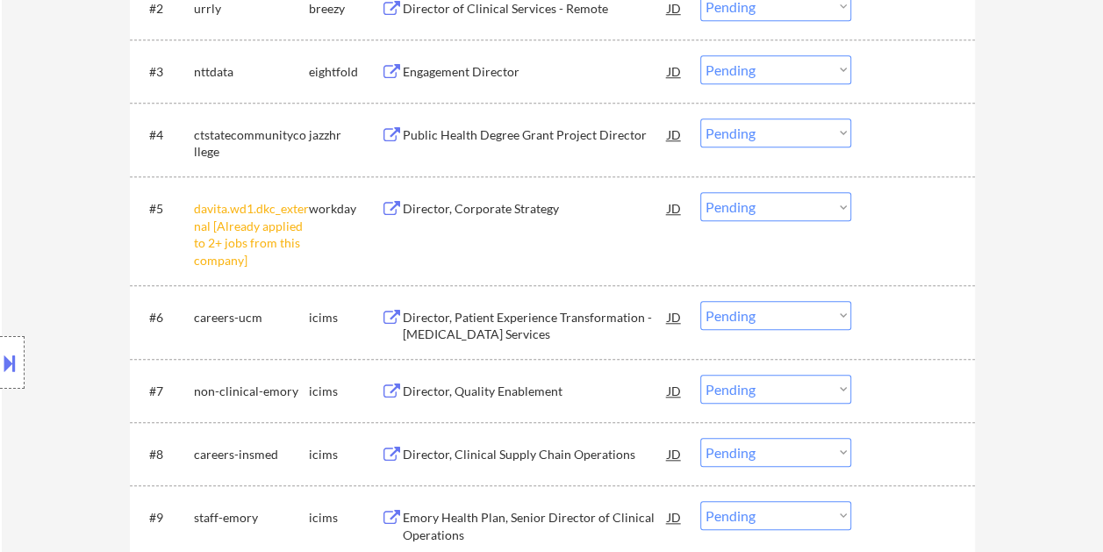
scroll to position [702, 0]
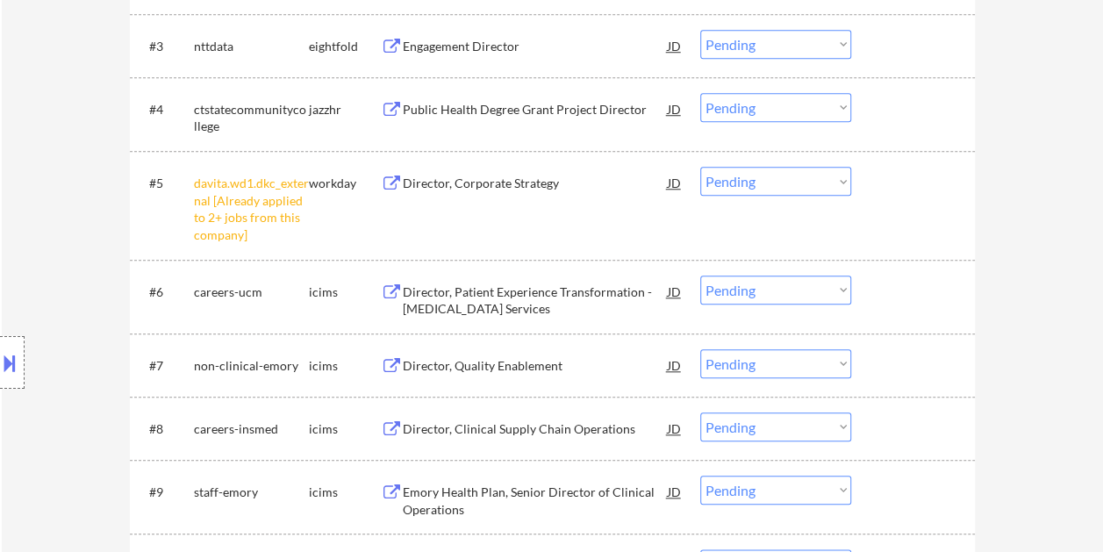
click at [907, 281] on div at bounding box center [914, 291] width 77 height 32
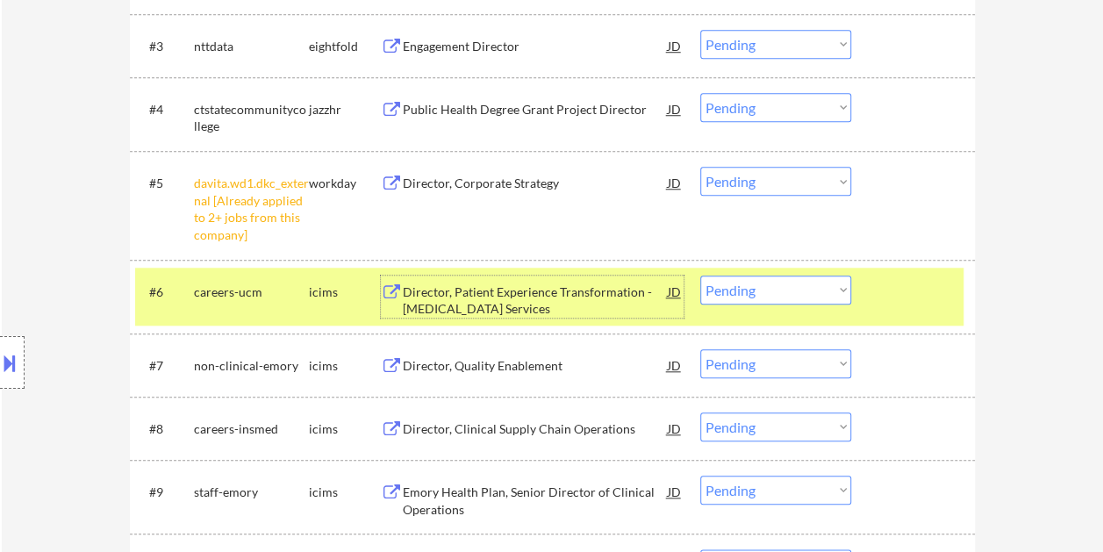
click at [600, 286] on div "Director, Patient Experience Transformation - Cancer Services" at bounding box center [535, 300] width 265 height 34
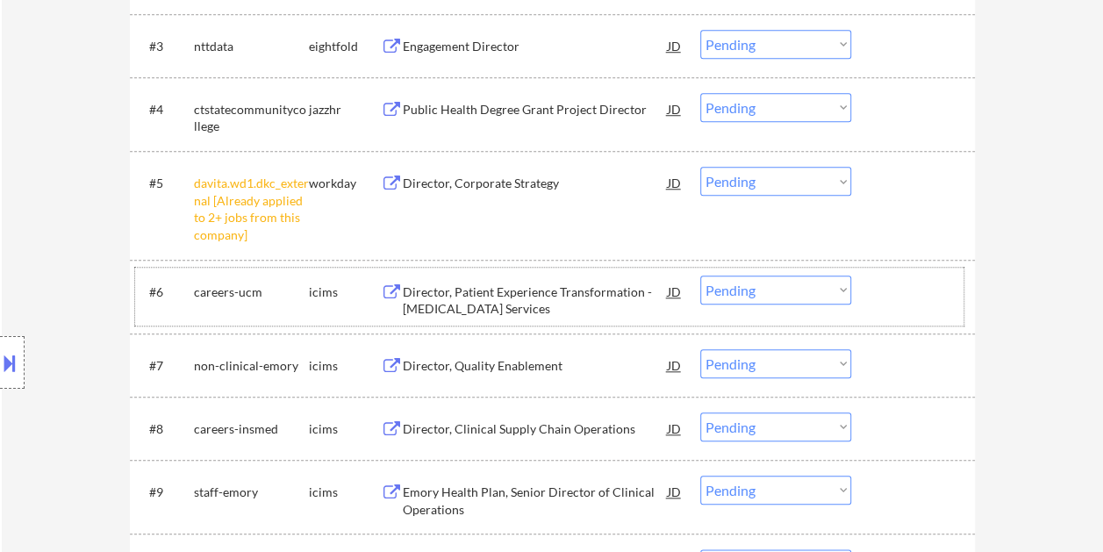
click at [947, 283] on div at bounding box center [914, 291] width 77 height 32
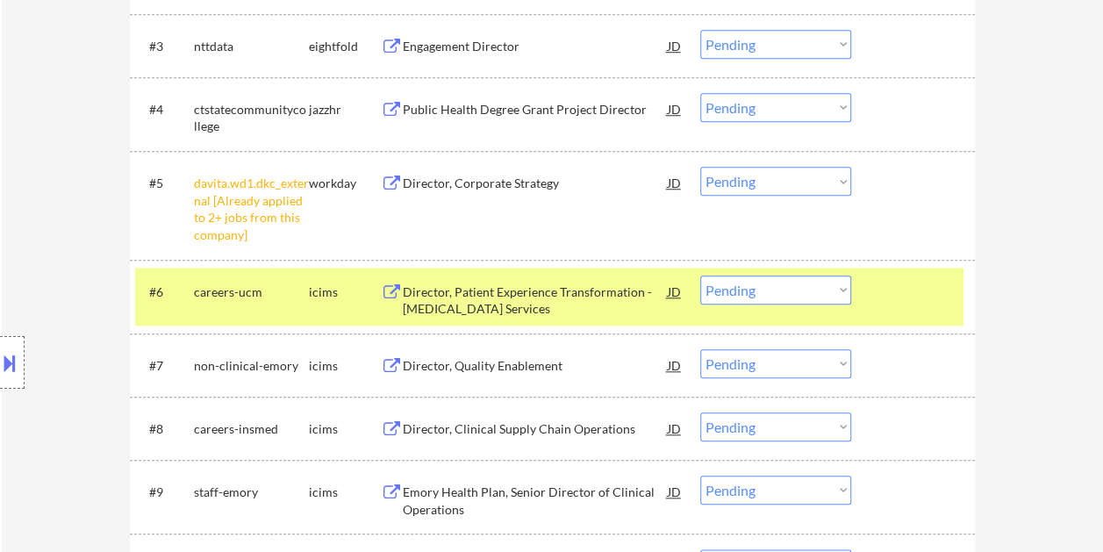
click at [933, 281] on div at bounding box center [914, 291] width 77 height 32
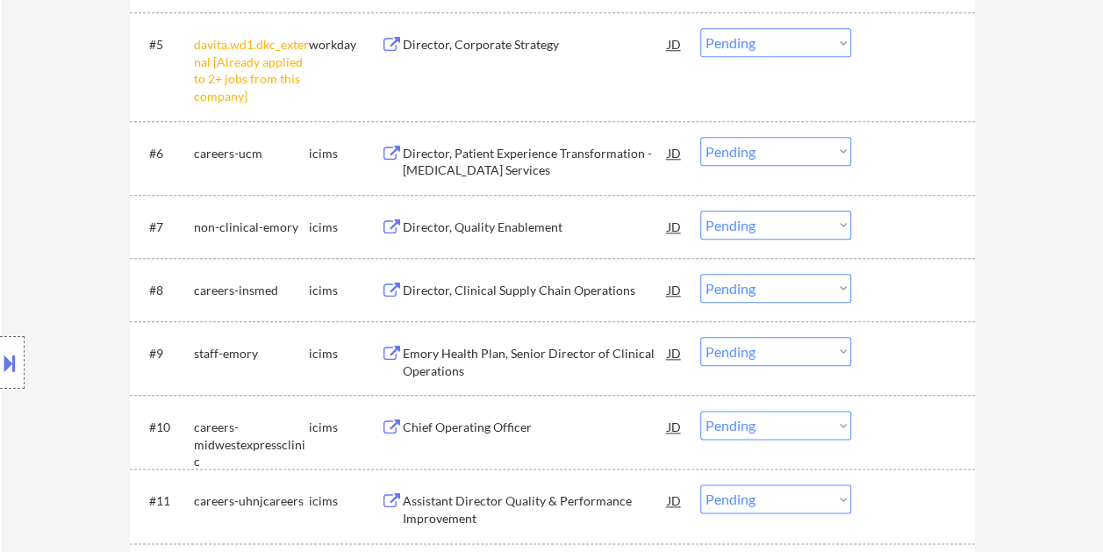
scroll to position [877, 0]
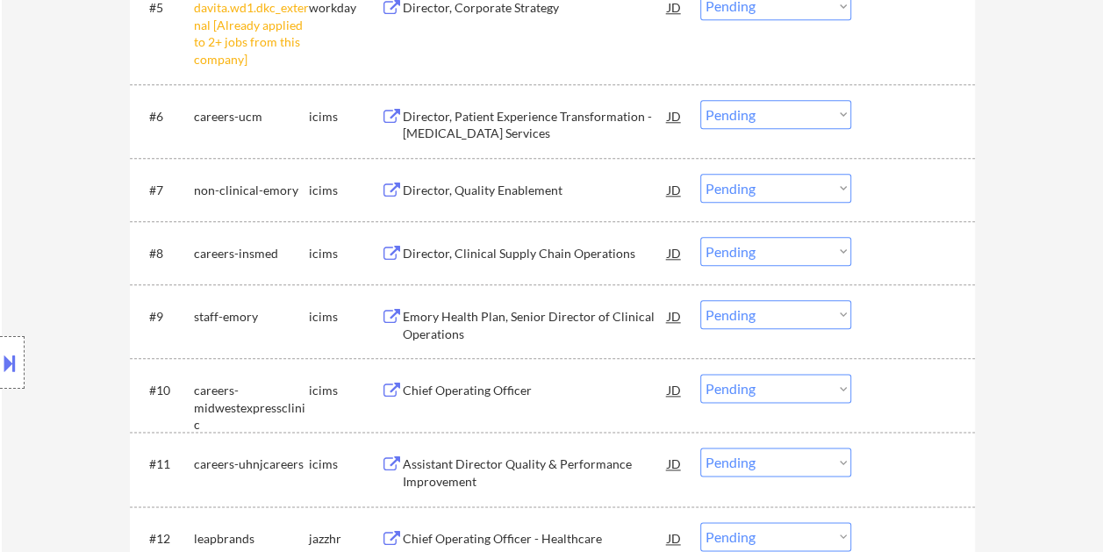
drag, startPoint x: 884, startPoint y: 188, endPoint x: 852, endPoint y: 186, distance: 32.5
click at [884, 188] on div at bounding box center [914, 190] width 77 height 32
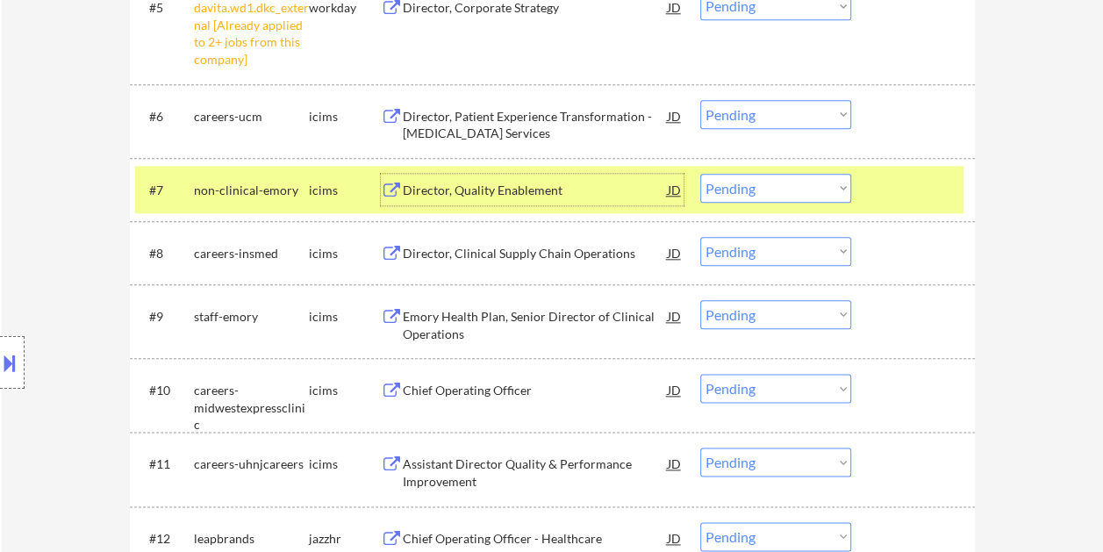
drag, startPoint x: 498, startPoint y: 186, endPoint x: 486, endPoint y: 185, distance: 12.3
click at [496, 186] on div "Director, Quality Enablement" at bounding box center [535, 191] width 265 height 18
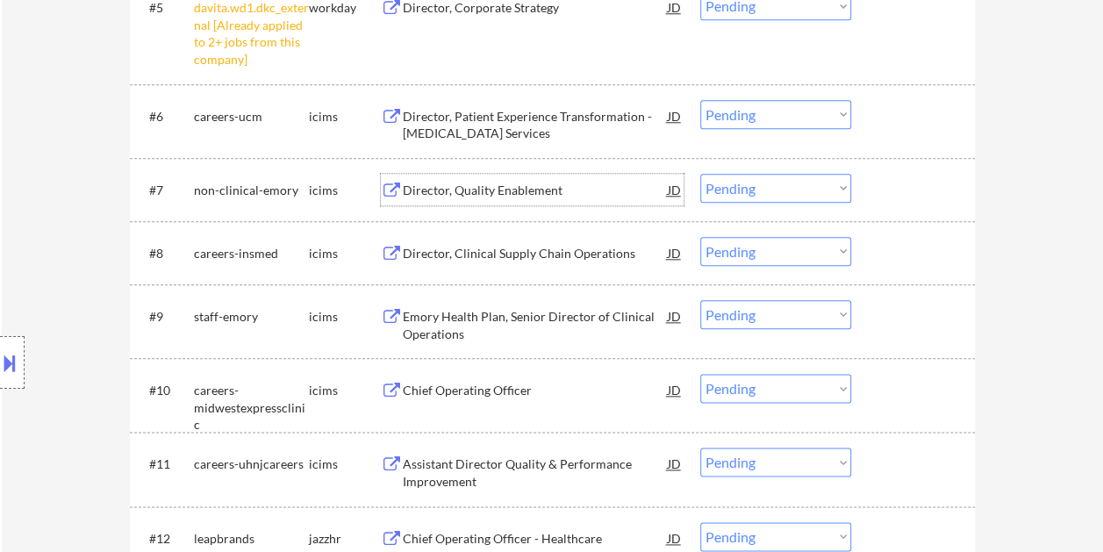
click at [863, 170] on div "#7 non-clinical-emory icims Director, Quality Enablement JD Choose an option...…" at bounding box center [549, 189] width 828 height 47
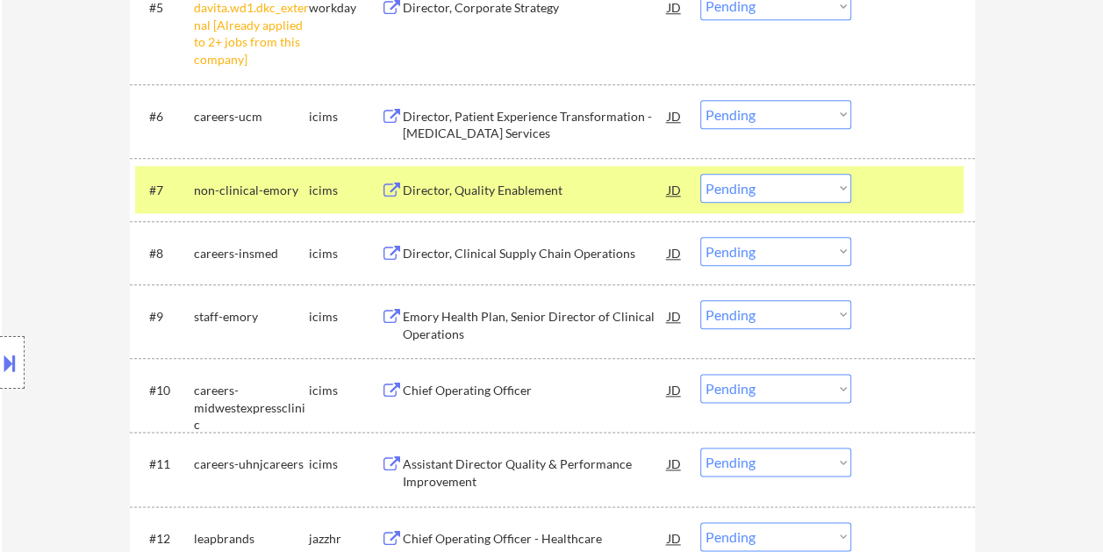
click at [826, 187] on select "Choose an option... Pending Applied Excluded (Questions) Excluded (Expired) Exc…" at bounding box center [775, 188] width 151 height 29
click at [700, 174] on select "Choose an option... Pending Applied Excluded (Questions) Excluded (Expired) Exc…" at bounding box center [775, 188] width 151 height 29
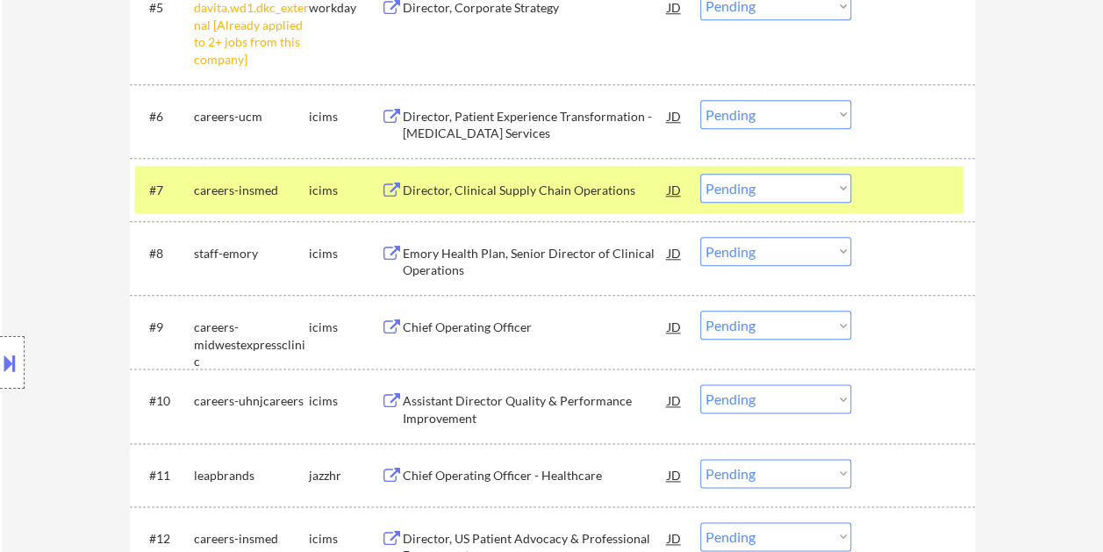
click at [887, 183] on div at bounding box center [914, 190] width 77 height 32
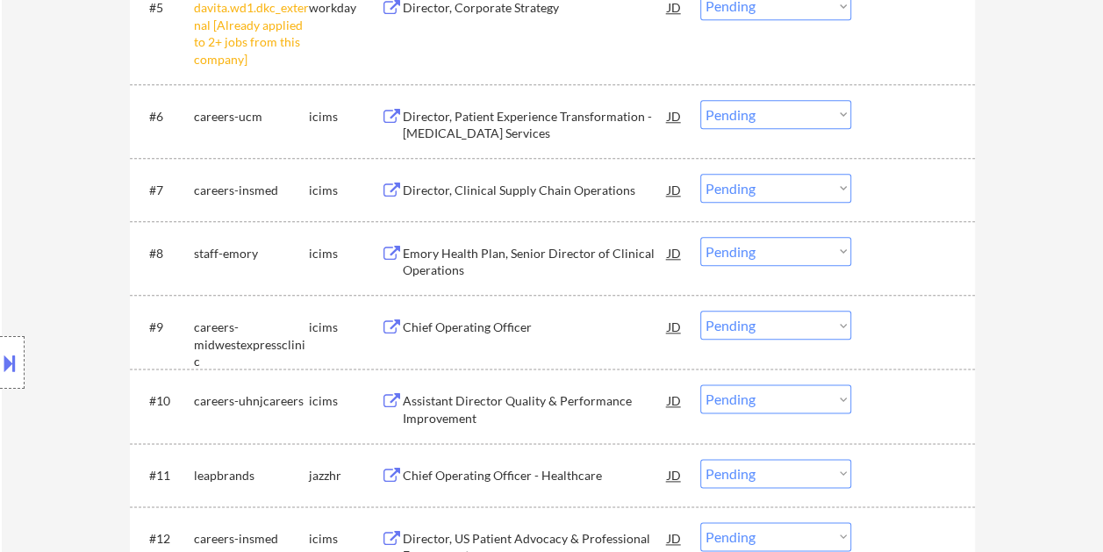
scroll to position [702, 0]
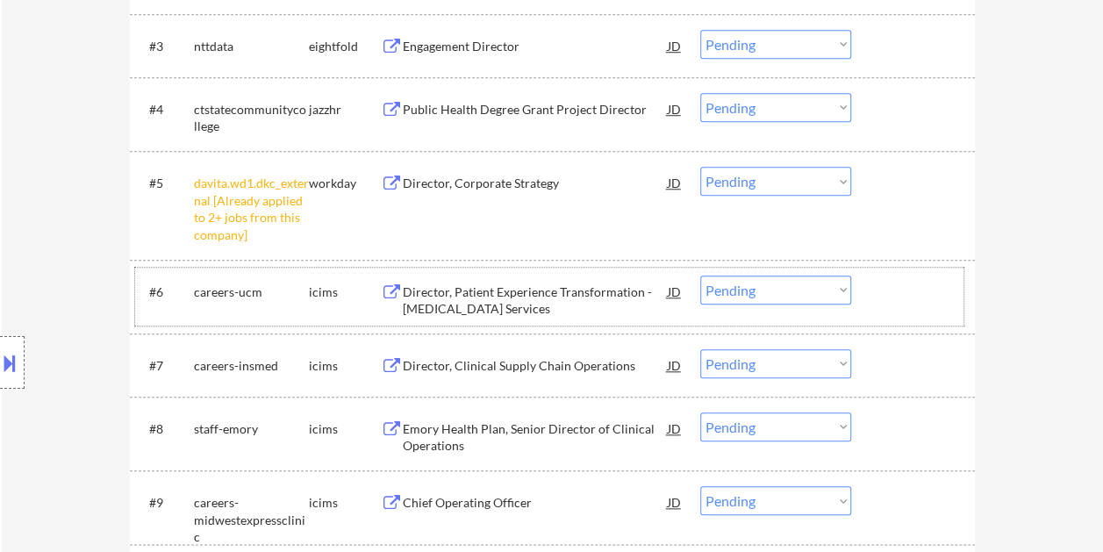
click at [914, 276] on div at bounding box center [914, 291] width 77 height 32
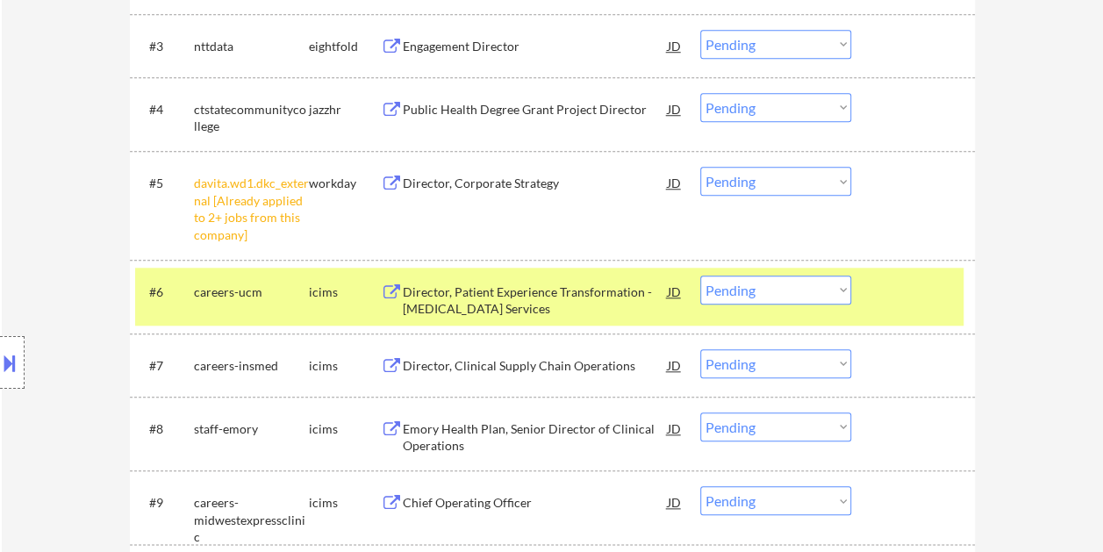
click at [543, 279] on div "Director, Patient Experience Transformation - Cancer Services" at bounding box center [535, 296] width 265 height 42
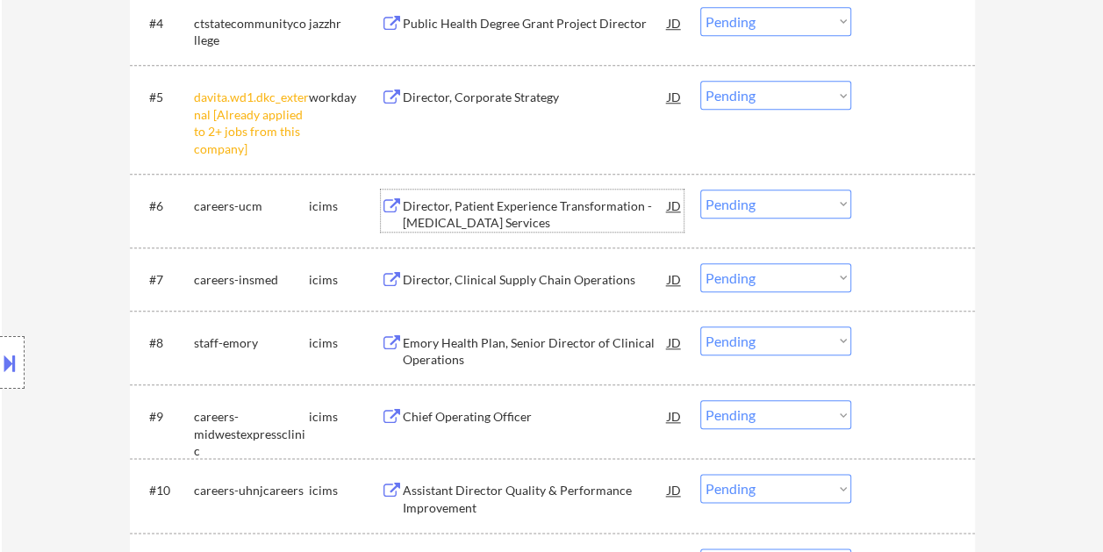
scroll to position [789, 0]
click at [904, 266] on div at bounding box center [914, 277] width 77 height 32
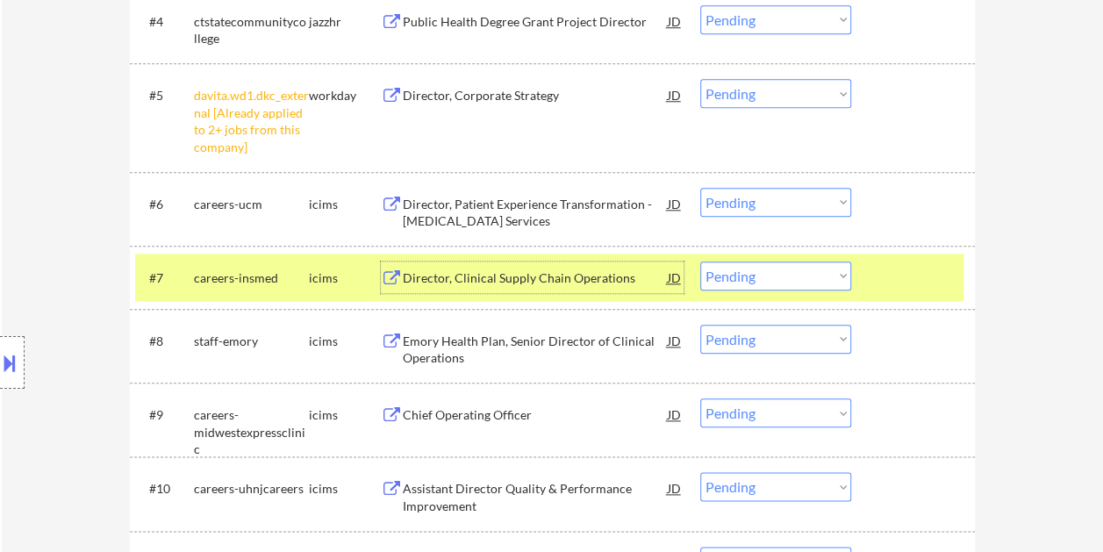
click at [554, 280] on div "Director, Clinical Supply Chain Operations" at bounding box center [535, 278] width 265 height 18
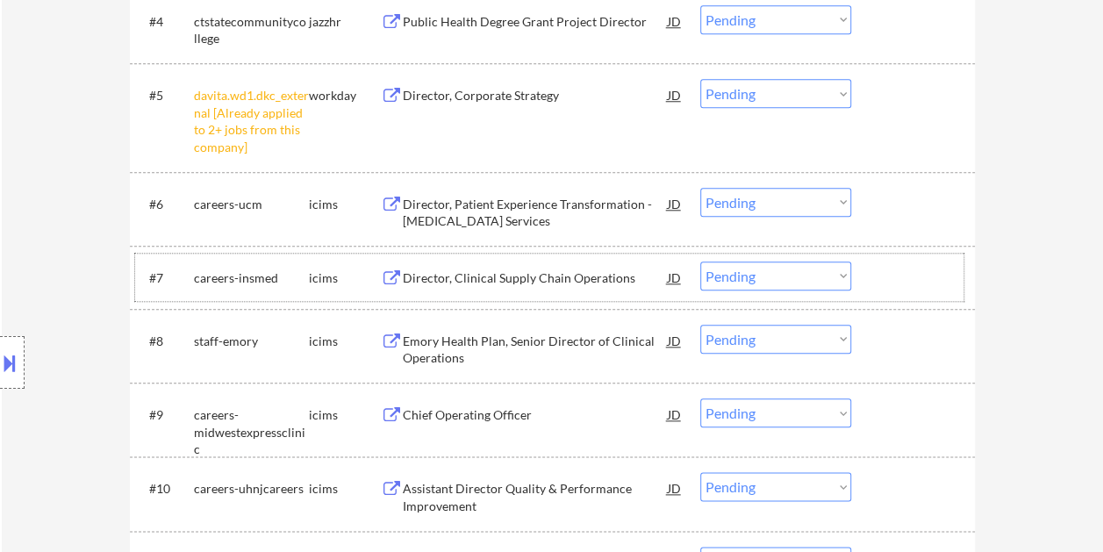
click at [893, 265] on div at bounding box center [914, 277] width 77 height 32
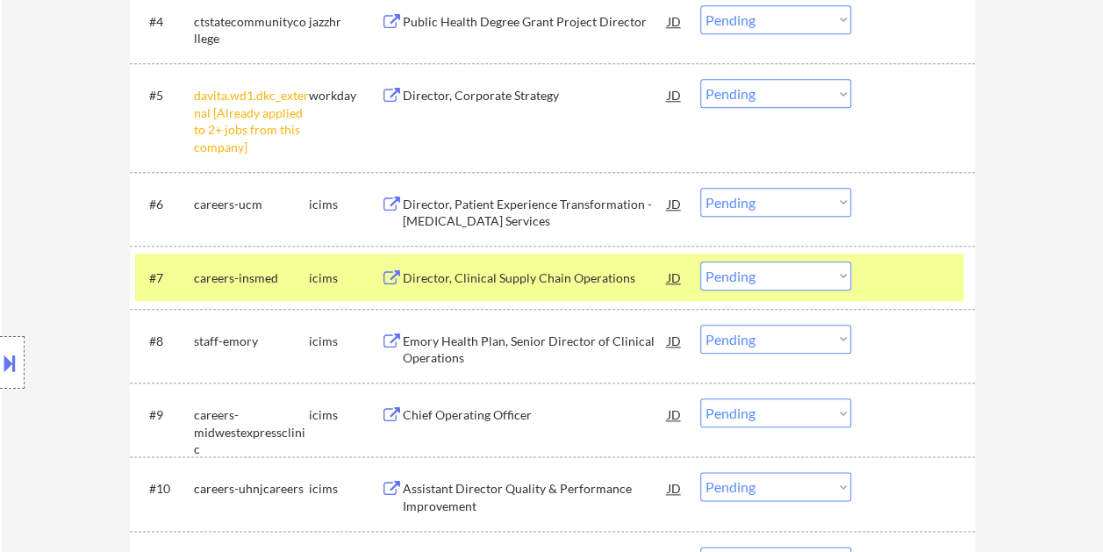
click at [842, 275] on select "Choose an option... Pending Applied Excluded (Questions) Excluded (Expired) Exc…" at bounding box center [775, 275] width 151 height 29
click at [700, 261] on select "Choose an option... Pending Applied Excluded (Questions) Excluded (Expired) Exc…" at bounding box center [775, 275] width 151 height 29
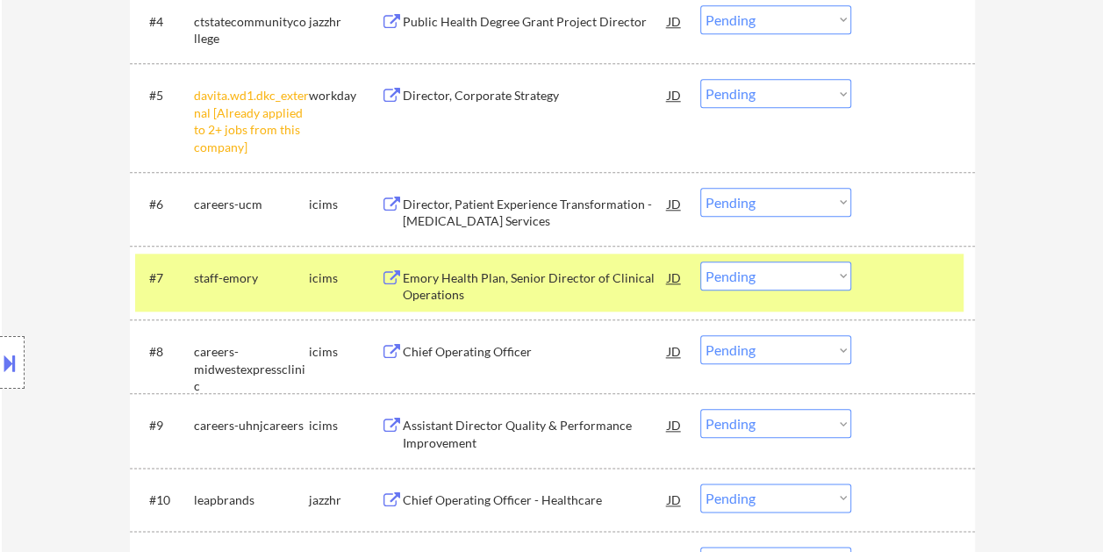
click at [890, 265] on div at bounding box center [914, 277] width 77 height 32
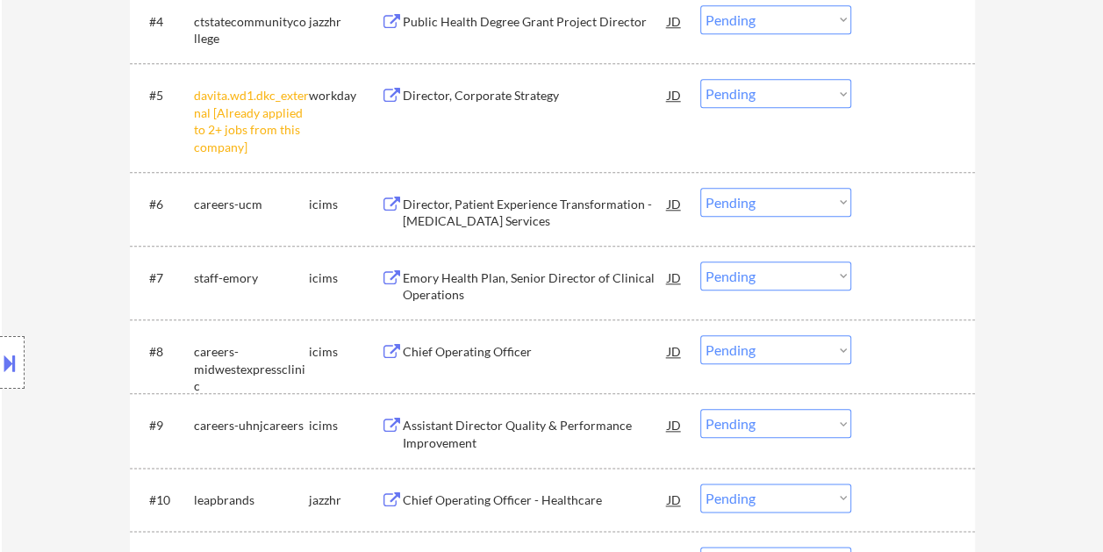
click at [895, 270] on div at bounding box center [914, 277] width 77 height 32
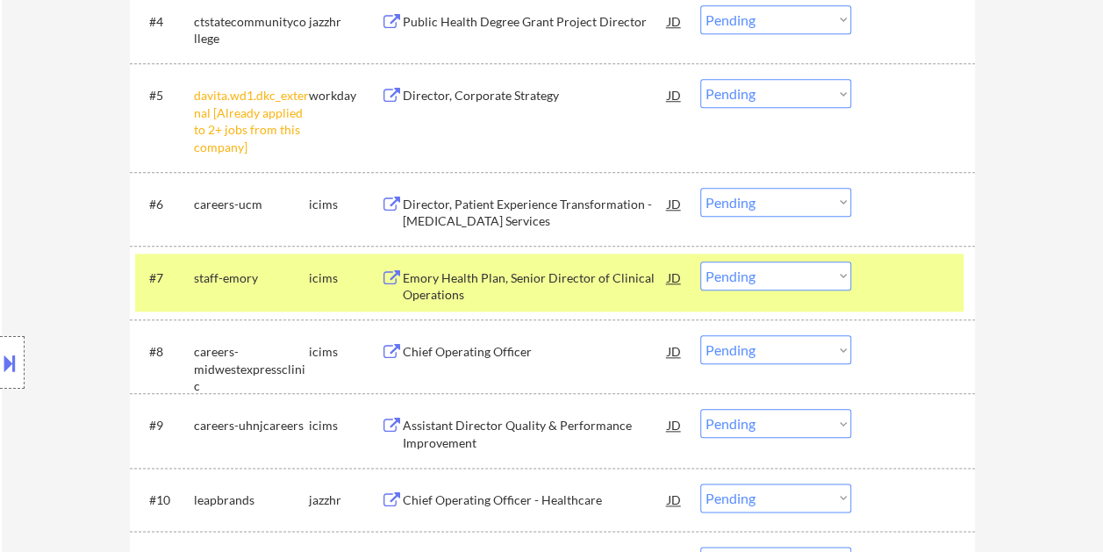
click at [553, 282] on div "Emory Health Plan, Senior Director of Clinical Operations" at bounding box center [535, 286] width 265 height 34
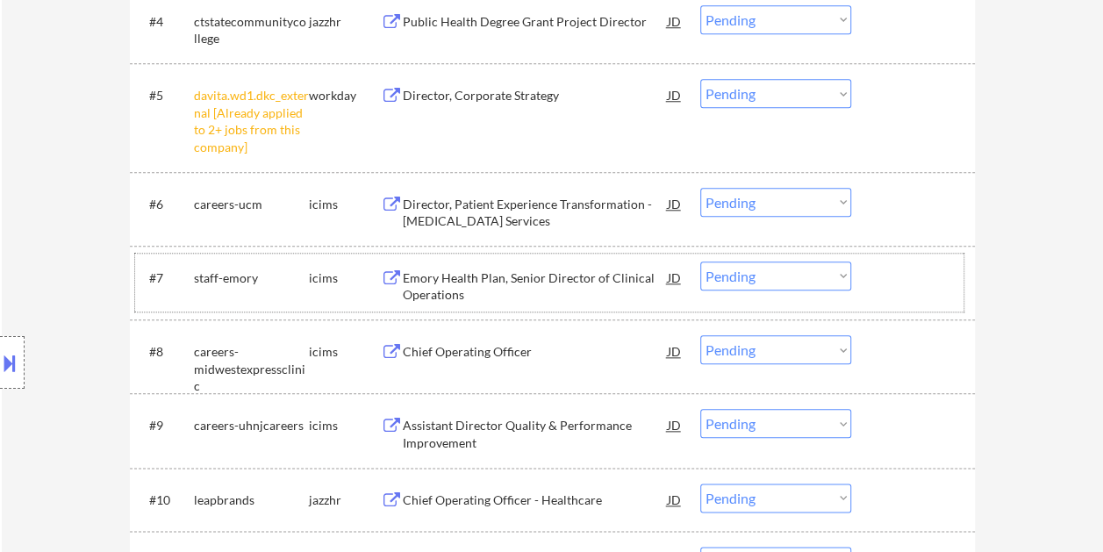
click at [914, 288] on div at bounding box center [914, 277] width 77 height 32
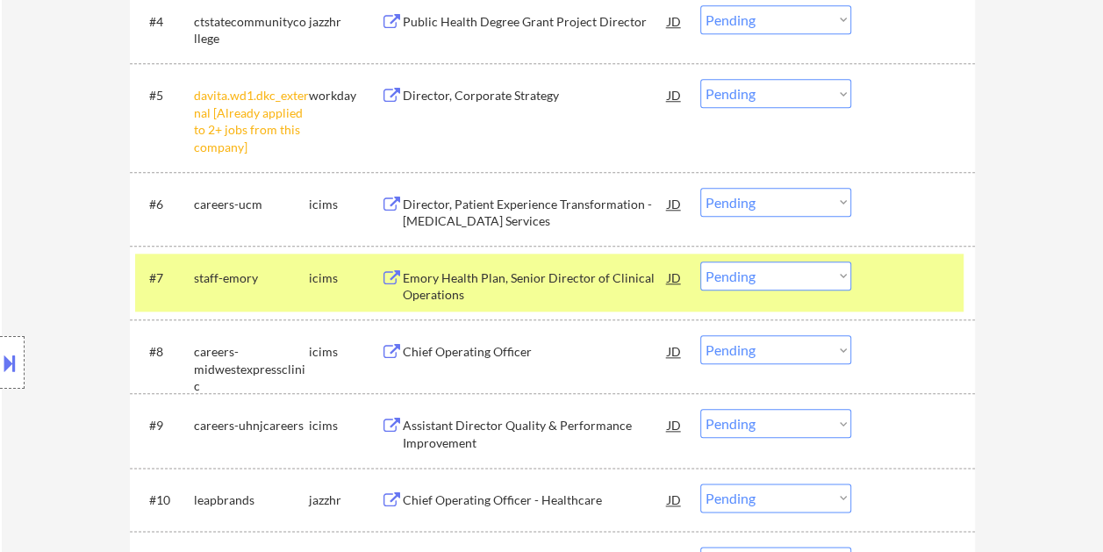
click at [839, 282] on select "Choose an option... Pending Applied Excluded (Questions) Excluded (Expired) Exc…" at bounding box center [775, 275] width 151 height 29
click at [700, 261] on select "Choose an option... Pending Applied Excluded (Questions) Excluded (Expired) Exc…" at bounding box center [775, 275] width 151 height 29
select select ""pending""
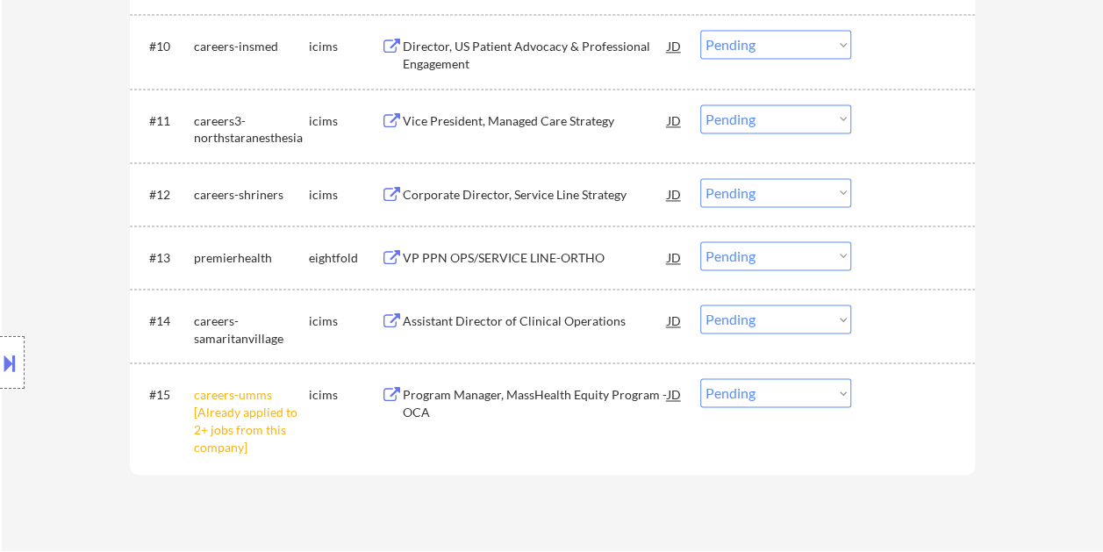
scroll to position [1232, 0]
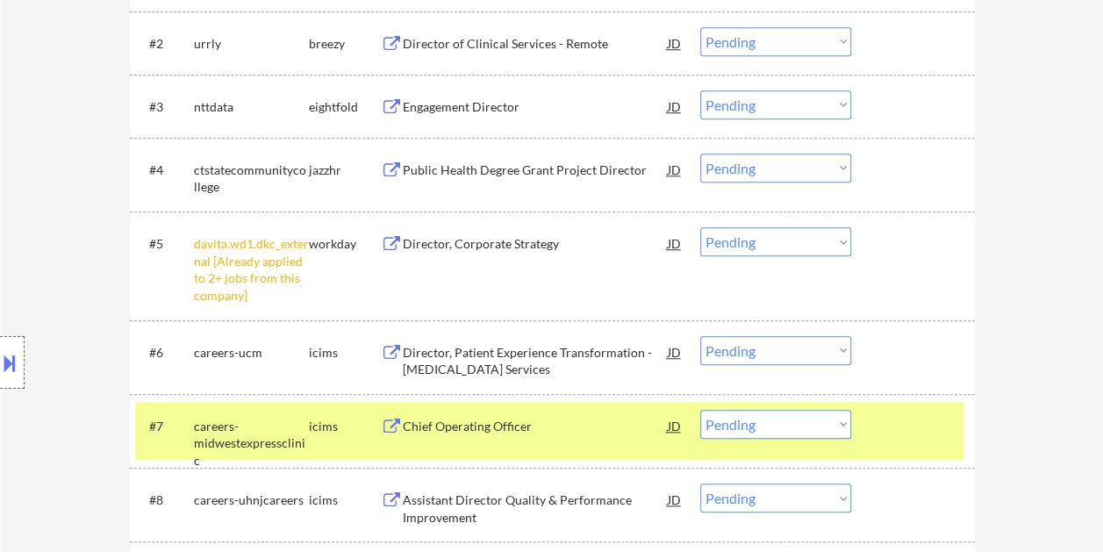
scroll to position [618, 0]
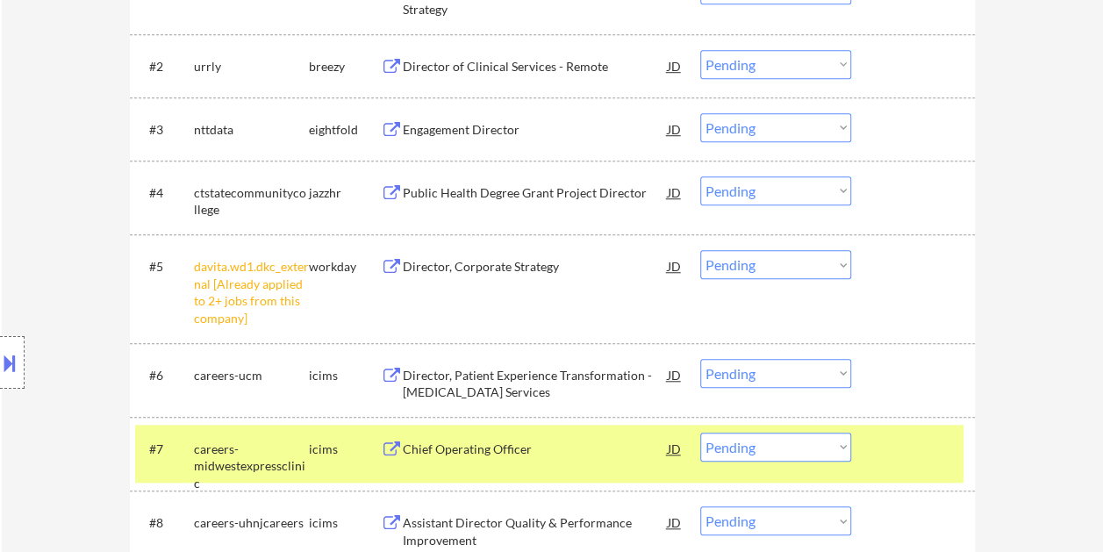
click at [961, 464] on div "#7 careers-midwestexpressclinic icims Chief Operating Officer JD Choose an opti…" at bounding box center [549, 454] width 828 height 58
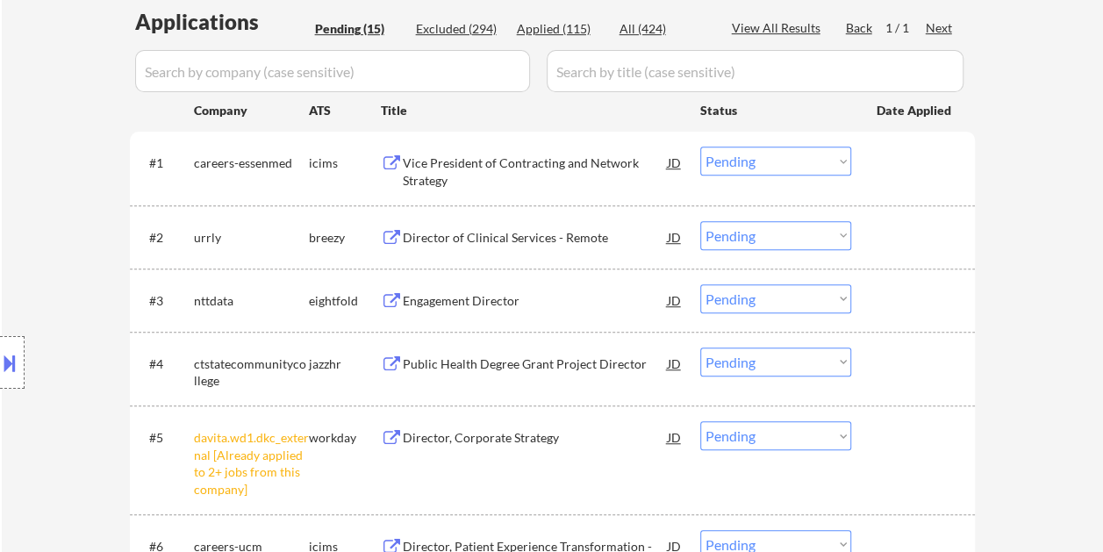
scroll to position [443, 0]
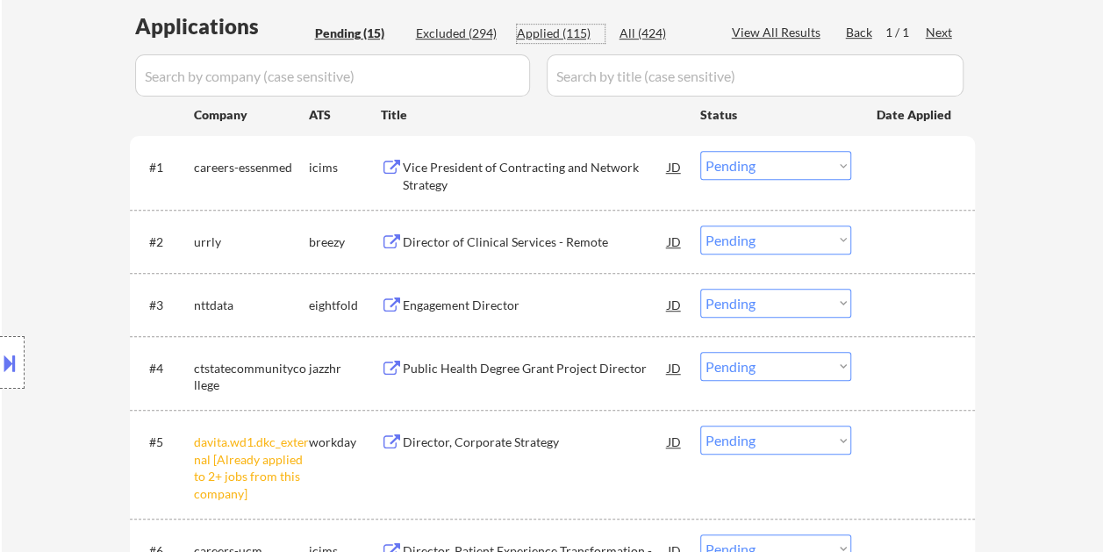
click at [569, 38] on div "Applied (115)" at bounding box center [561, 34] width 88 height 18
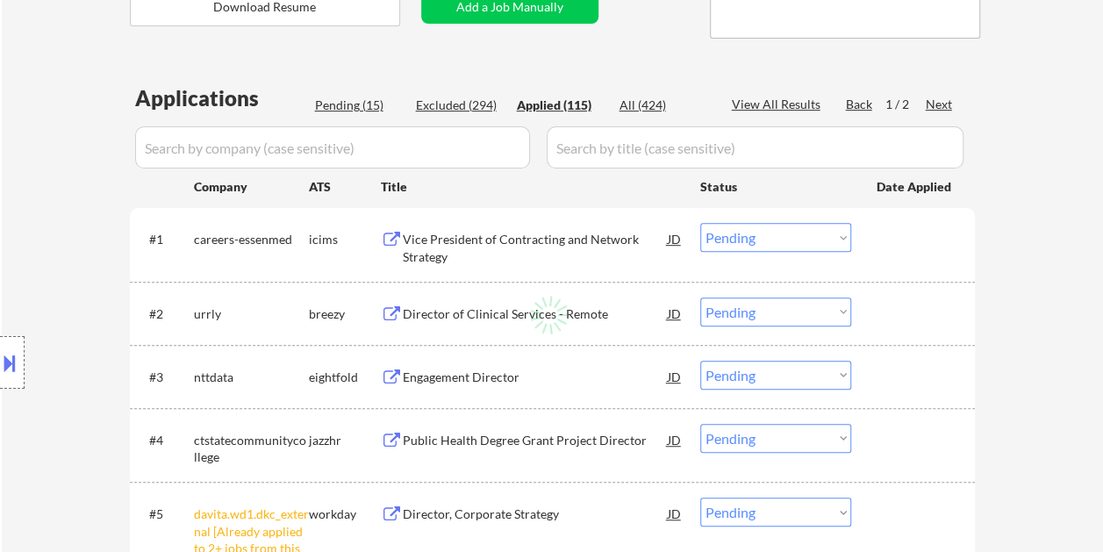
scroll to position [355, 0]
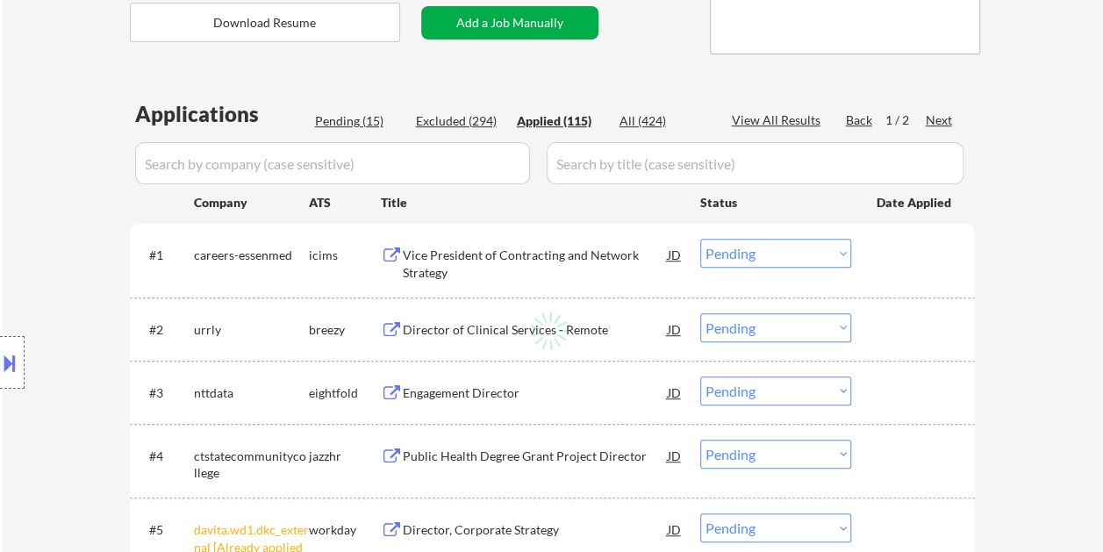
select select ""applied""
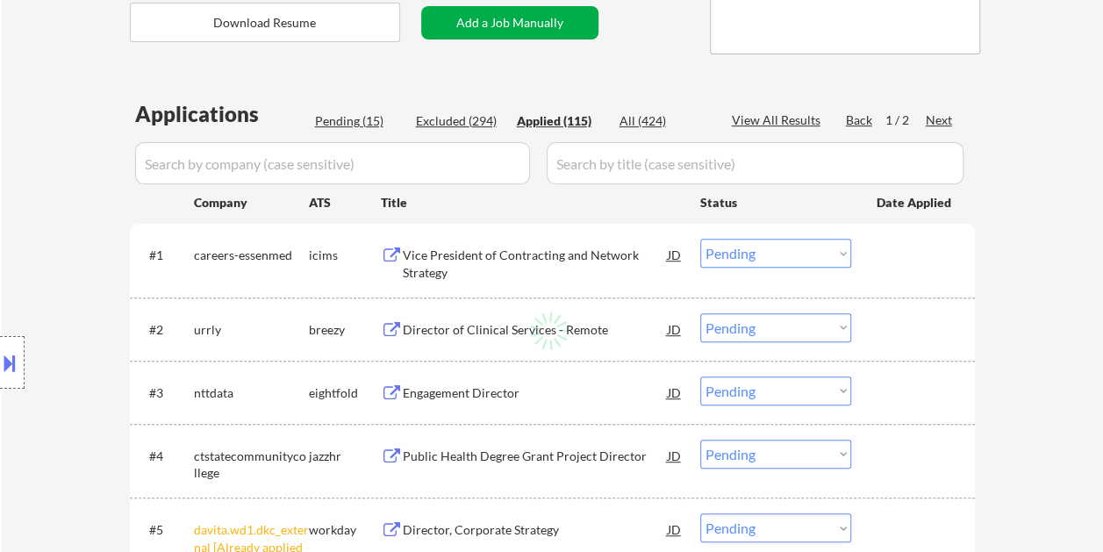
select select ""applied""
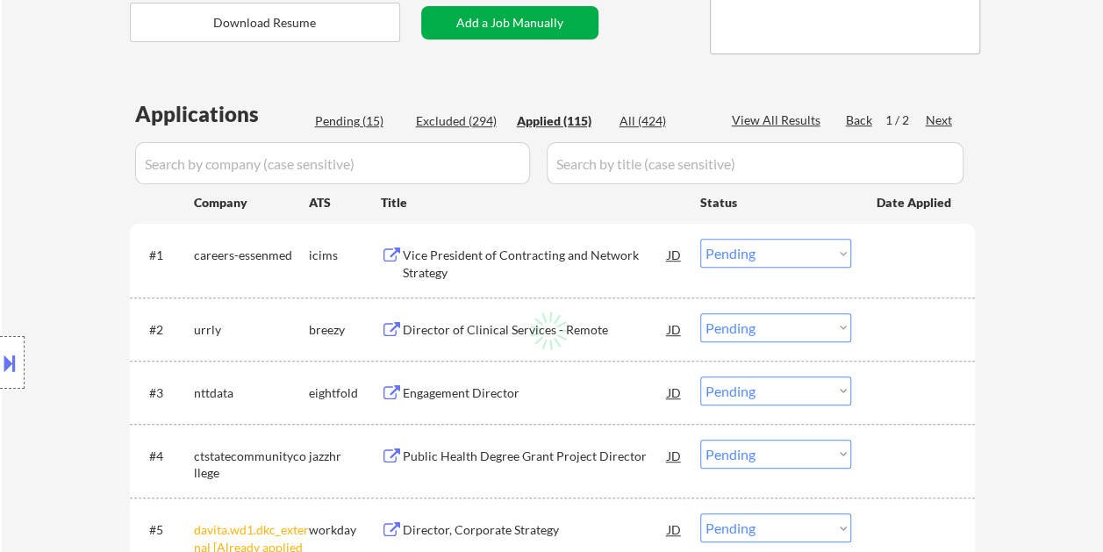
select select ""applied""
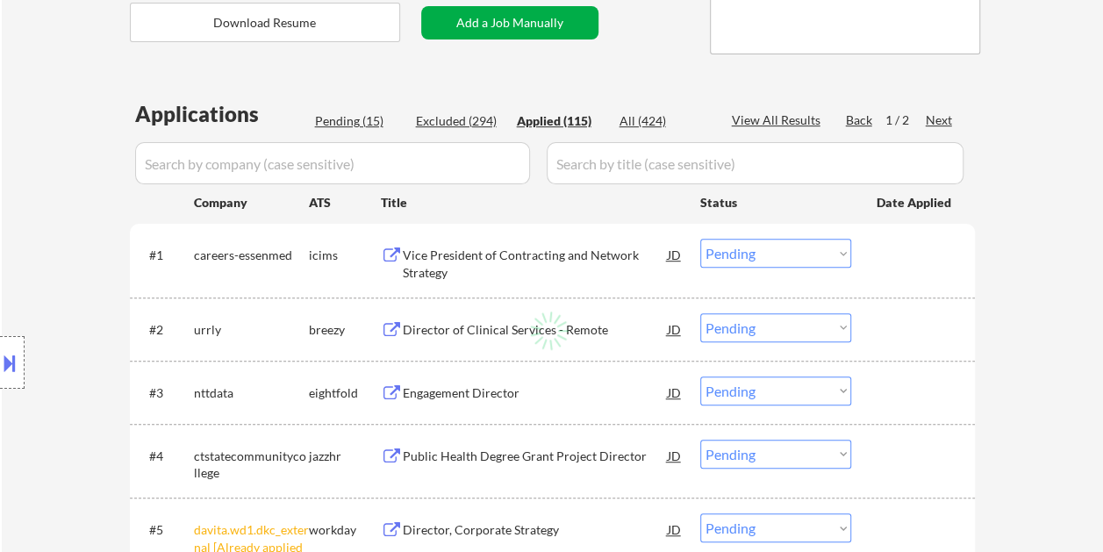
select select ""applied""
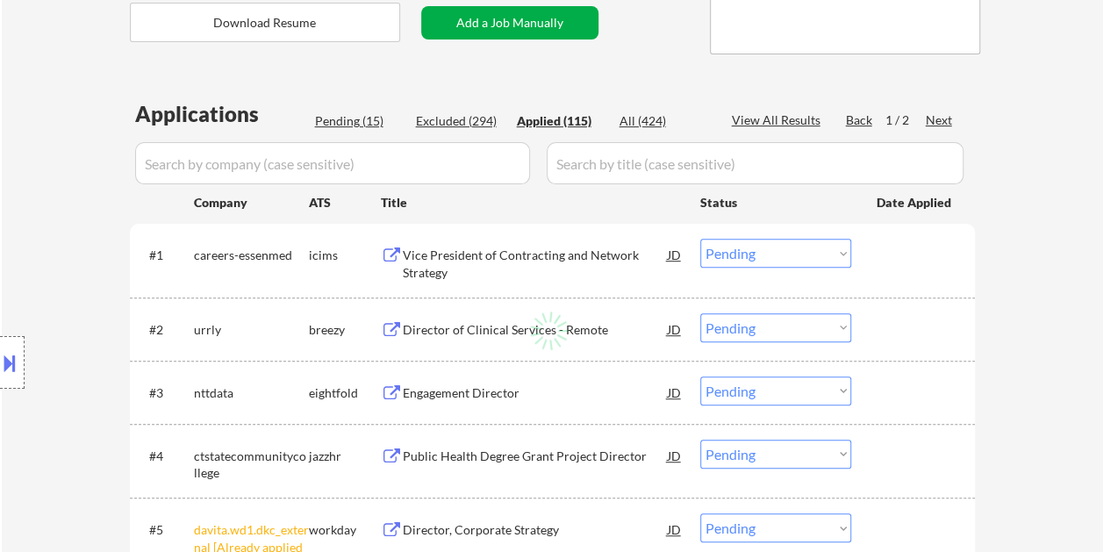
select select ""applied""
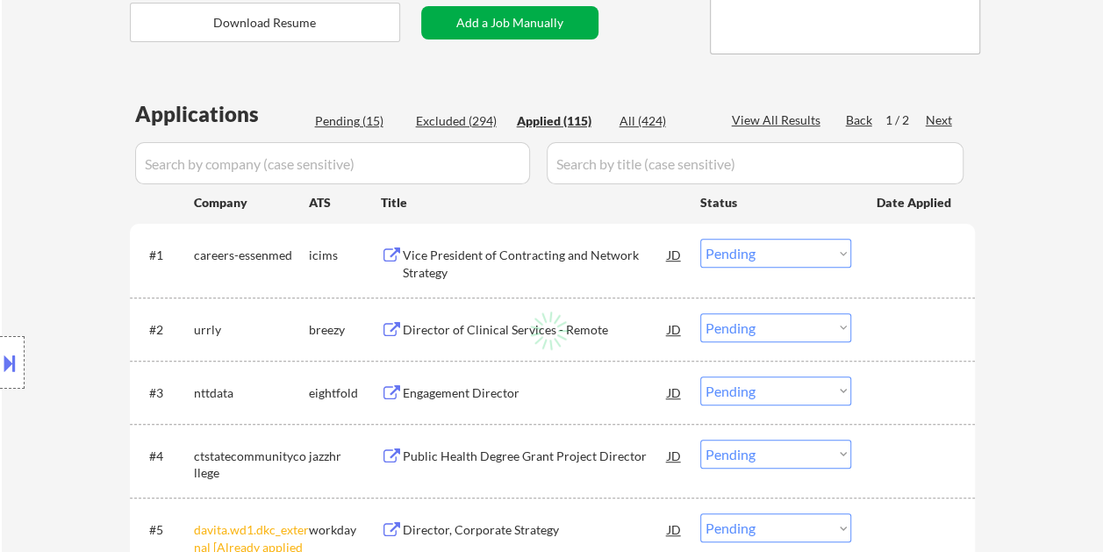
select select ""applied""
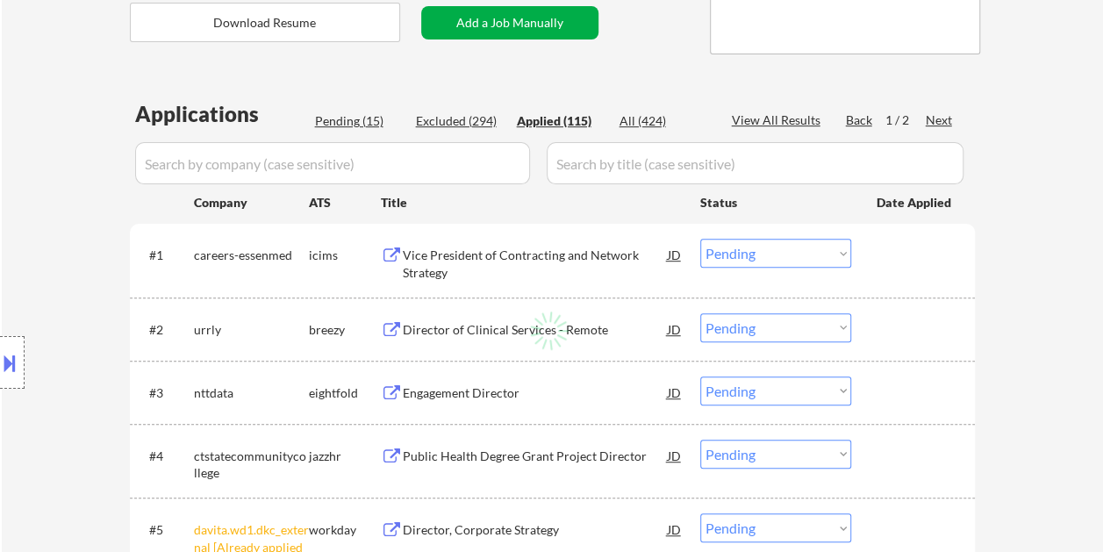
select select ""applied""
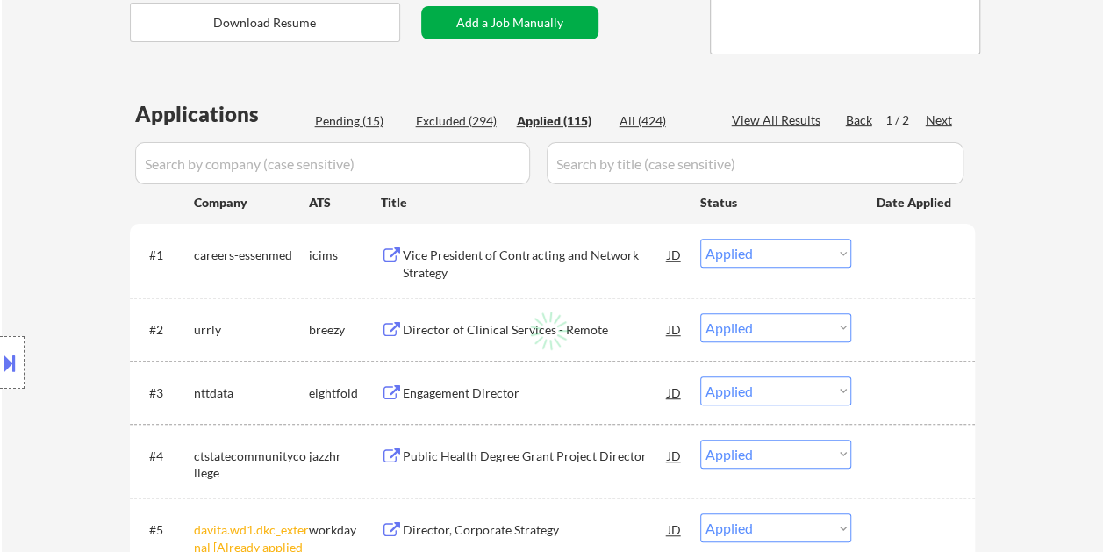
select select ""applied""
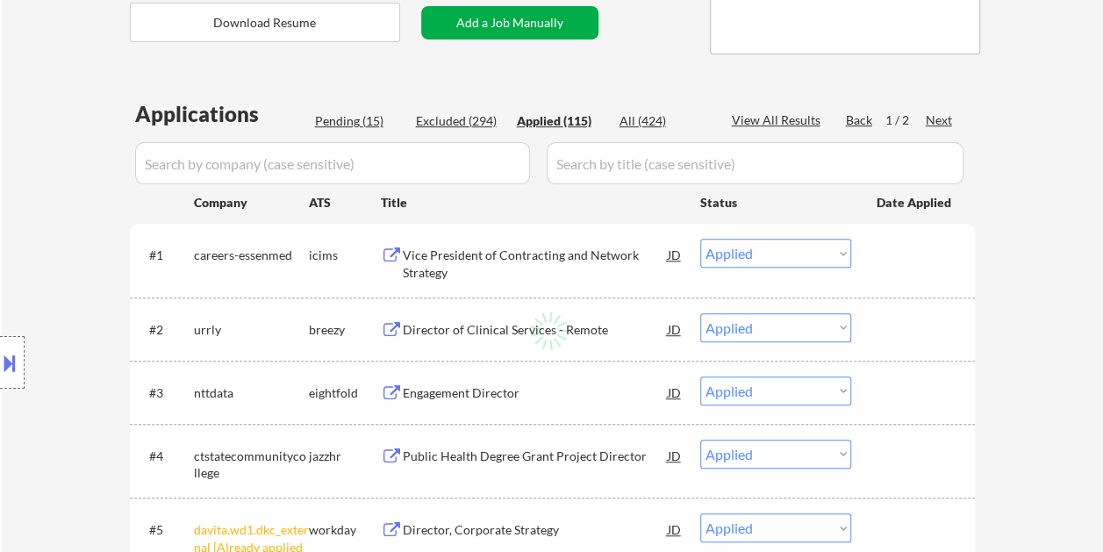
select select ""applied""
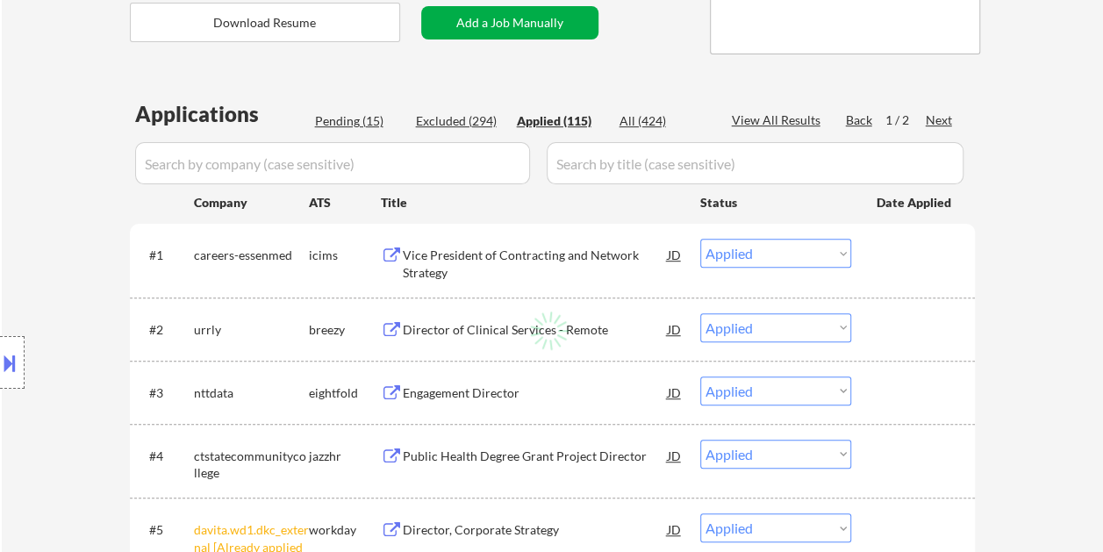
select select ""applied""
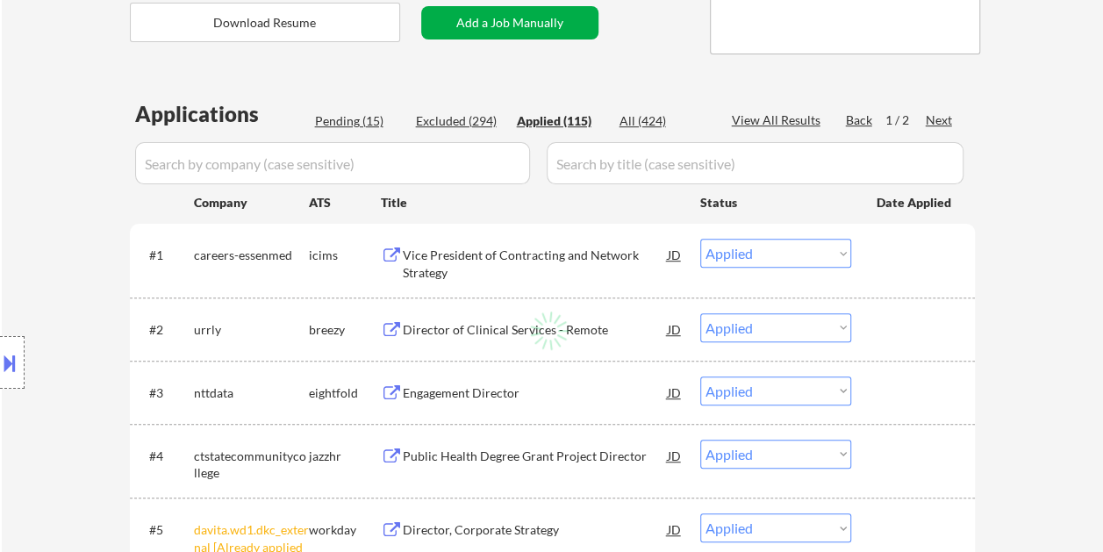
select select ""applied""
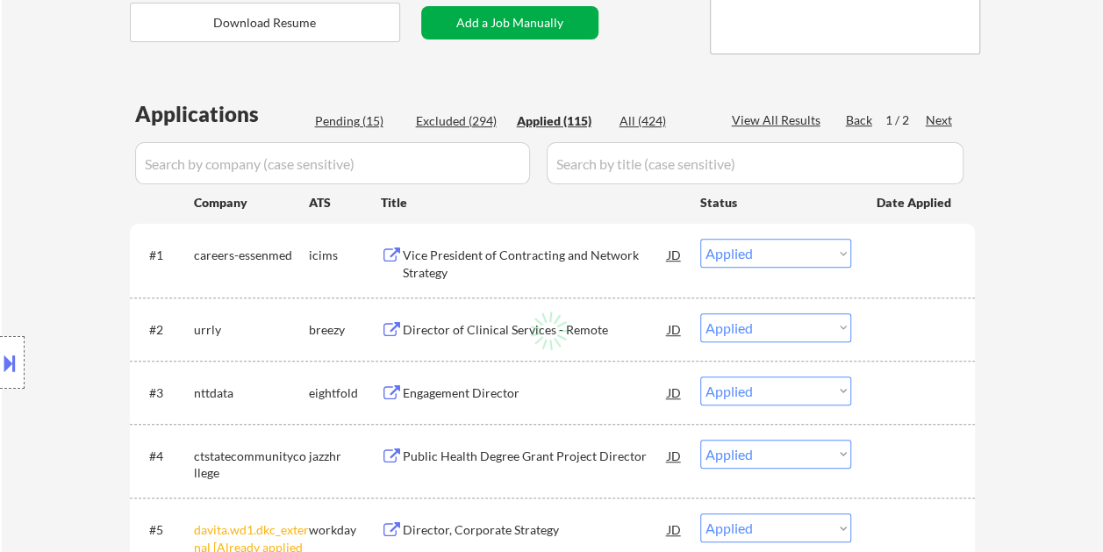
select select ""applied""
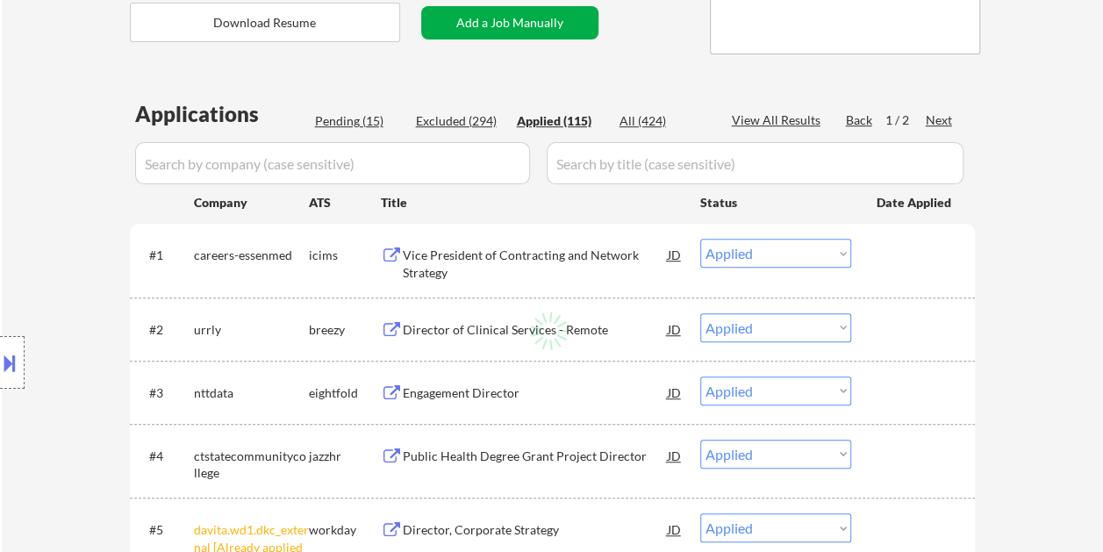
select select ""applied""
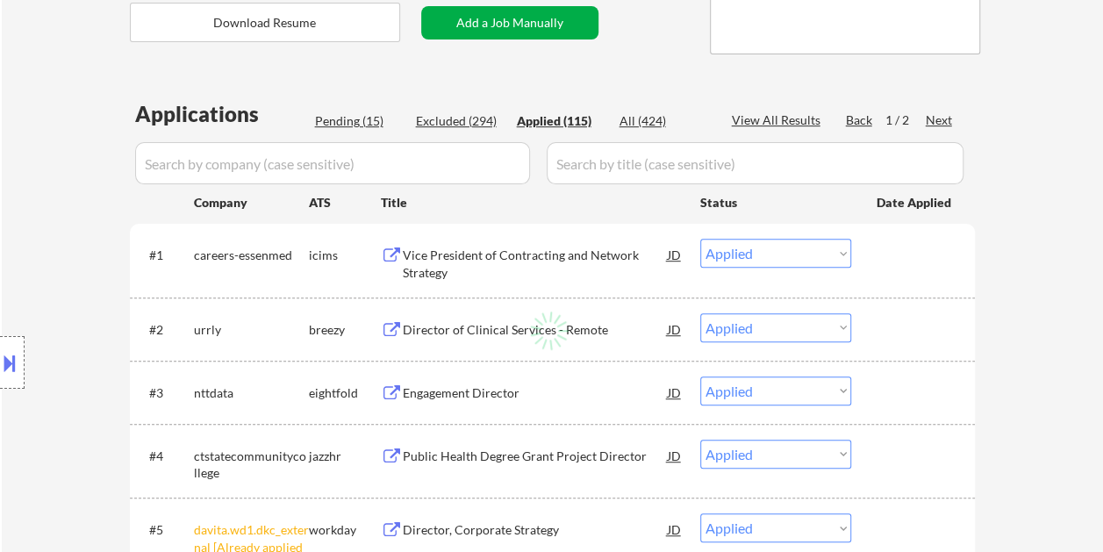
select select ""applied""
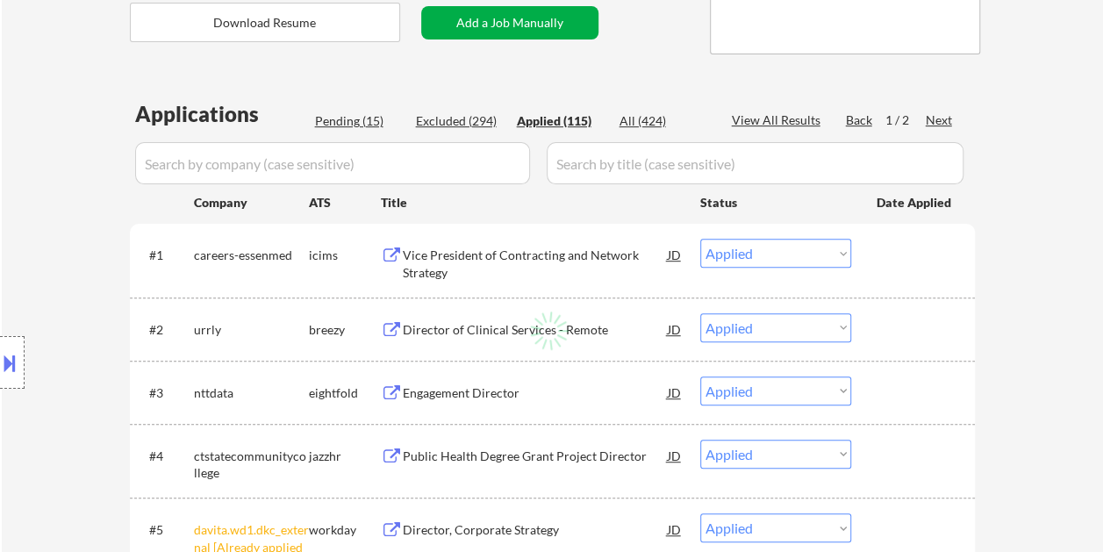
select select ""applied""
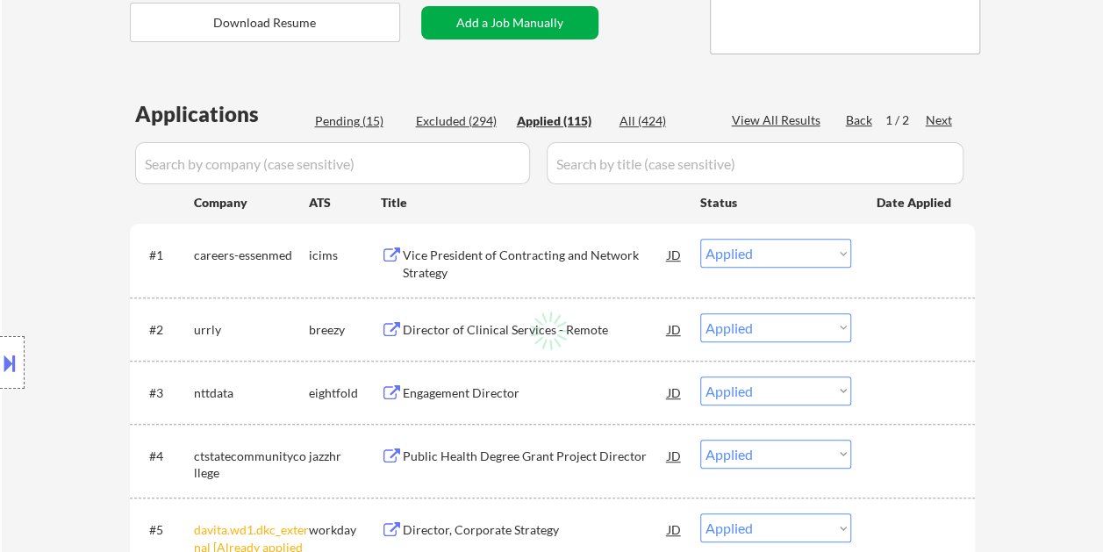
select select ""applied""
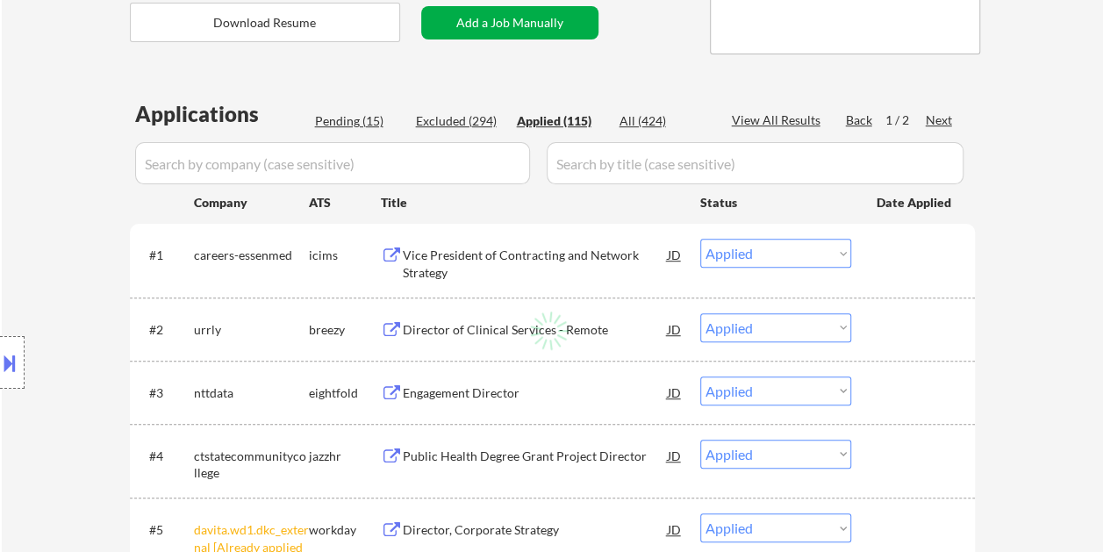
select select ""applied""
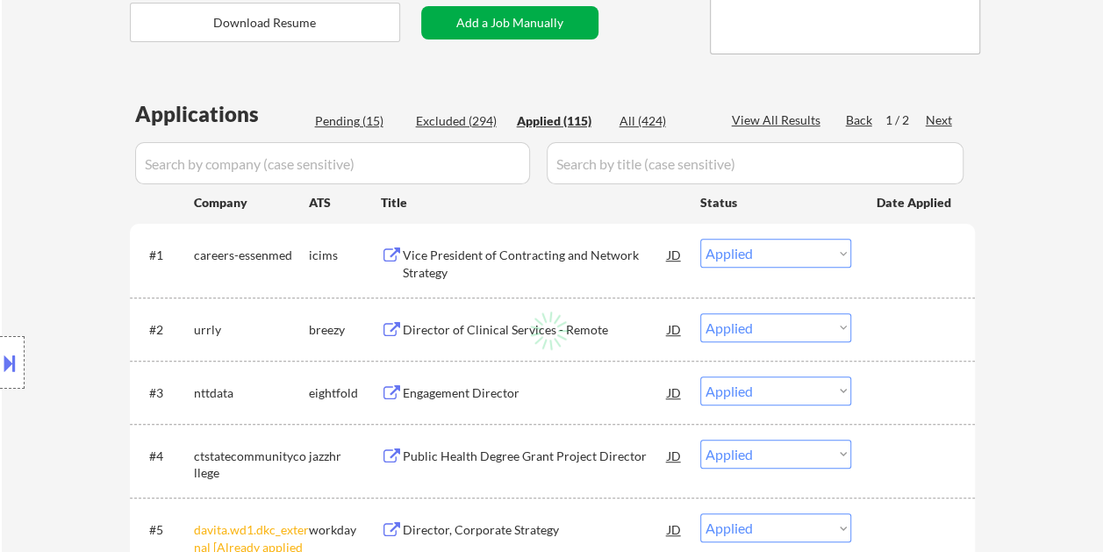
select select ""applied""
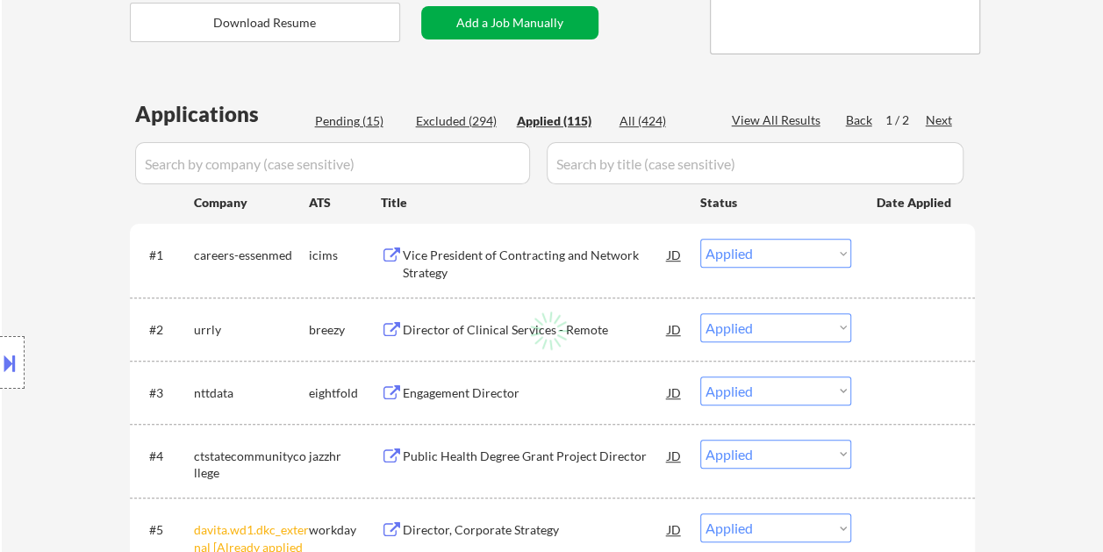
select select ""applied""
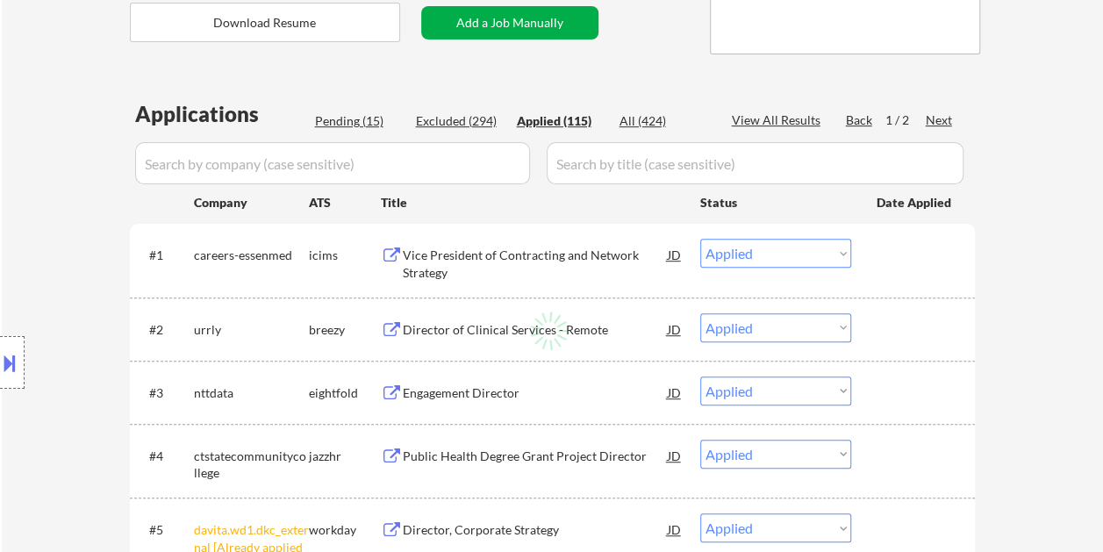
select select ""applied""
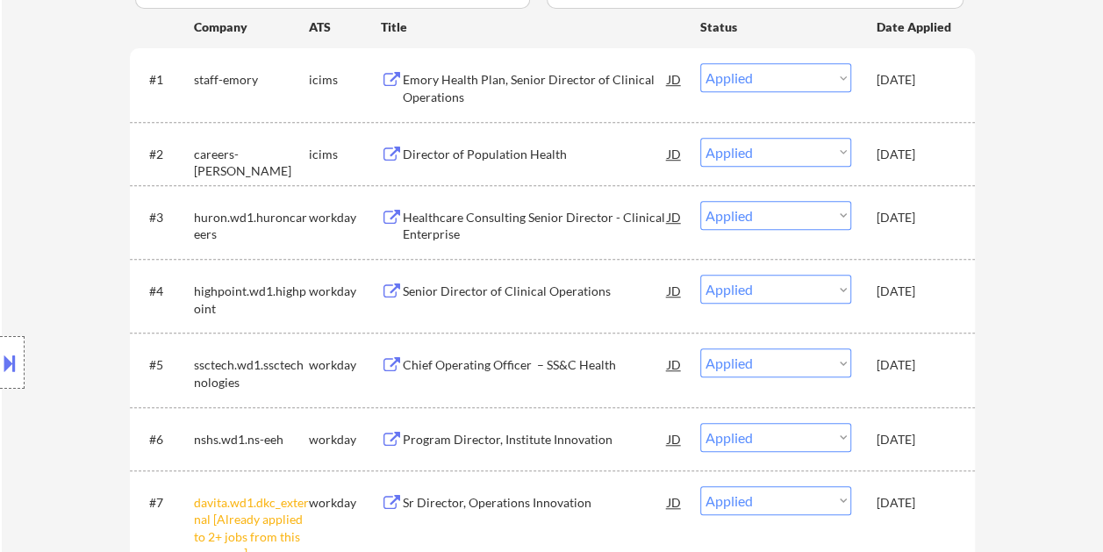
scroll to position [268, 0]
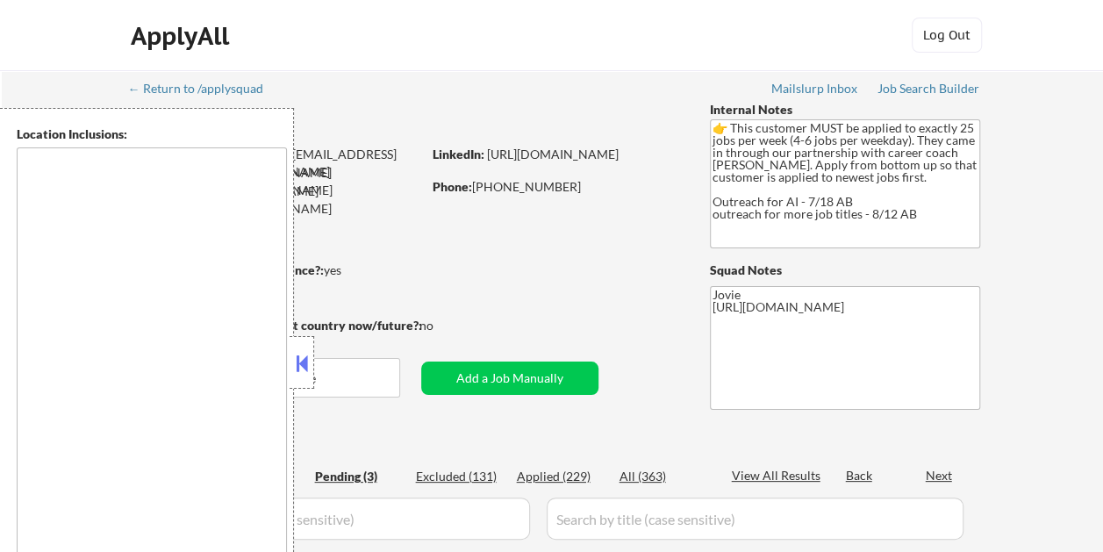
select select ""pending""
type textarea "[GEOGRAPHIC_DATA], [GEOGRAPHIC_DATA] [GEOGRAPHIC_DATA], [GEOGRAPHIC_DATA] [GEOG…"
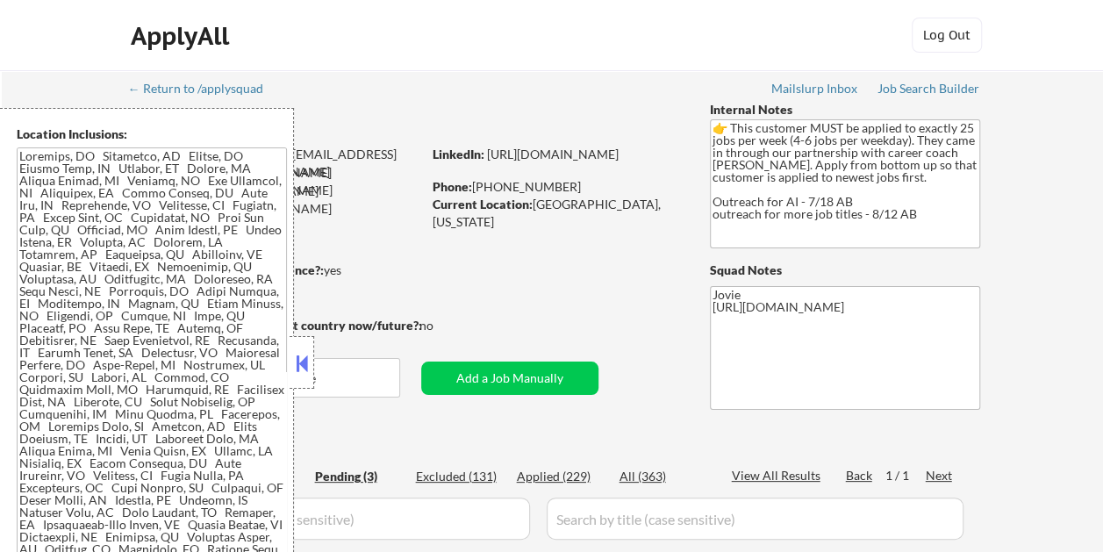
click at [305, 358] on button at bounding box center [301, 363] width 19 height 26
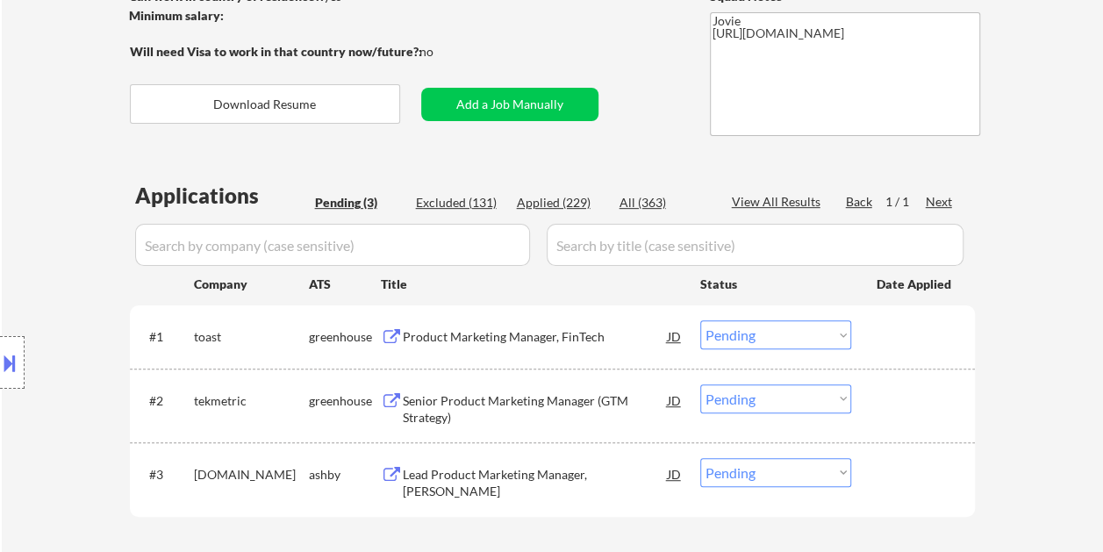
scroll to position [351, 0]
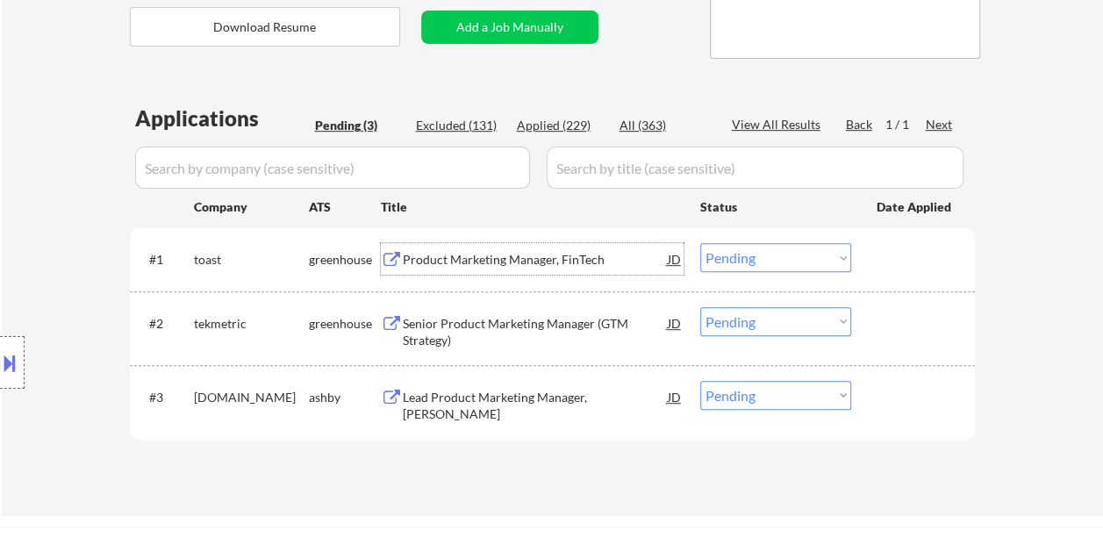
click at [484, 253] on div "Product Marketing Manager, FinTech" at bounding box center [535, 260] width 265 height 18
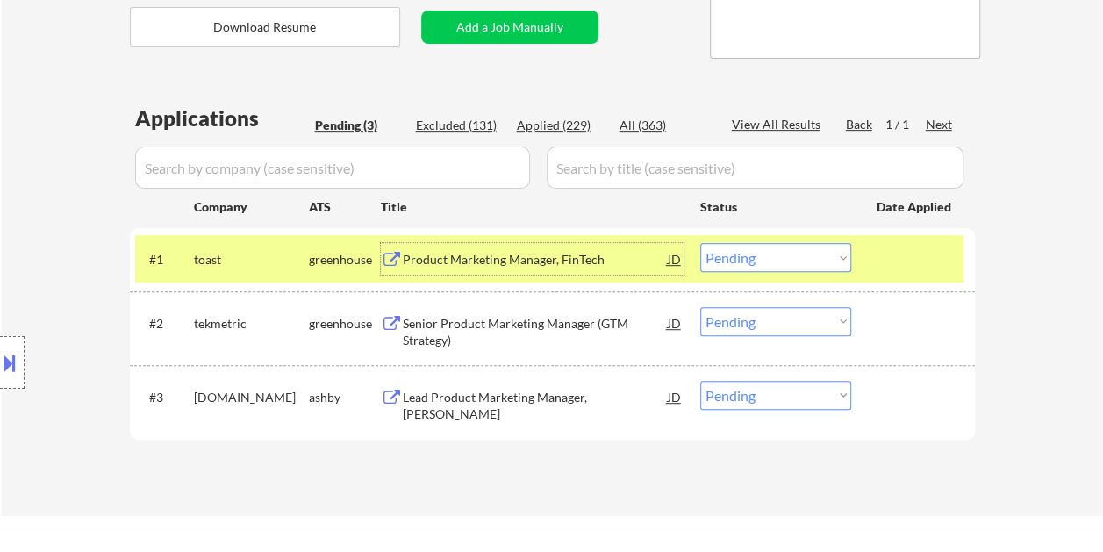
click at [810, 254] on select "Choose an option... Pending Applied Excluded (Questions) Excluded (Expired) Exc…" at bounding box center [775, 257] width 151 height 29
click at [700, 243] on select "Choose an option... Pending Applied Excluded (Questions) Excluded (Expired) Exc…" at bounding box center [775, 257] width 151 height 29
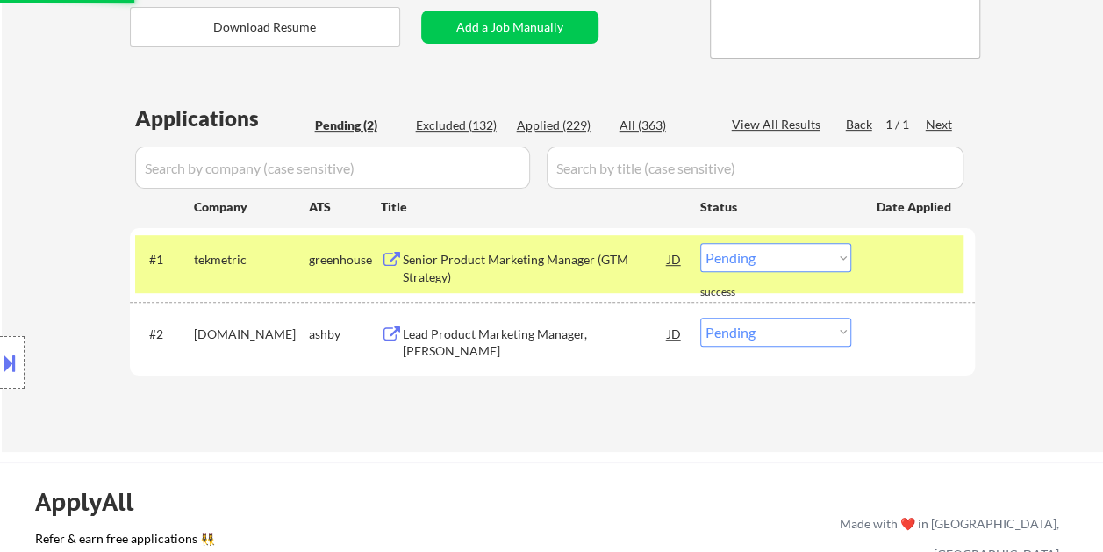
click at [454, 260] on div "Senior Product Marketing Manager (GTM Strategy)" at bounding box center [535, 268] width 265 height 34
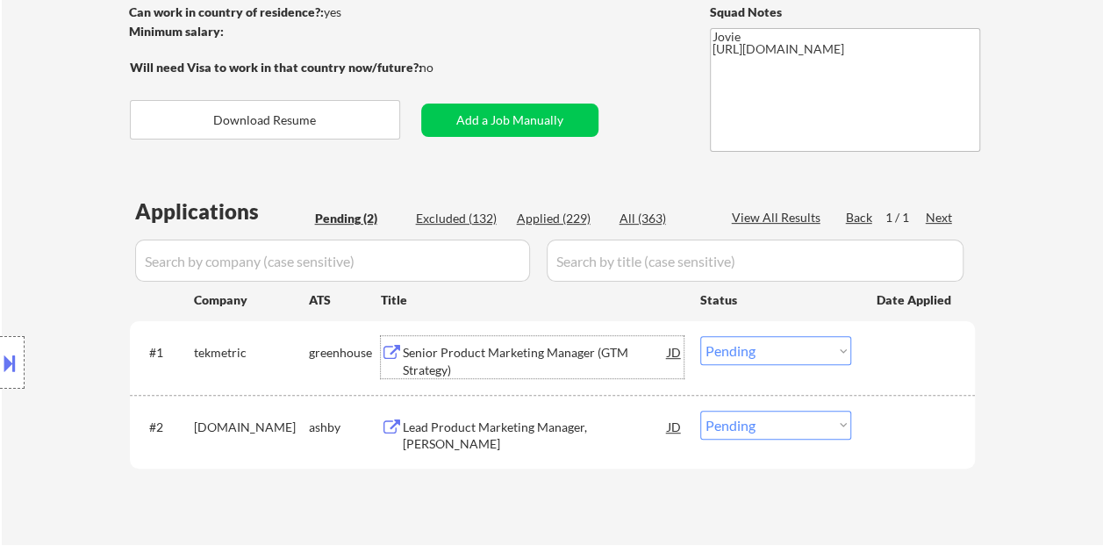
scroll to position [263, 0]
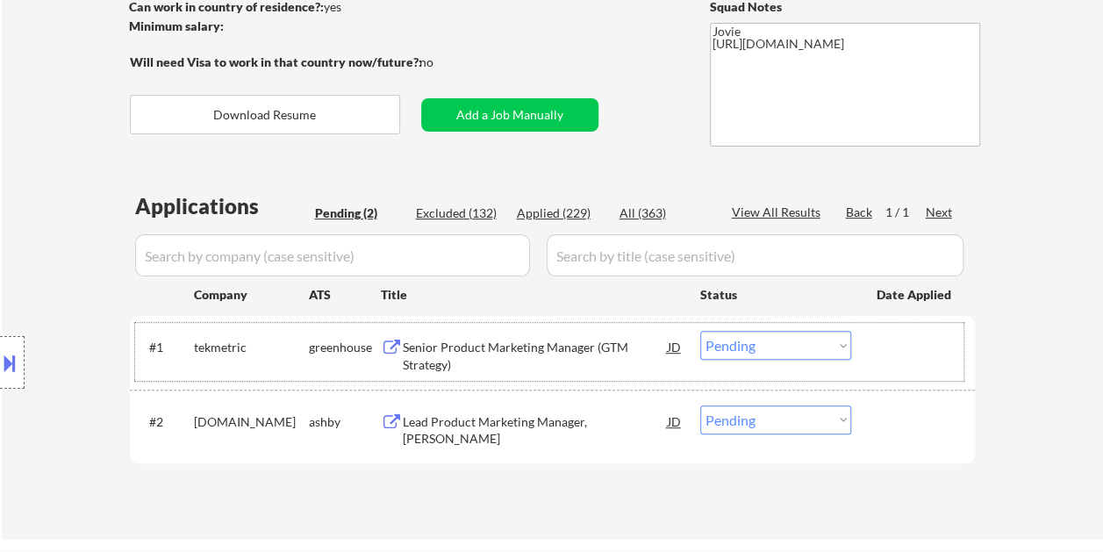
click at [900, 342] on div at bounding box center [914, 347] width 77 height 32
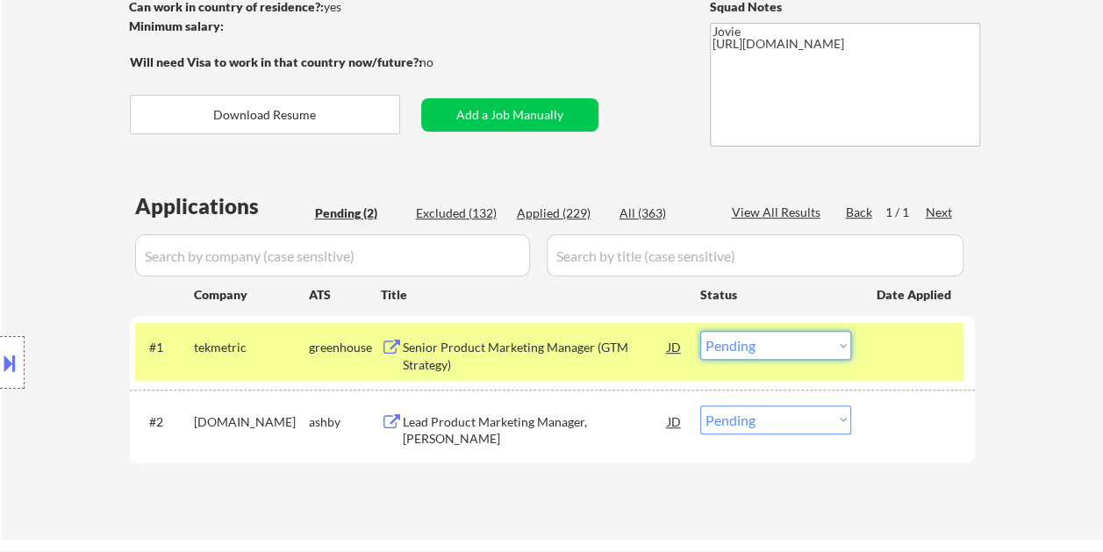
click at [844, 347] on select "Choose an option... Pending Applied Excluded (Questions) Excluded (Expired) Exc…" at bounding box center [775, 345] width 151 height 29
click at [700, 331] on select "Choose an option... Pending Applied Excluded (Questions) Excluded (Expired) Exc…" at bounding box center [775, 345] width 151 height 29
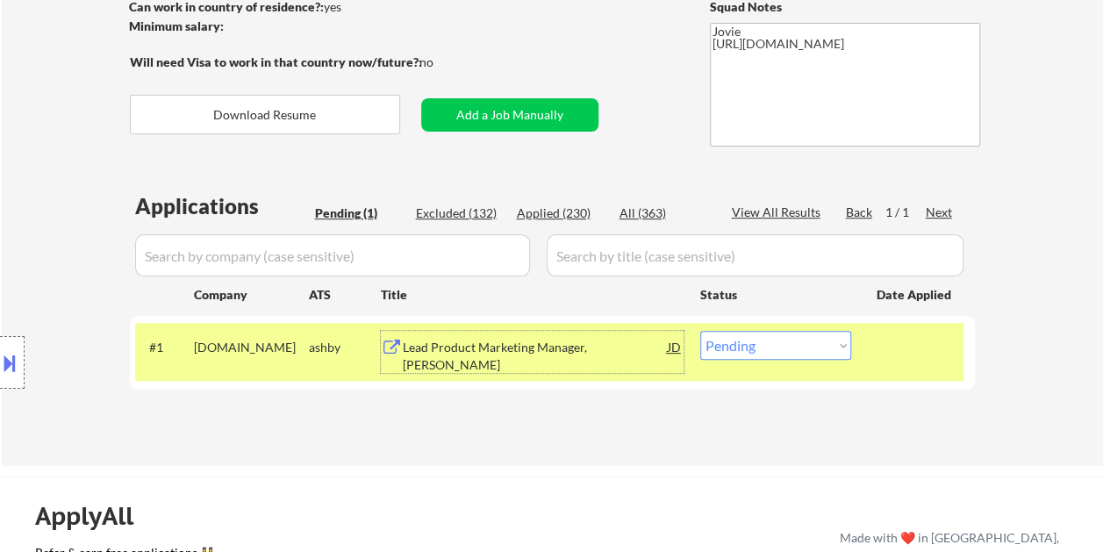
click at [489, 365] on div "Lead Product Marketing Manager, [PERSON_NAME]" at bounding box center [535, 356] width 265 height 34
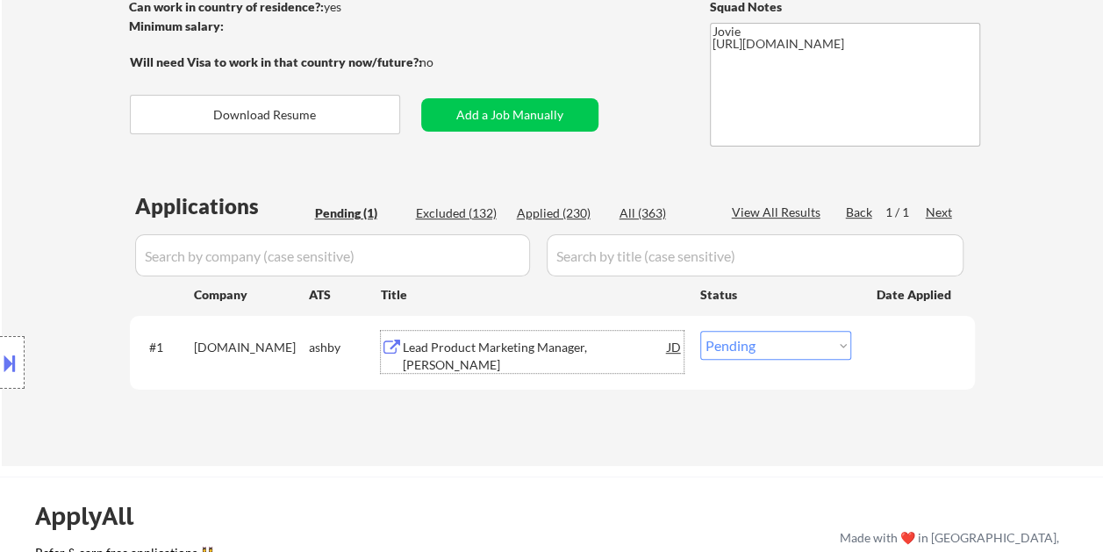
click at [898, 339] on div at bounding box center [914, 347] width 77 height 32
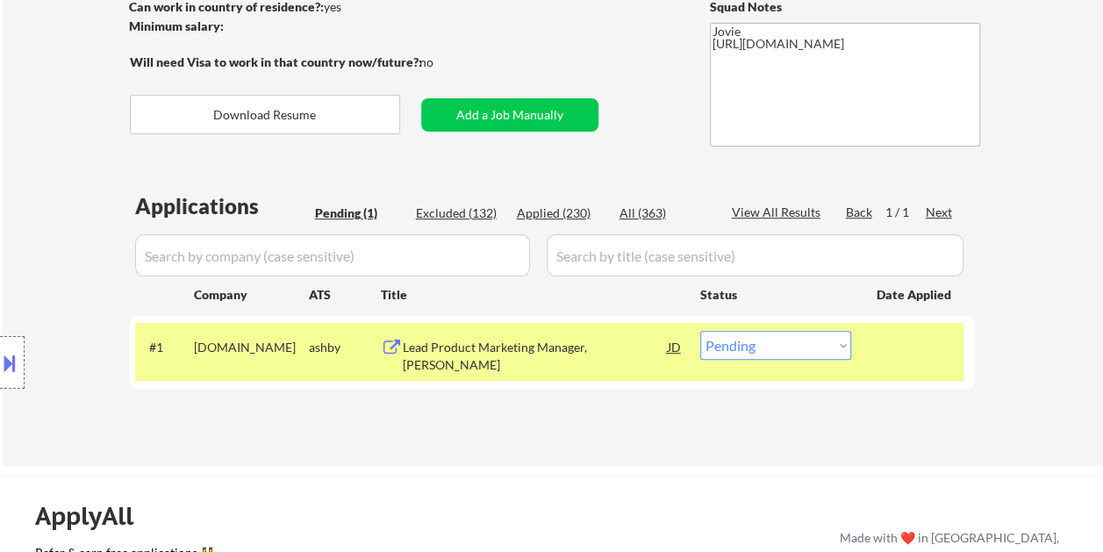
click at [831, 349] on select "Choose an option... Pending Applied Excluded (Questions) Excluded (Expired) Exc…" at bounding box center [775, 345] width 151 height 29
select select ""excluded__bad_match_""
click at [700, 331] on select "Choose an option... Pending Applied Excluded (Questions) Excluded (Expired) Exc…" at bounding box center [775, 345] width 151 height 29
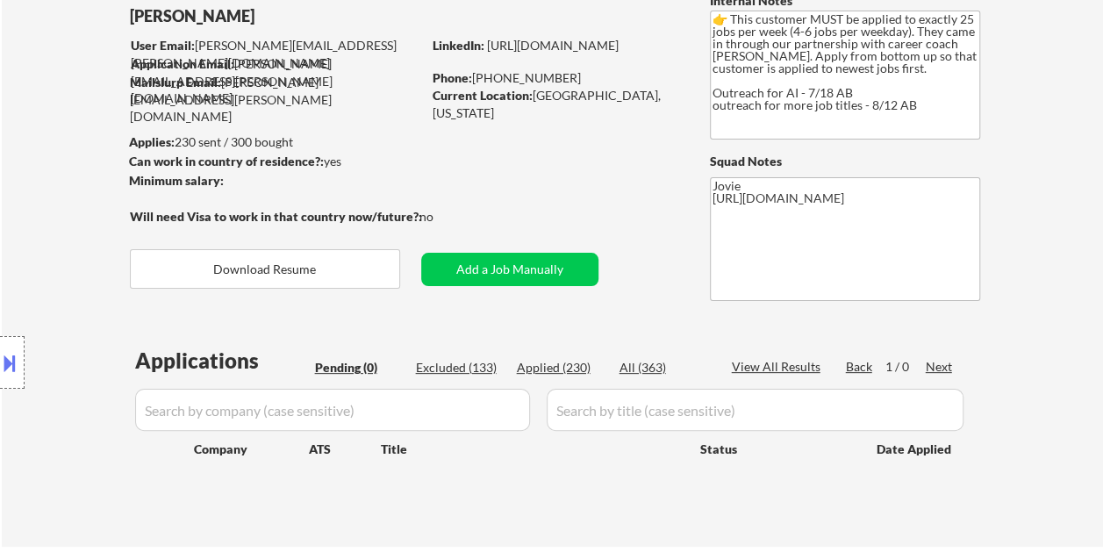
scroll to position [88, 0]
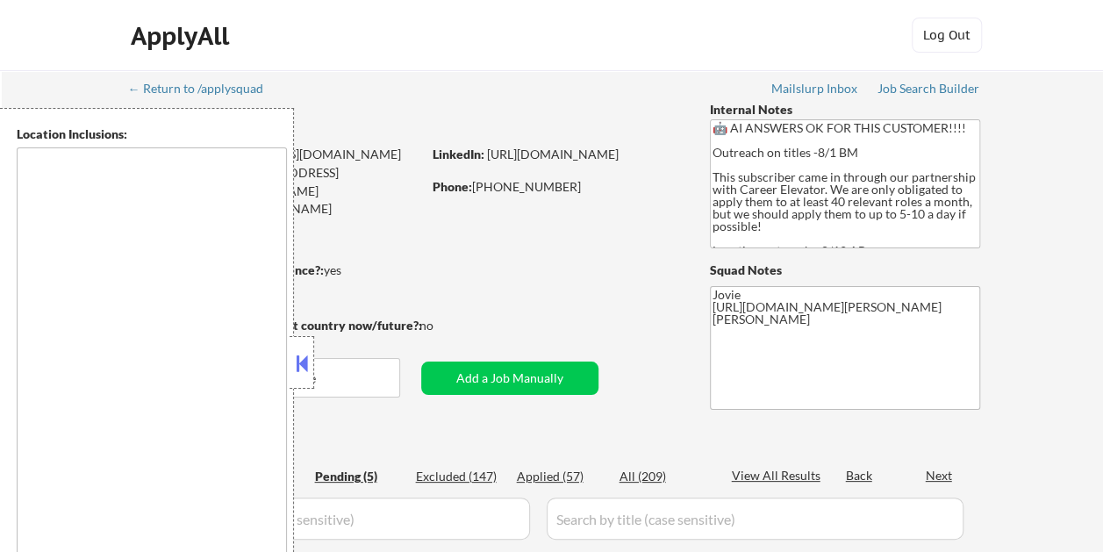
type textarea "[GEOGRAPHIC_DATA], [GEOGRAPHIC_DATA] [GEOGRAPHIC_DATA], [GEOGRAPHIC_DATA] [GEOG…"
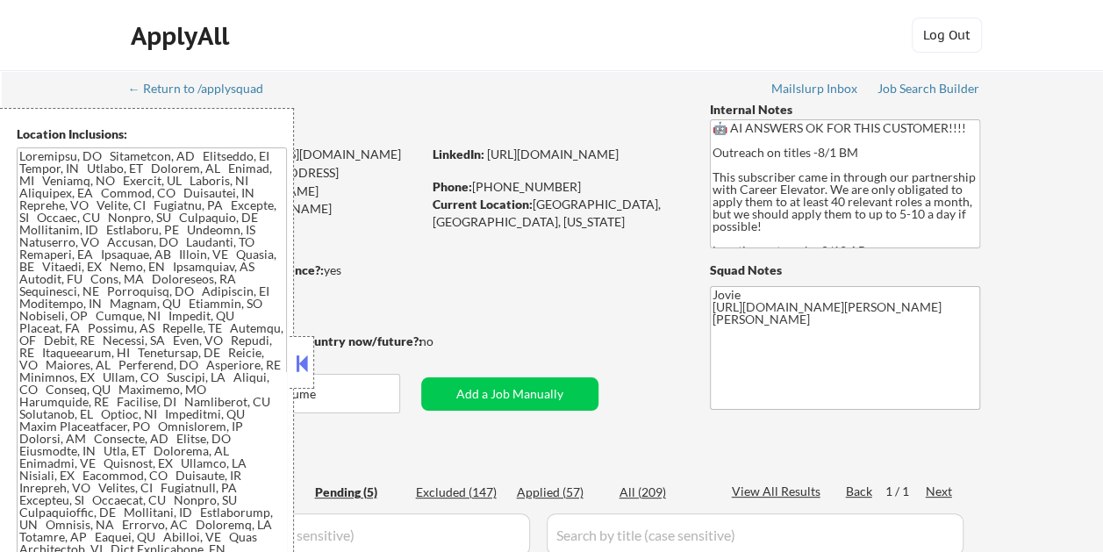
select select ""pending""
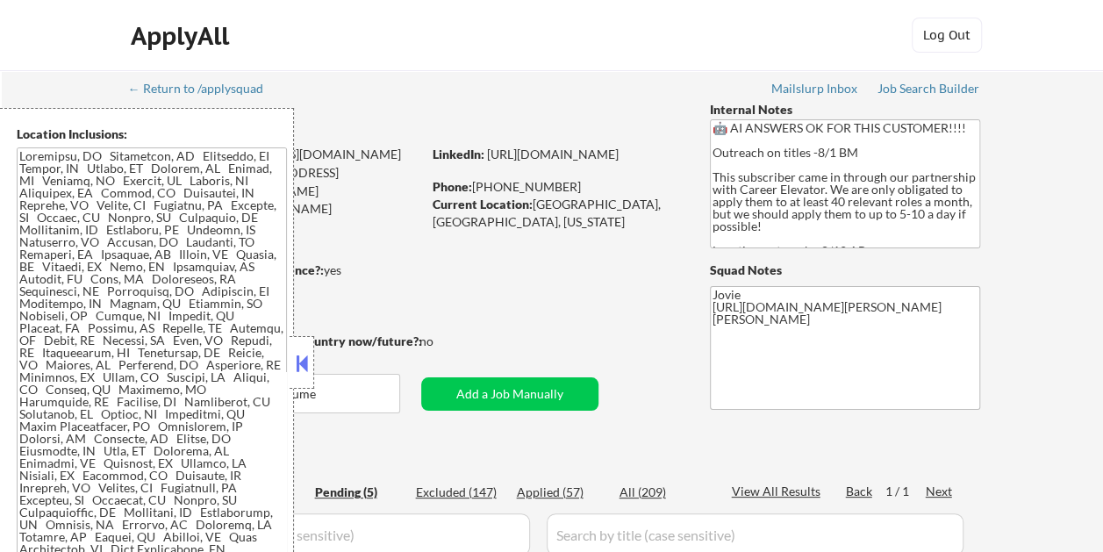
click at [310, 358] on button at bounding box center [301, 363] width 19 height 26
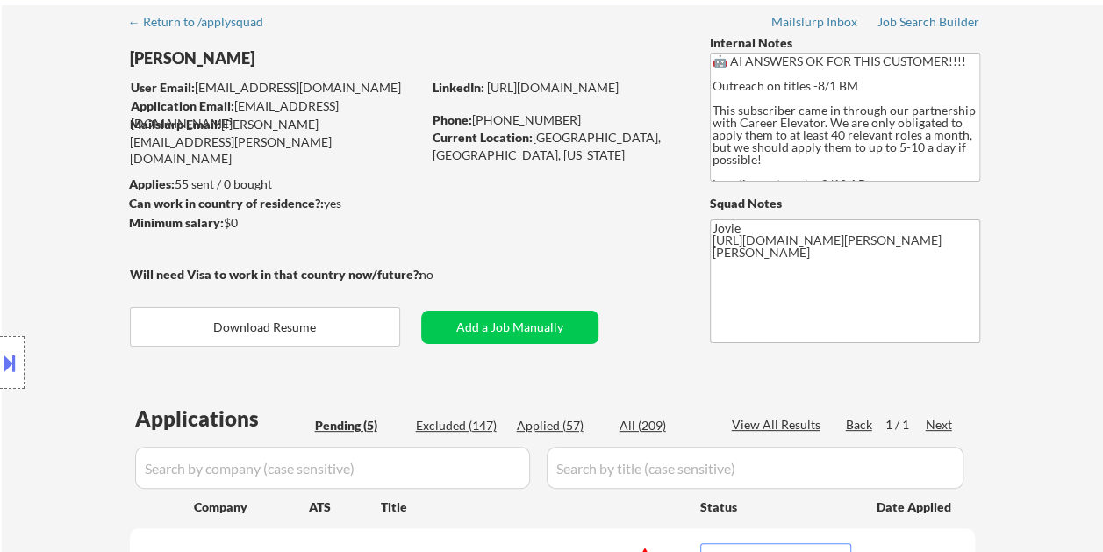
scroll to position [88, 0]
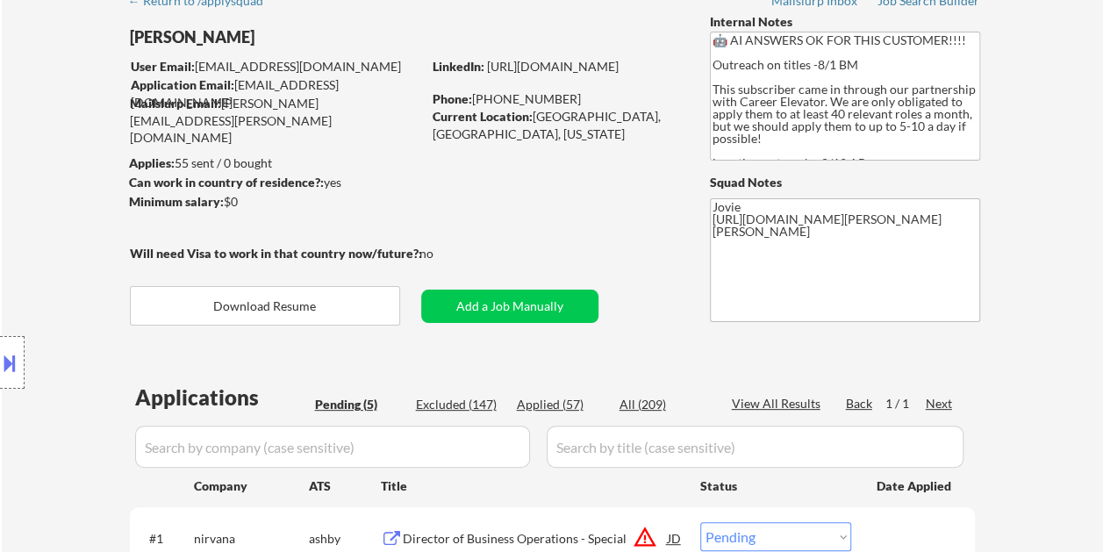
click at [607, 31] on div "← Return to /applysquad Mailslurp Inbox Job Search Builder Craig Copland User E…" at bounding box center [552, 455] width 875 height 946
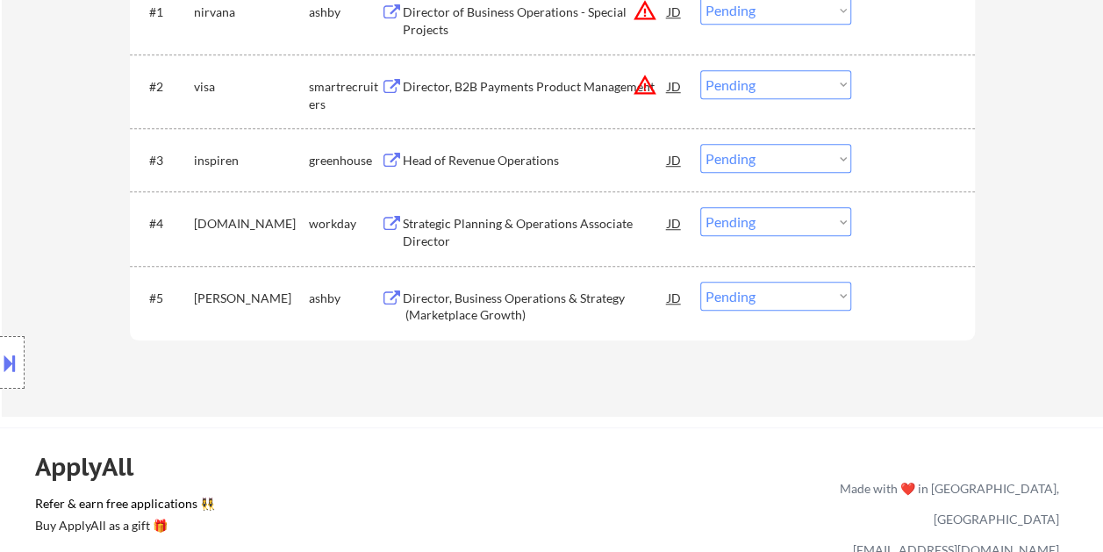
scroll to position [439, 0]
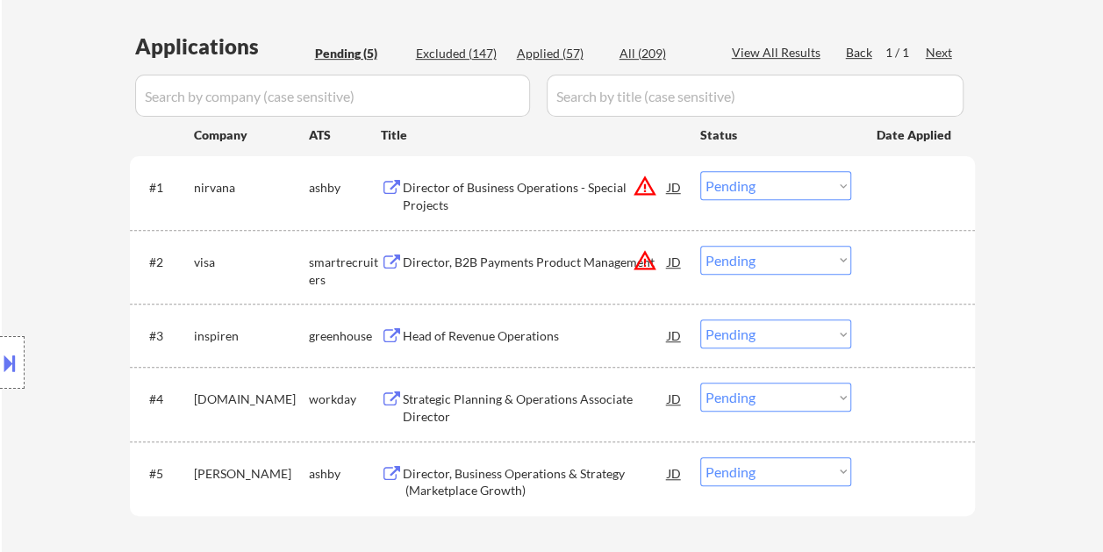
click at [499, 183] on div "Director of Business Operations - Special Projects" at bounding box center [535, 196] width 265 height 34
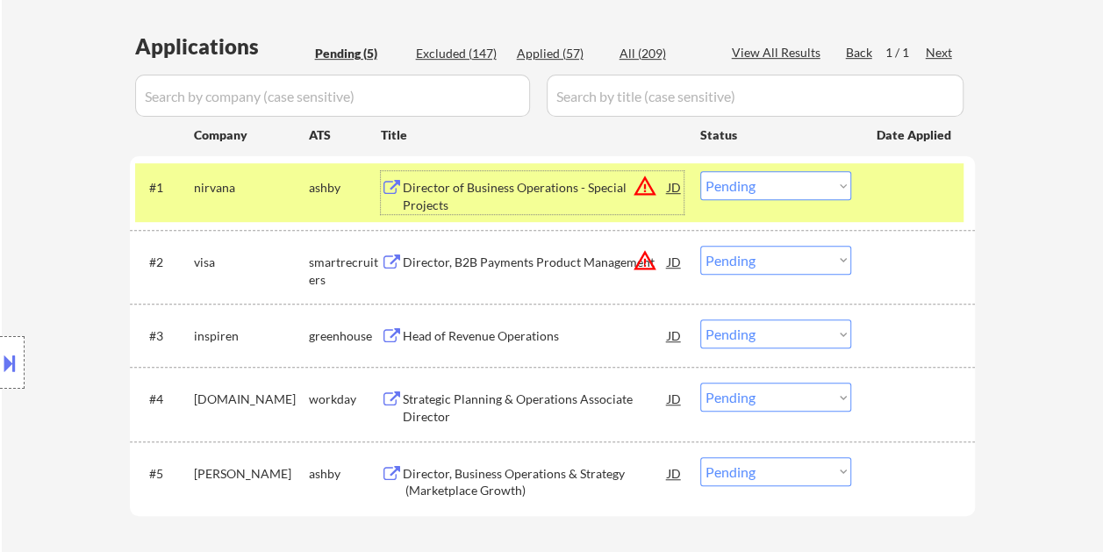
click at [835, 180] on select "Choose an option... Pending Applied Excluded (Questions) Excluded (Expired) Exc…" at bounding box center [775, 185] width 151 height 29
click at [700, 171] on select "Choose an option... Pending Applied Excluded (Questions) Excluded (Expired) Exc…" at bounding box center [775, 185] width 151 height 29
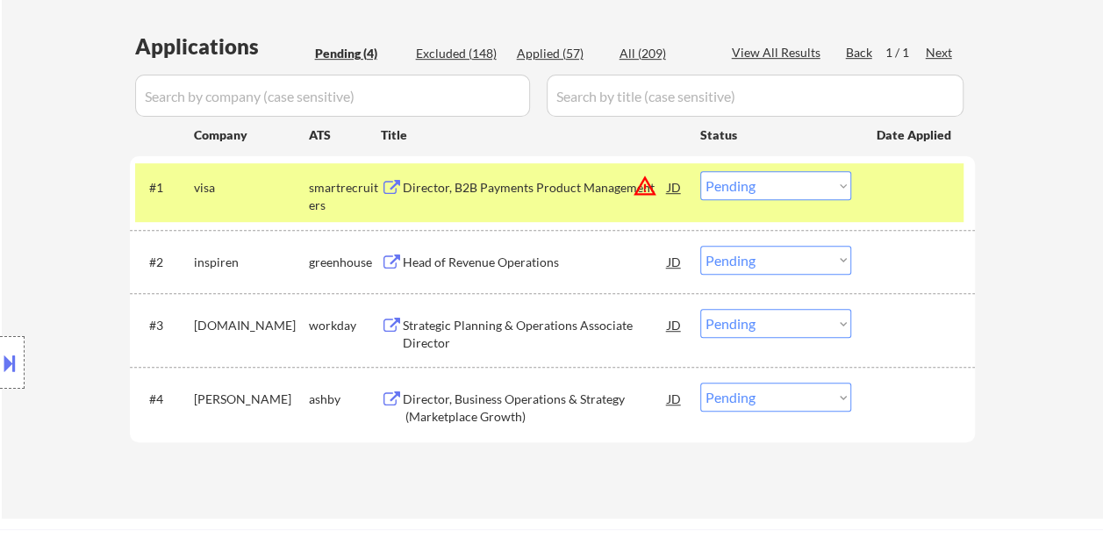
click at [477, 207] on div "#1 visa smartrecruiters Director, B2B Payments Product Management JD warning_am…" at bounding box center [549, 192] width 828 height 58
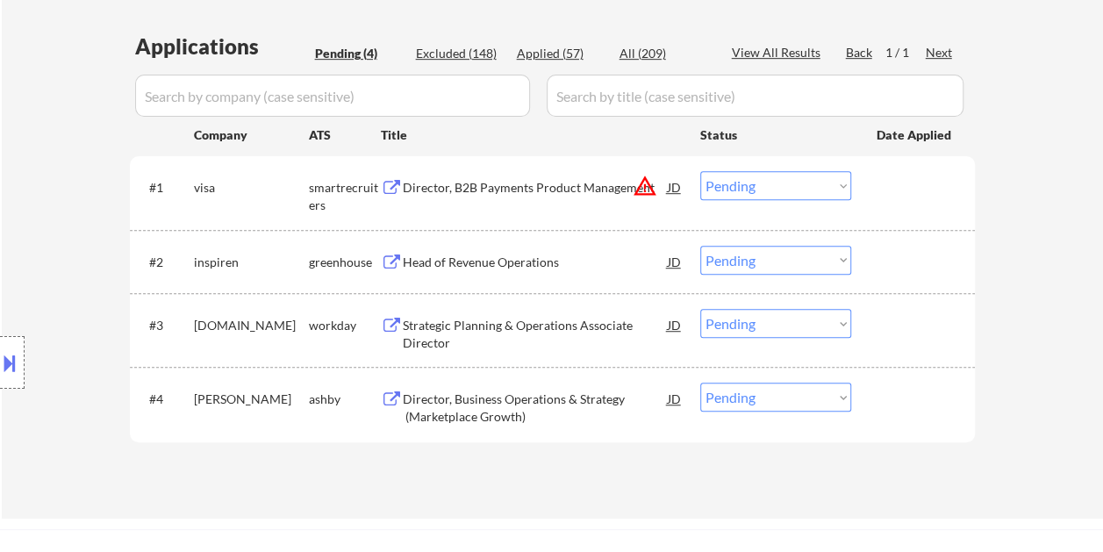
click at [893, 203] on div "#1 visa smartrecruiters Director, B2B Payments Product Management JD warning_am…" at bounding box center [549, 192] width 828 height 58
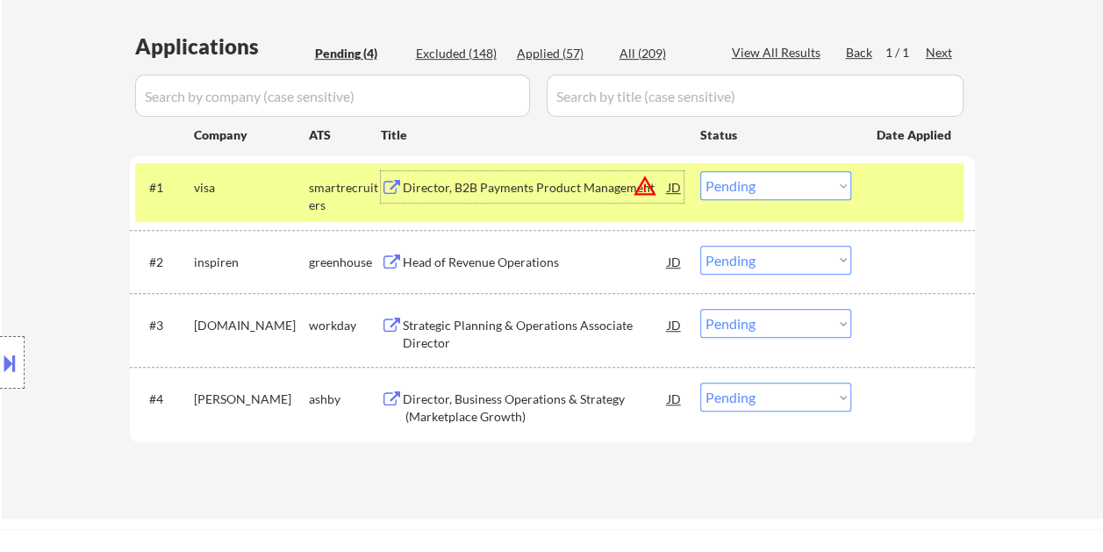
click at [526, 190] on div "Director, B2B Payments Product Management" at bounding box center [535, 188] width 265 height 18
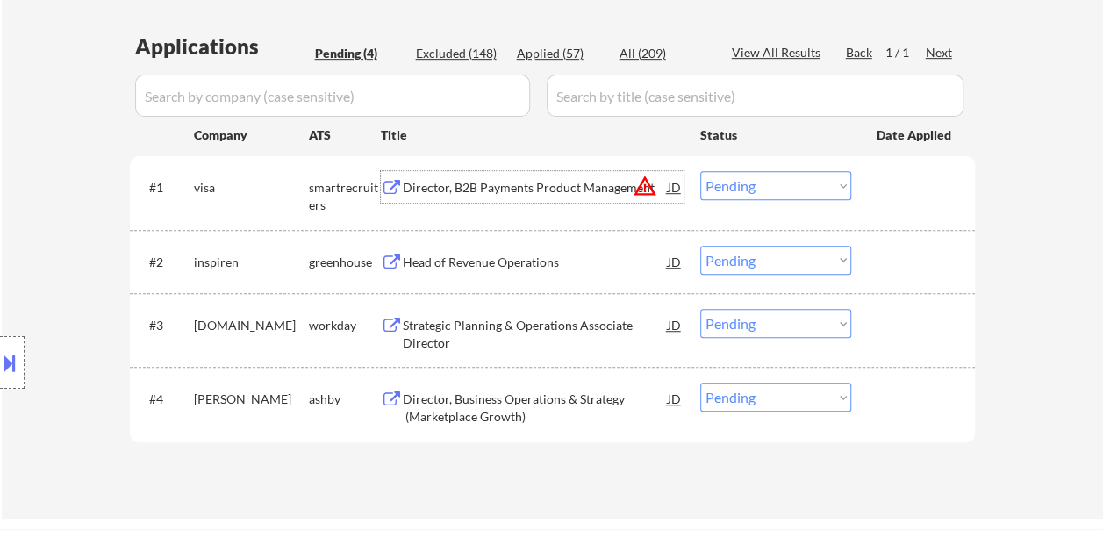
click at [867, 174] on div "#1 visa smartrecruiters Director, B2B Payments Product Management JD warning_am…" at bounding box center [549, 192] width 828 height 58
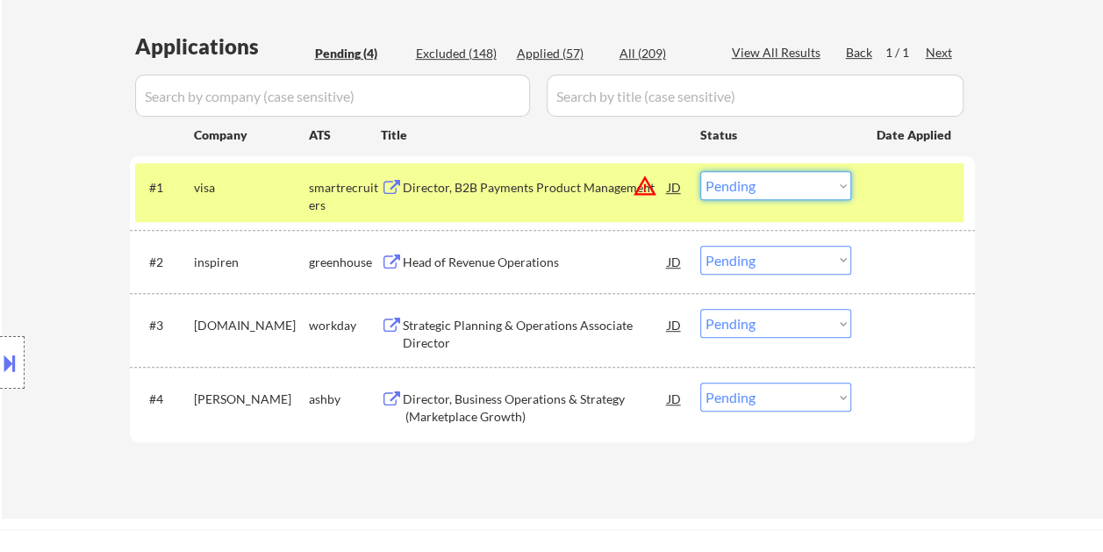
click at [824, 177] on select "Choose an option... Pending Applied Excluded (Questions) Excluded (Expired) Exc…" at bounding box center [775, 185] width 151 height 29
click at [700, 171] on select "Choose an option... Pending Applied Excluded (Questions) Excluded (Expired) Exc…" at bounding box center [775, 185] width 151 height 29
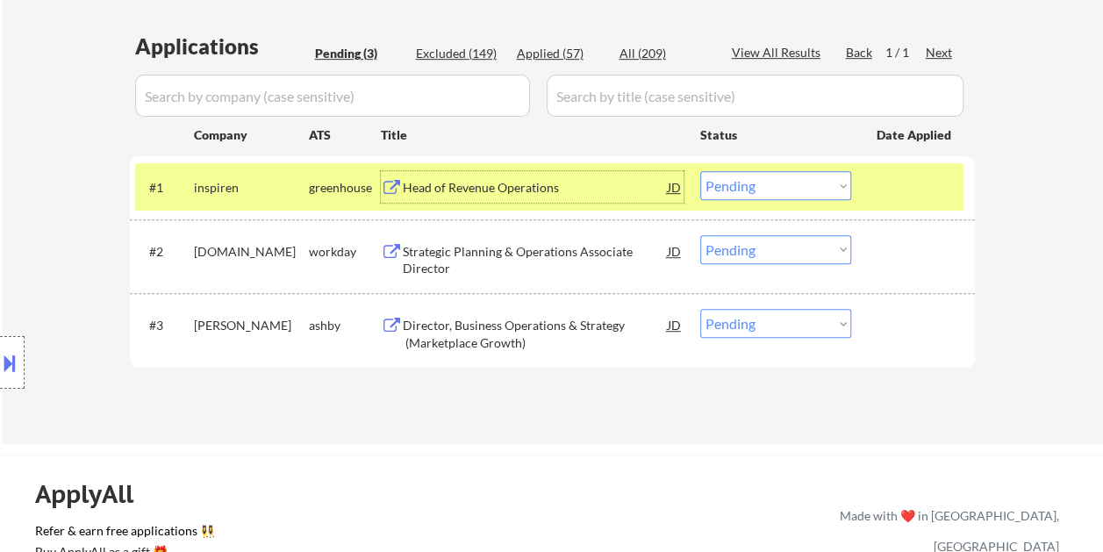
click at [500, 180] on div "Head of Revenue Operations" at bounding box center [535, 188] width 265 height 18
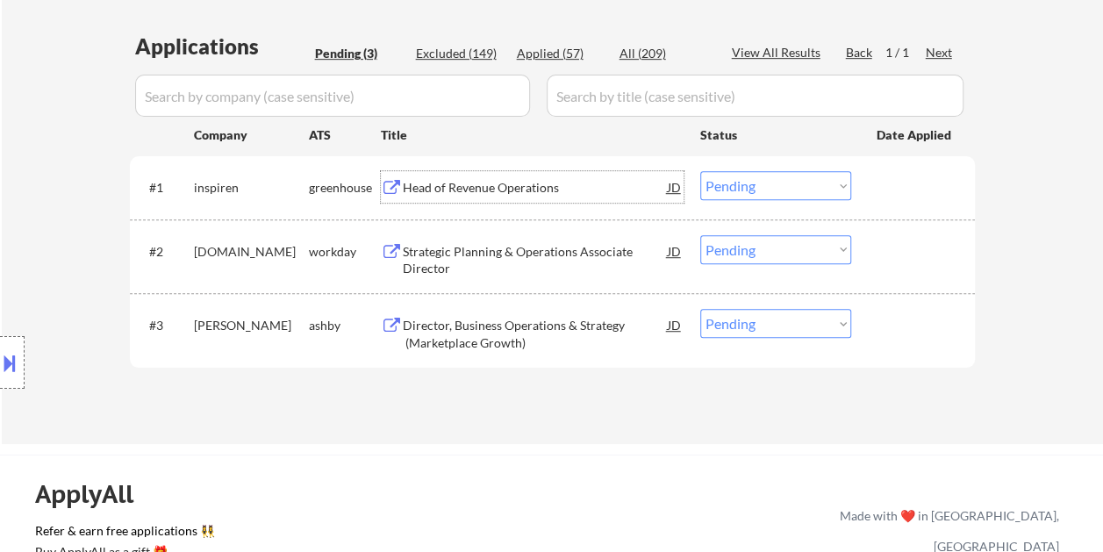
click at [891, 189] on div at bounding box center [914, 187] width 77 height 32
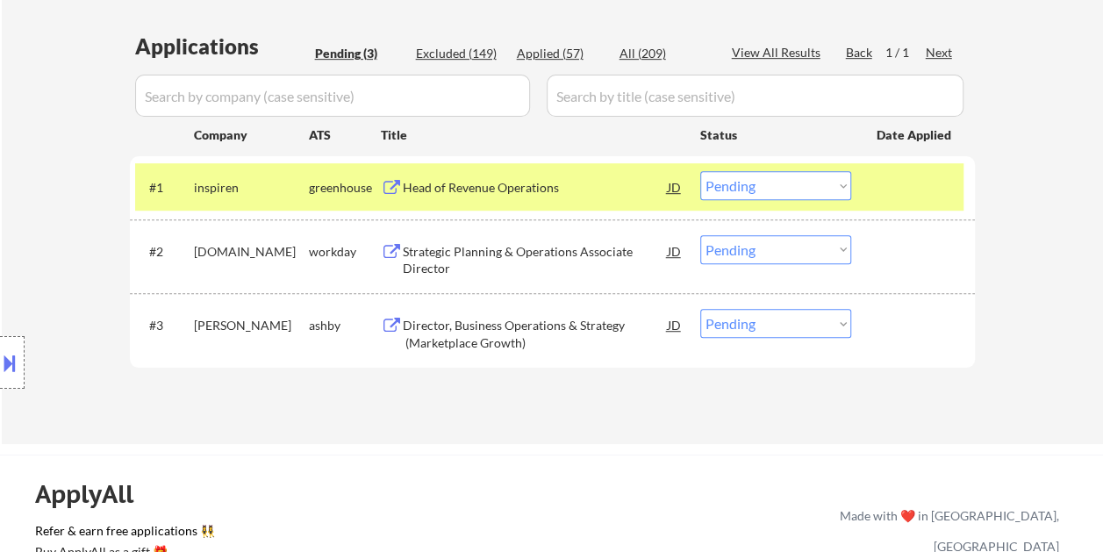
click at [840, 189] on select "Choose an option... Pending Applied Excluded (Questions) Excluded (Expired) Exc…" at bounding box center [775, 185] width 151 height 29
click at [700, 171] on select "Choose an option... Pending Applied Excluded (Questions) Excluded (Expired) Exc…" at bounding box center [775, 185] width 151 height 29
select select ""pending""
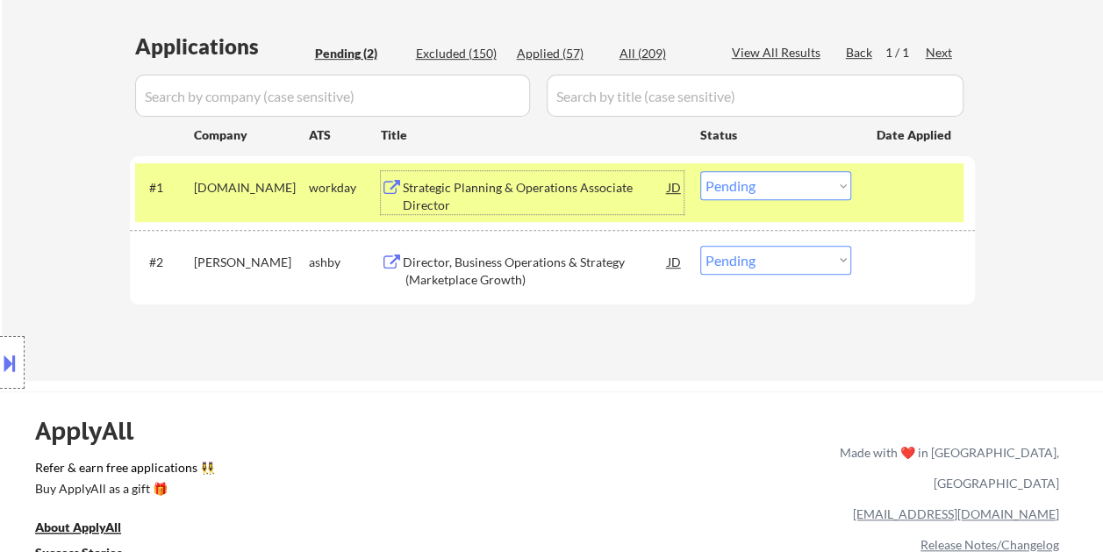
click at [451, 202] on div "Strategic Planning & Operations Associate Director" at bounding box center [535, 196] width 265 height 34
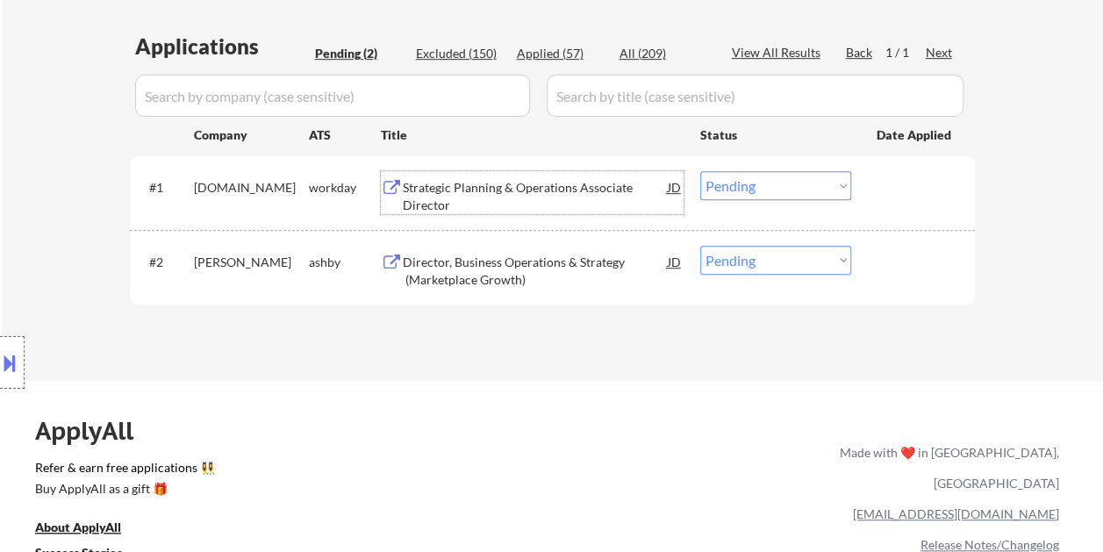
drag, startPoint x: 903, startPoint y: 270, endPoint x: 878, endPoint y: 270, distance: 25.4
click at [903, 270] on div at bounding box center [914, 262] width 77 height 32
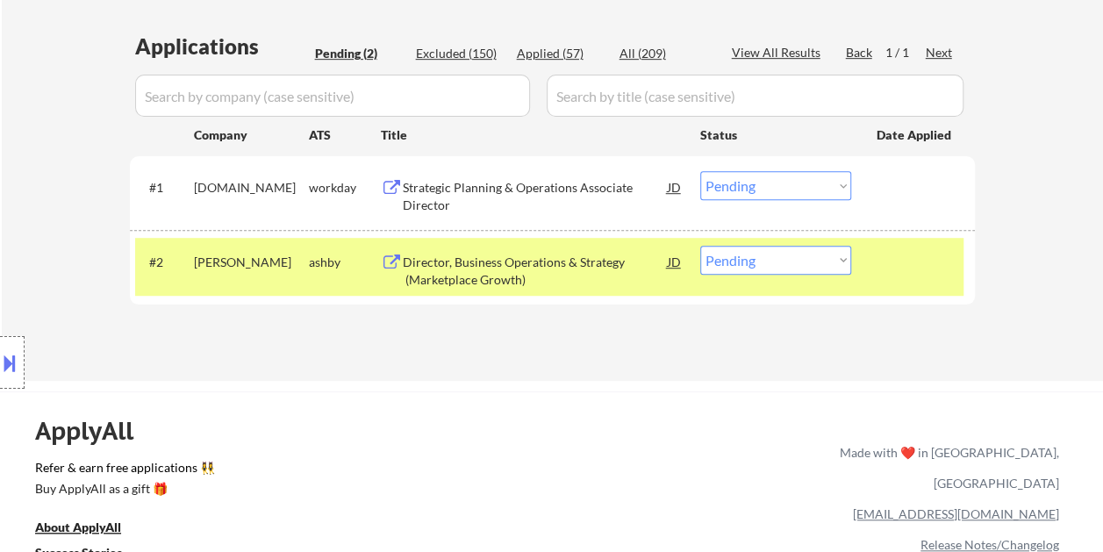
click at [555, 258] on div "Director, Business Operations & Strategy (Marketplace Growth)" at bounding box center [535, 270] width 265 height 34
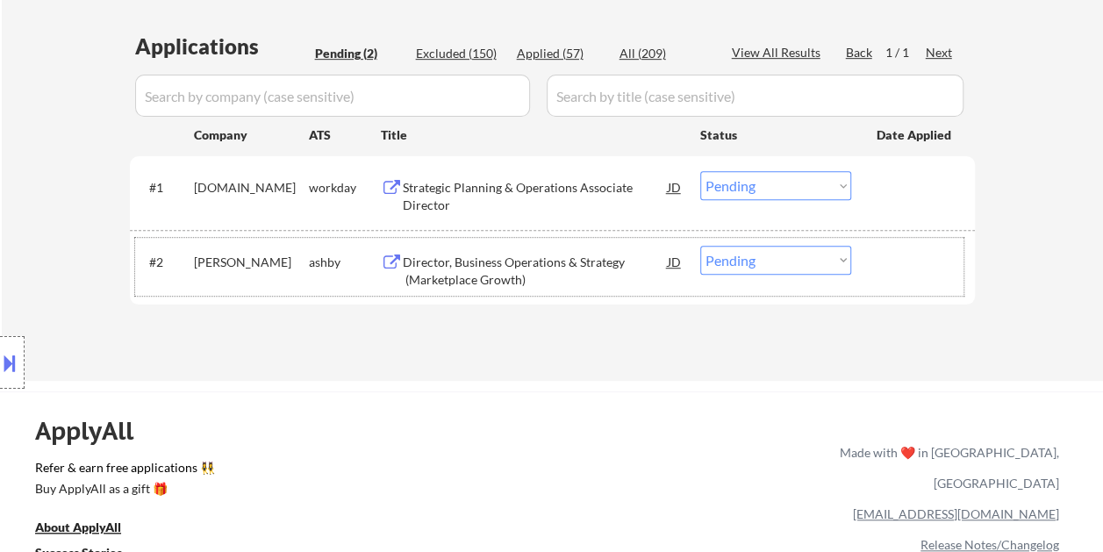
click at [907, 272] on div at bounding box center [914, 262] width 77 height 32
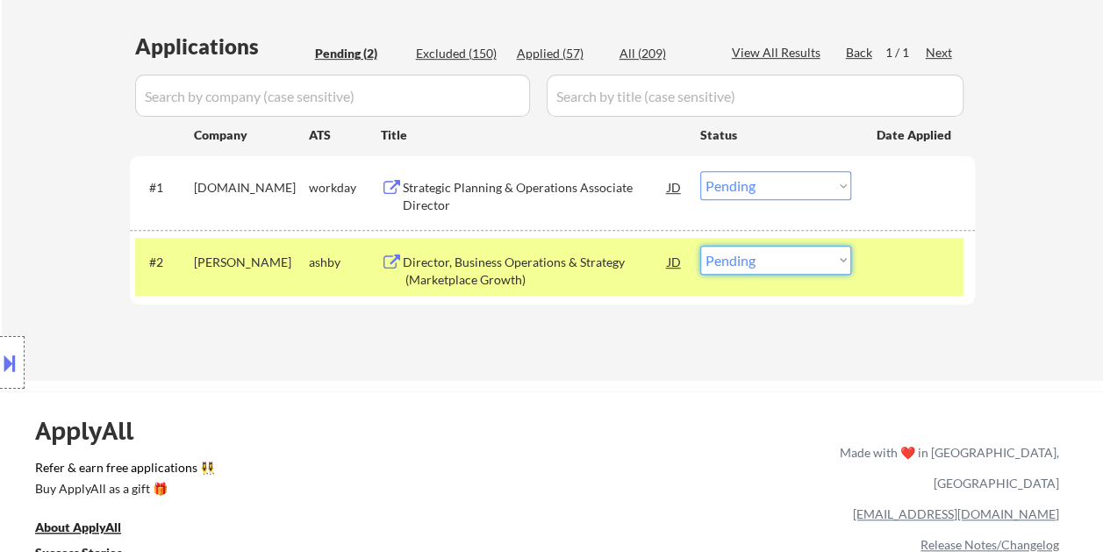
click at [819, 261] on select "Choose an option... Pending Applied Excluded (Questions) Excluded (Expired) Exc…" at bounding box center [775, 260] width 151 height 29
select select ""excluded__expired_""
click at [700, 246] on select "Choose an option... Pending Applied Excluded (Questions) Excluded (Expired) Exc…" at bounding box center [775, 260] width 151 height 29
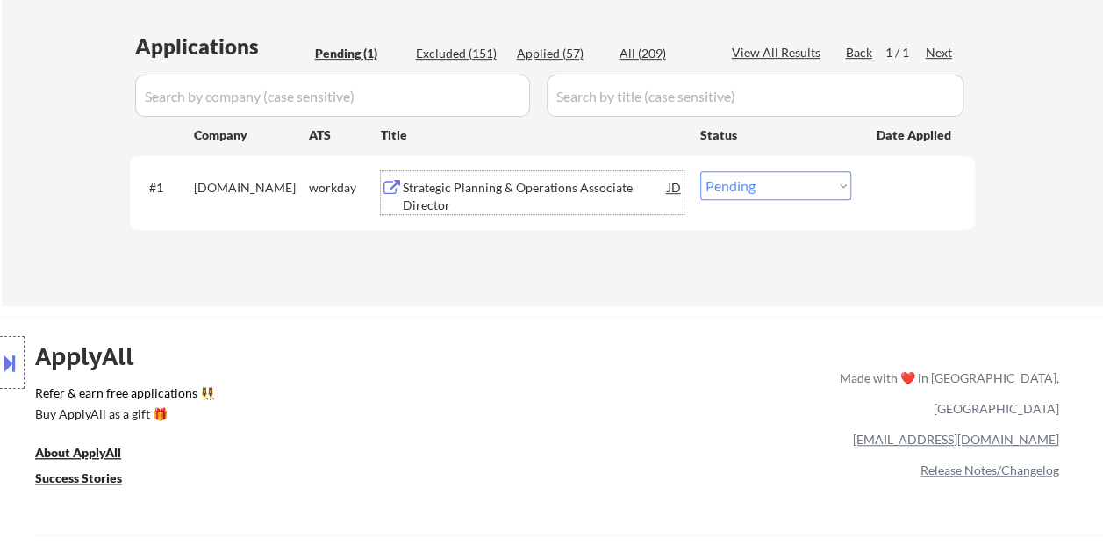
click at [505, 188] on div "Strategic Planning & Operations Associate Director" at bounding box center [535, 196] width 265 height 34
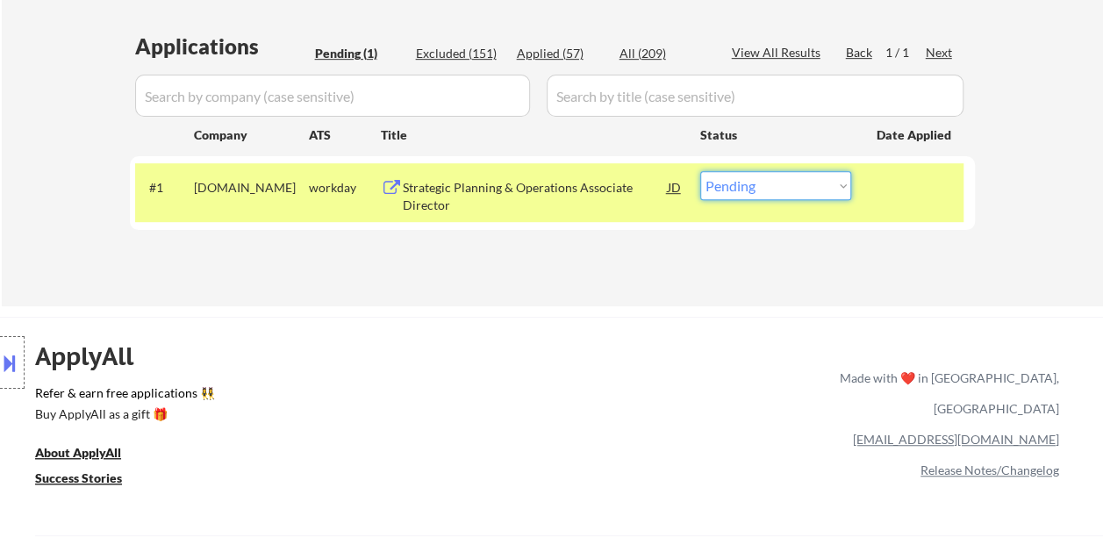
click at [823, 184] on select "Choose an option... Pending Applied Excluded (Questions) Excluded (Expired) Exc…" at bounding box center [775, 185] width 151 height 29
drag, startPoint x: 673, startPoint y: 295, endPoint x: 640, endPoint y: 286, distance: 33.6
click at [840, 186] on select "Choose an option... Pending Applied Excluded (Questions) Excluded (Expired) Exc…" at bounding box center [775, 185] width 151 height 29
select select ""excluded__bad_match_""
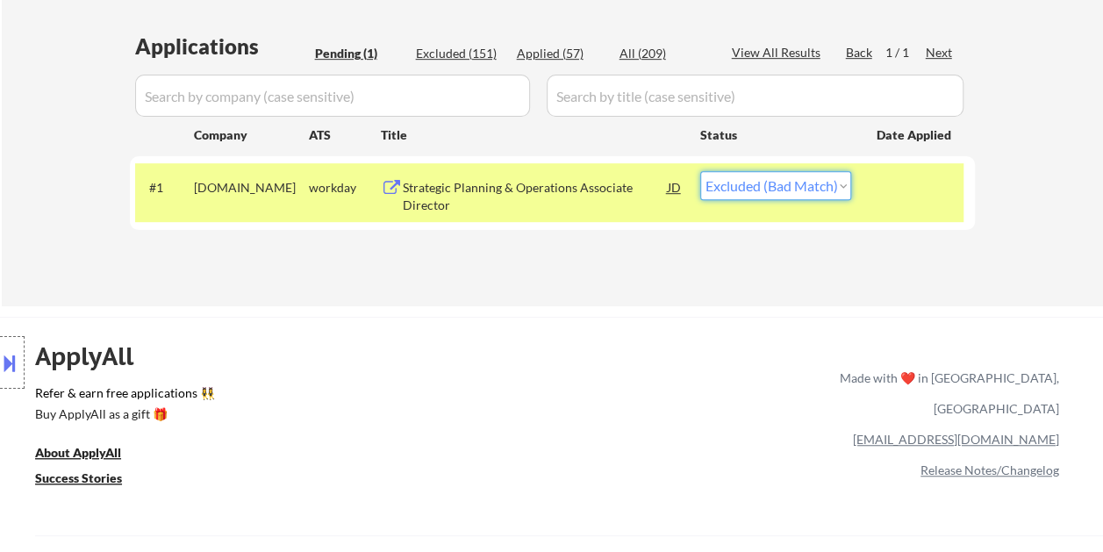
click at [700, 171] on select "Choose an option... Pending Applied Excluded (Questions) Excluded (Expired) Exc…" at bounding box center [775, 185] width 151 height 29
